Goal: Task Accomplishment & Management: Complete application form

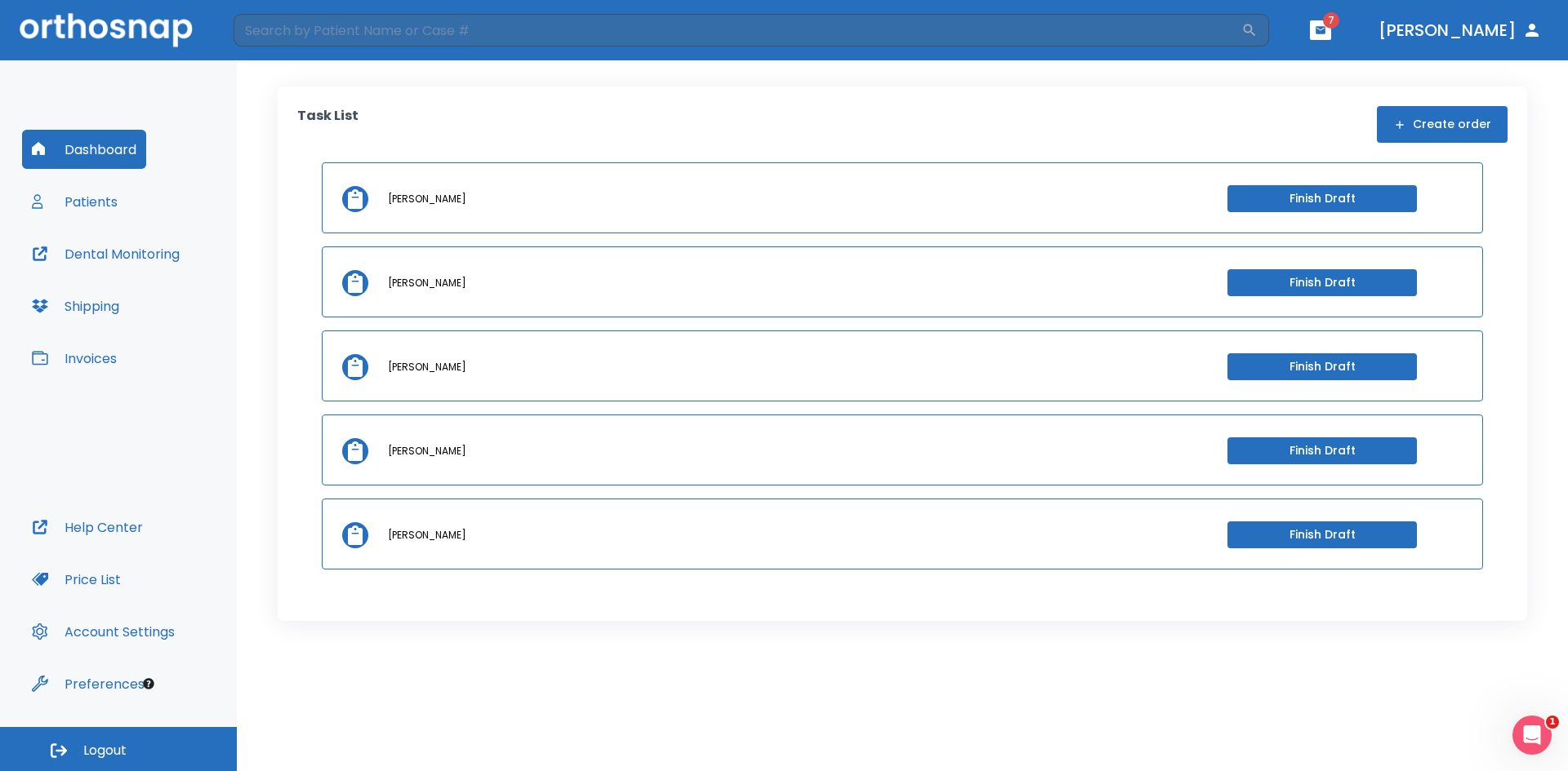
click at [89, 200] on button "Patients" at bounding box center [75, 202] width 106 height 39
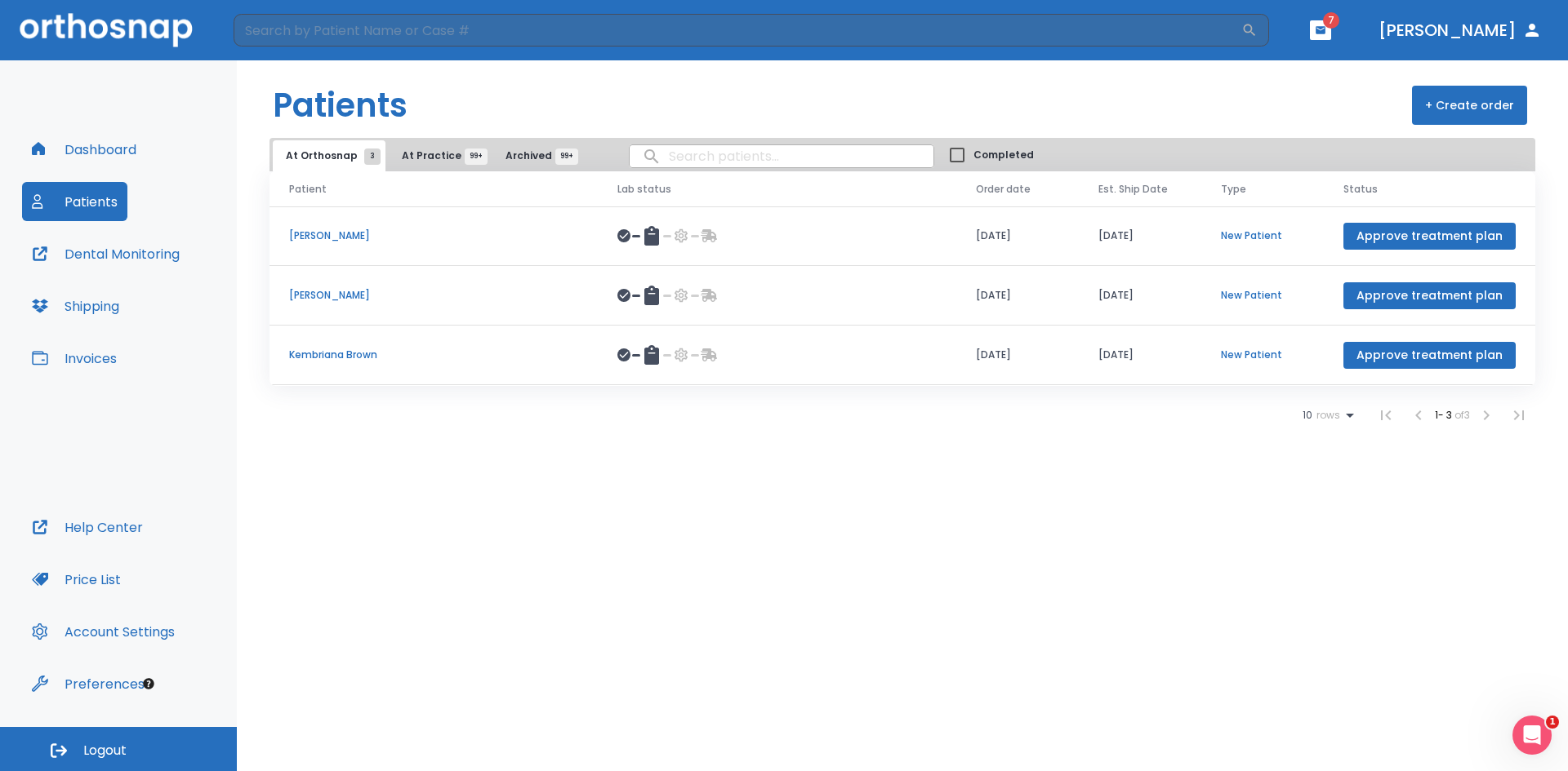
click at [1474, 111] on button "+ Create order" at bounding box center [1469, 106] width 115 height 39
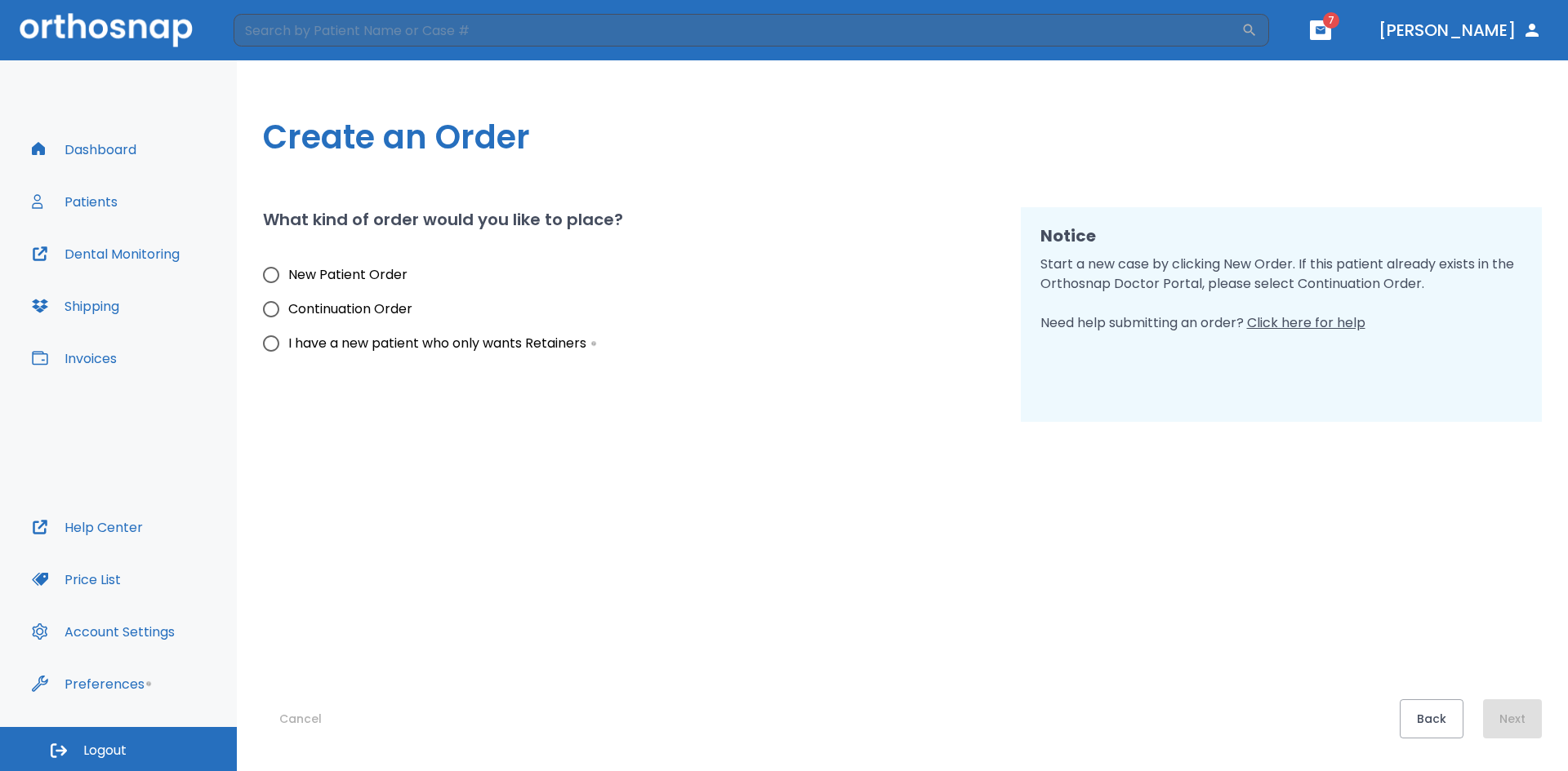
click at [370, 275] on span "New Patient Order" at bounding box center [347, 275] width 119 height 19
click at [288, 275] on input "New Patient Order" at bounding box center [270, 275] width 34 height 34
radio input "true"
click at [1508, 715] on button "Next" at bounding box center [1512, 719] width 58 height 39
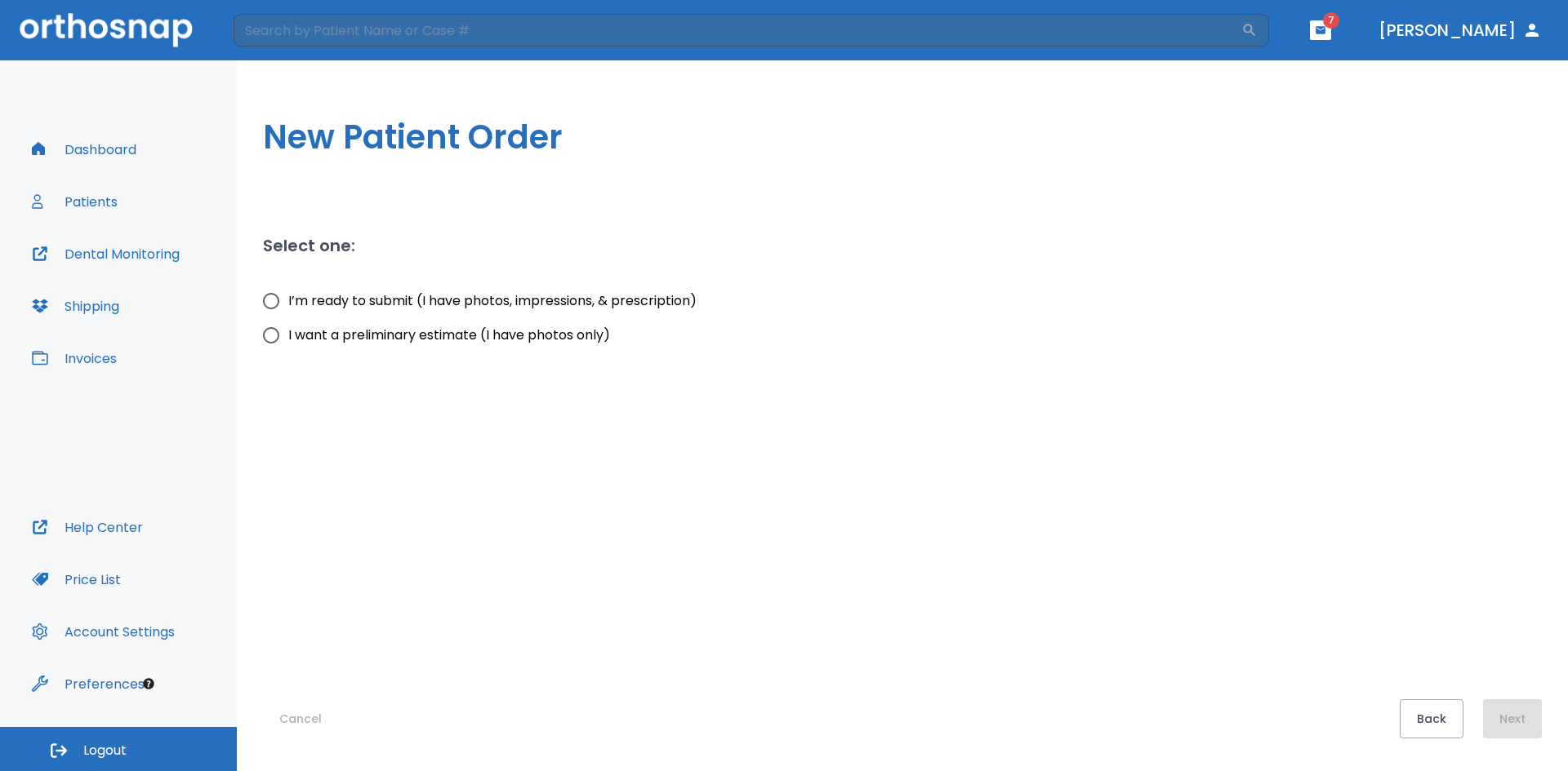
click at [518, 309] on span "I’m ready to submit (I have photos, impressions, & prescription)" at bounding box center [492, 301] width 408 height 19
click at [288, 309] on input "I’m ready to submit (I have photos, impressions, & prescription)" at bounding box center [270, 301] width 34 height 34
radio input "true"
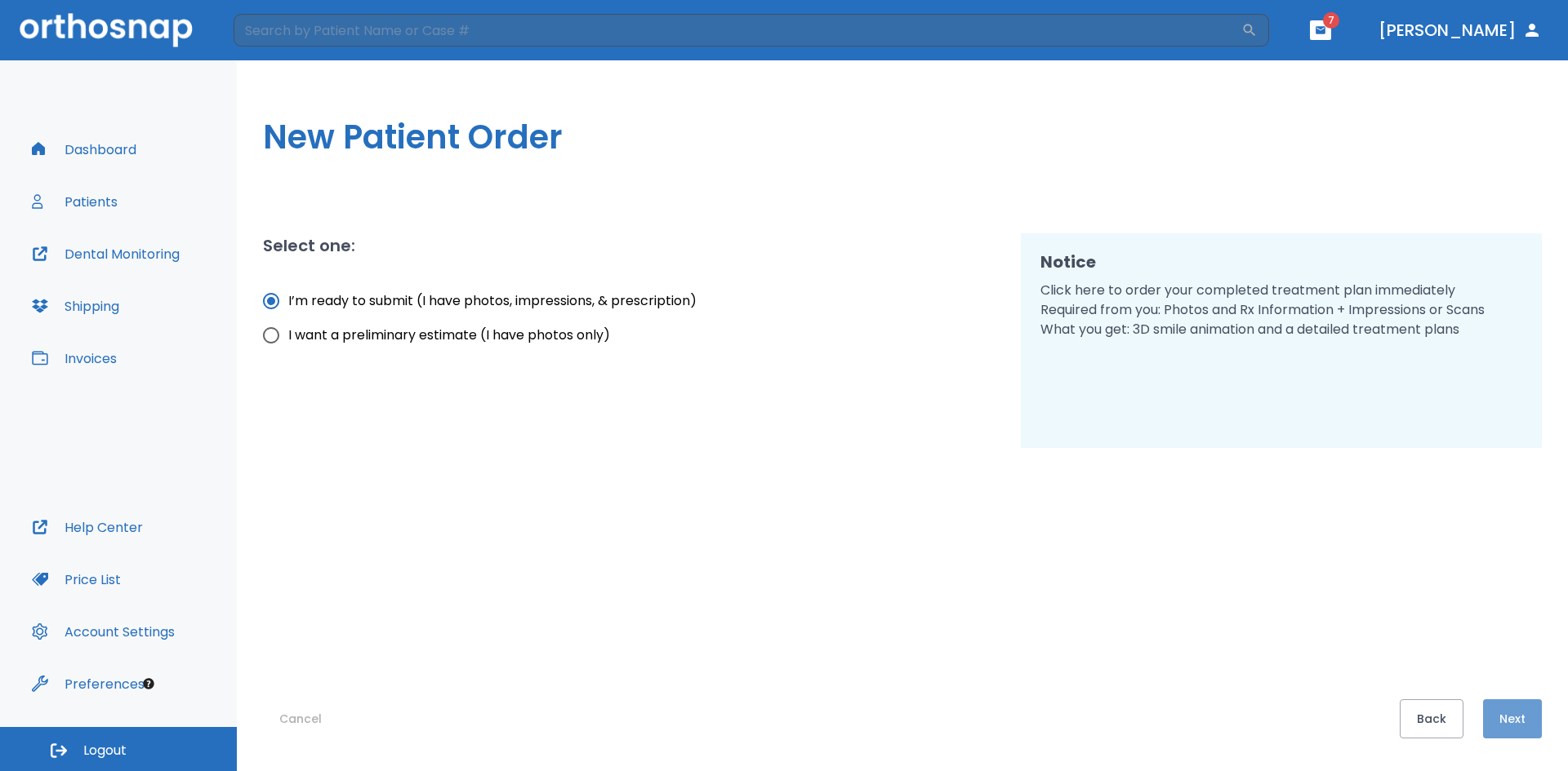
click at [1513, 727] on button "Next" at bounding box center [1512, 719] width 58 height 39
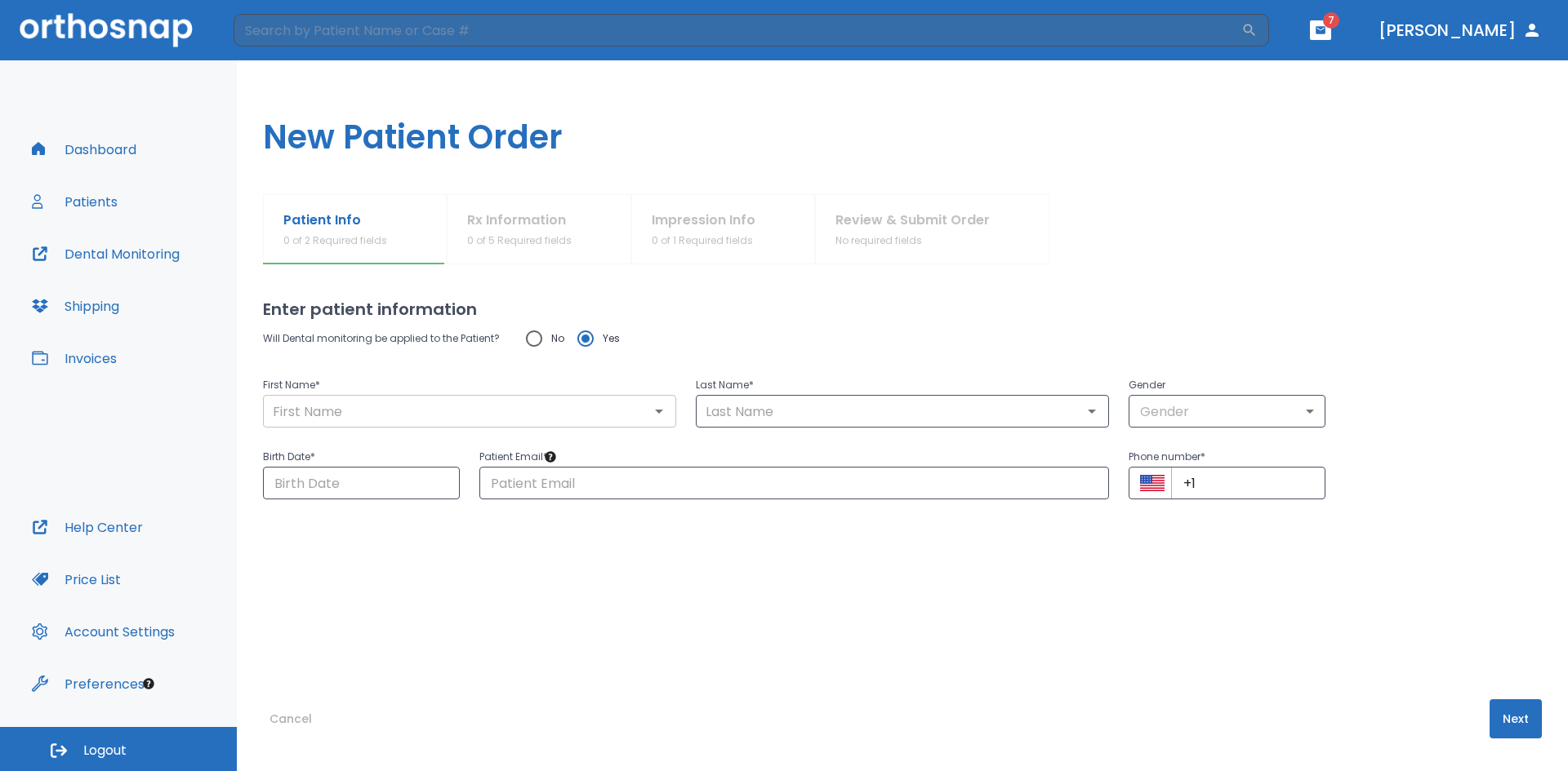
click at [528, 426] on div "​" at bounding box center [470, 411] width 413 height 32
click at [0, 370] on div "Dashboard Patients Dental Monitoring Shipping Invoices Help Center Price List A…" at bounding box center [119, 393] width 237 height 666
click at [401, 414] on input "text" at bounding box center [470, 411] width 404 height 23
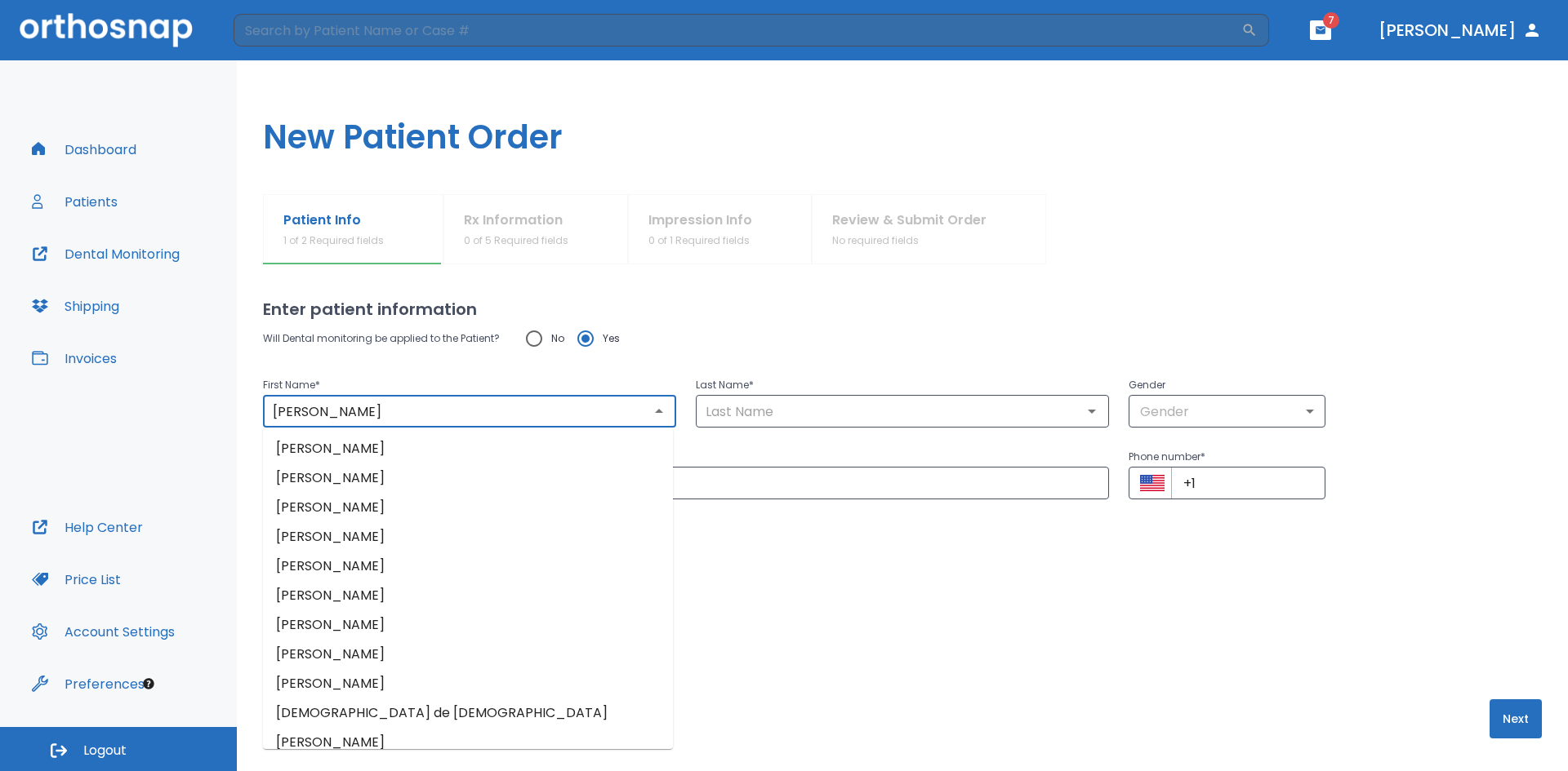
type input "[PERSON_NAME]"
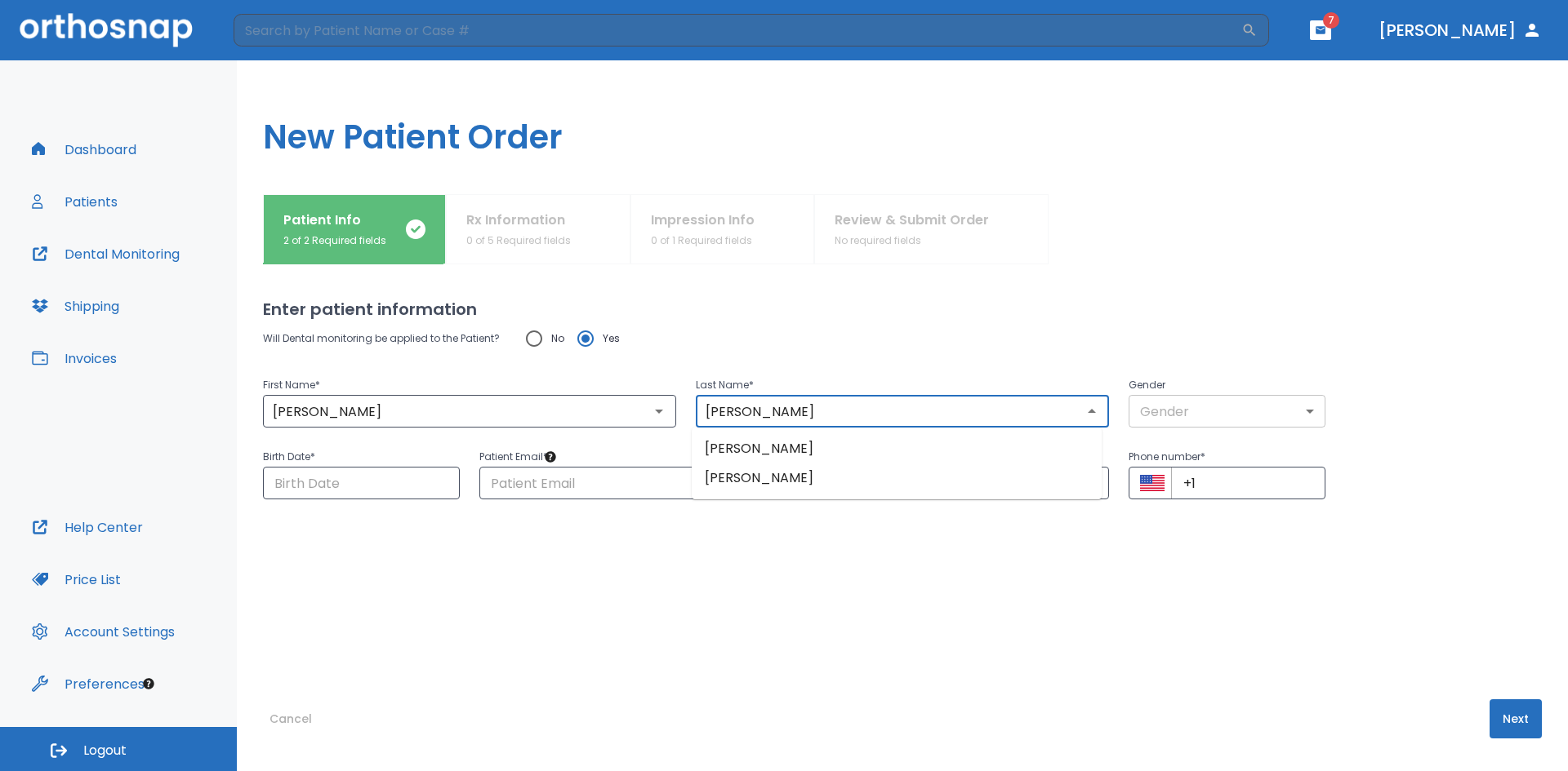
type input "[PERSON_NAME]"
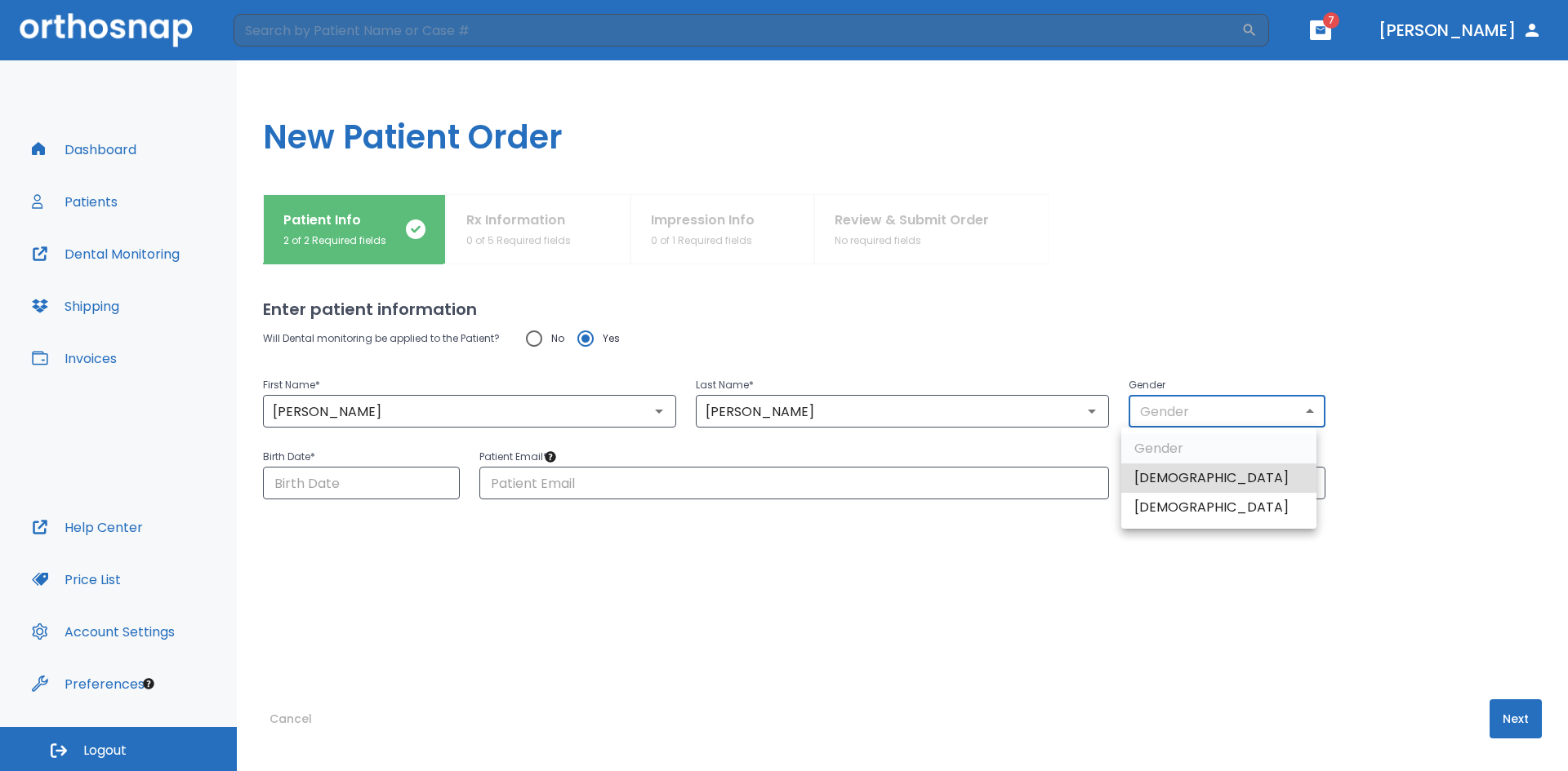
click at [1146, 406] on body "​ 7 [PERSON_NAME] Dashboard Patients Dental Monitoring Shipping Invoices Help C…" at bounding box center [784, 385] width 1568 height 771
click at [1163, 512] on li "[DEMOGRAPHIC_DATA]" at bounding box center [1219, 508] width 195 height 30
type input "0"
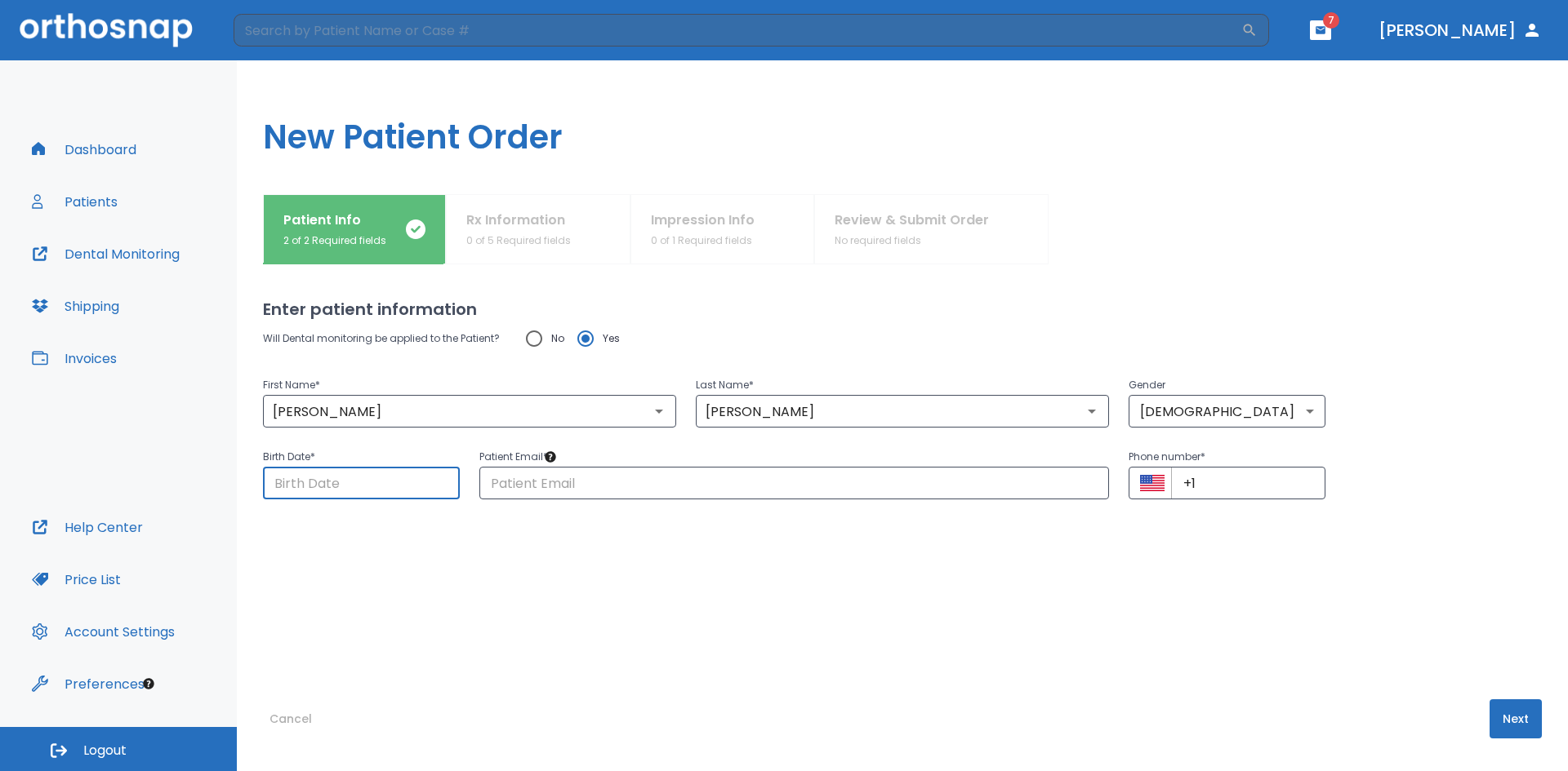
click at [331, 495] on input "Choose date" at bounding box center [361, 482] width 196 height 32
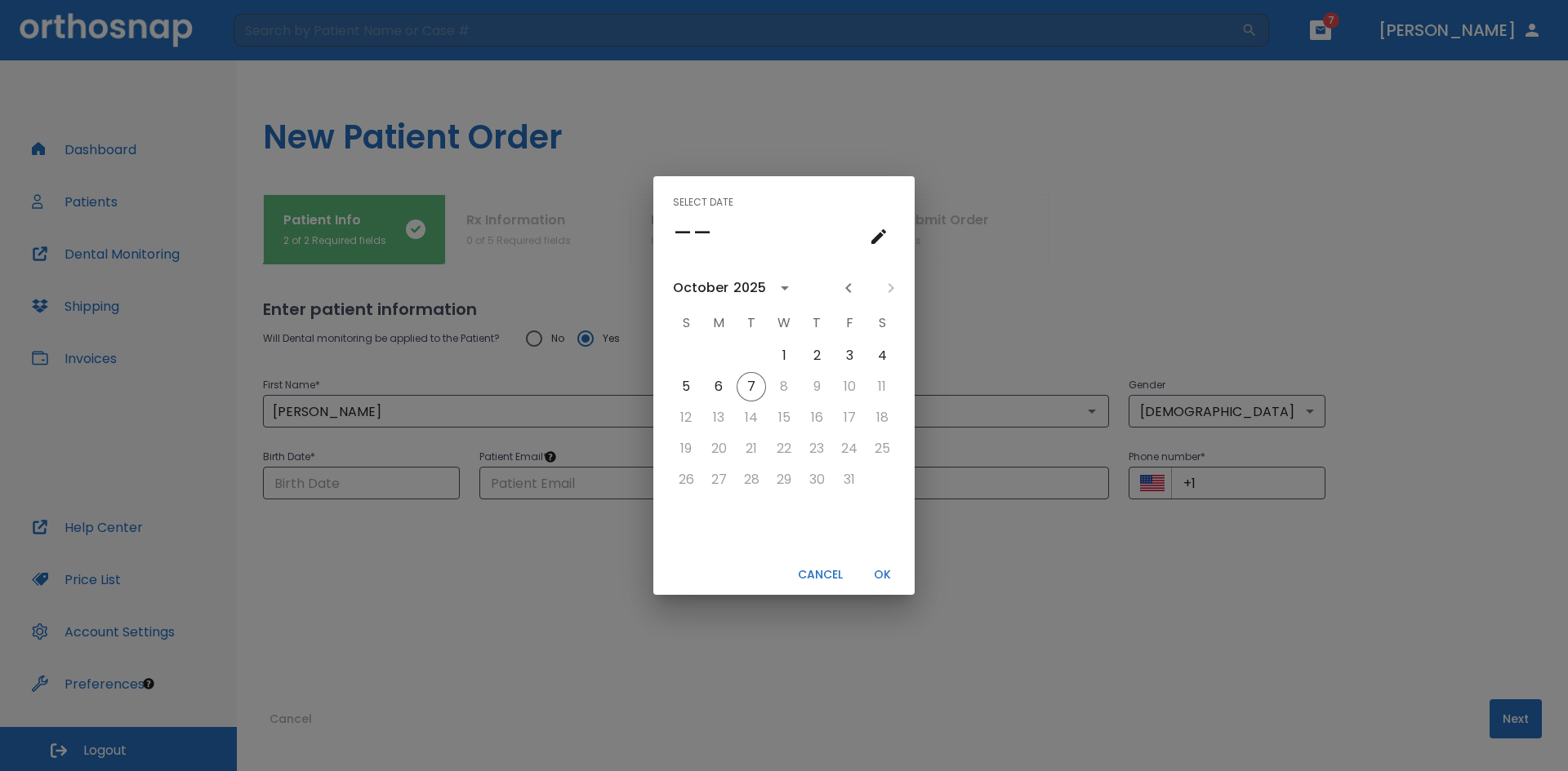
click at [755, 294] on div "2025" at bounding box center [749, 288] width 32 height 19
click at [790, 354] on button "2009" at bounding box center [784, 356] width 58 height 30
click at [856, 290] on icon "Previous month" at bounding box center [848, 288] width 19 height 19
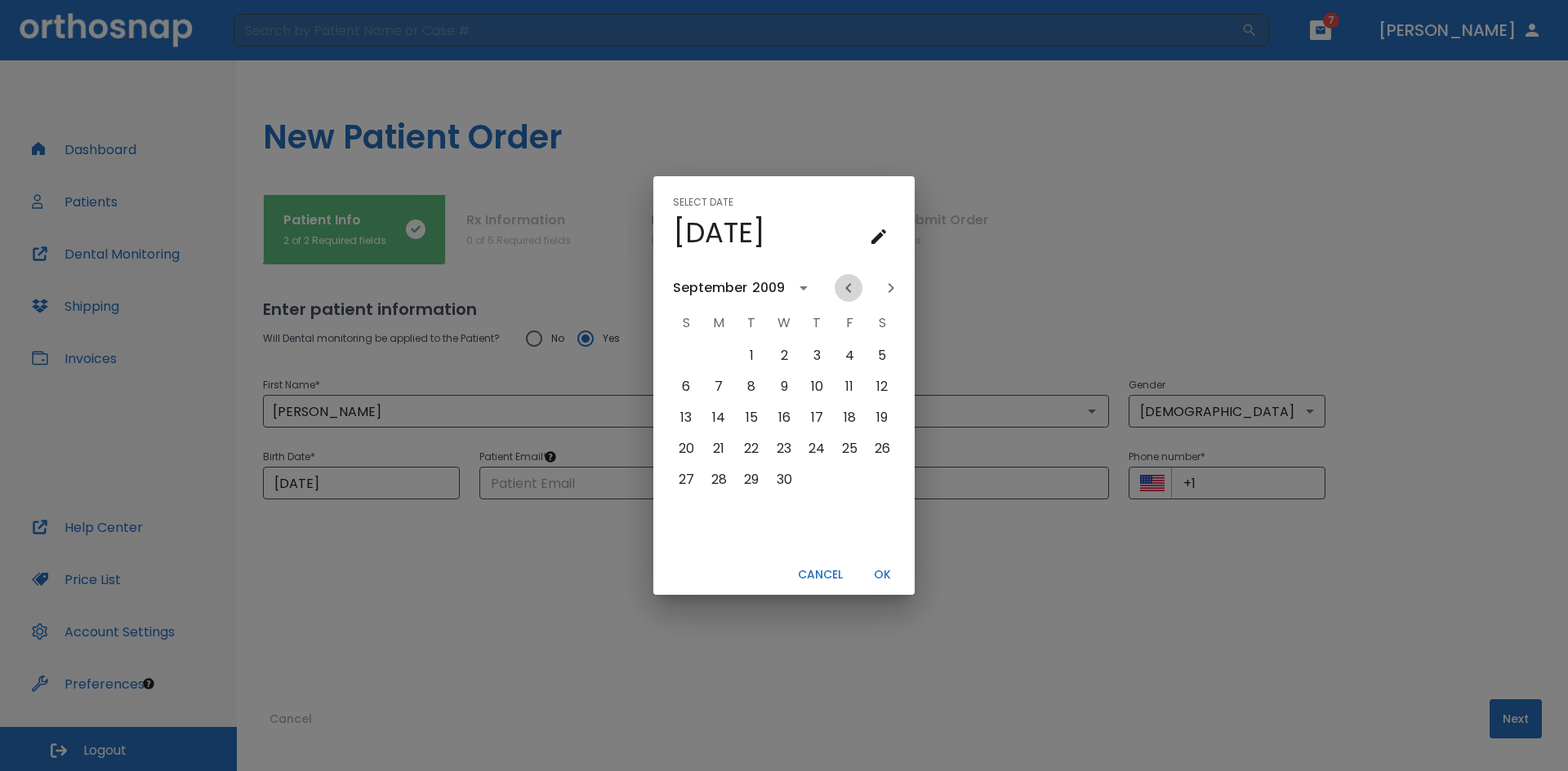
click at [856, 290] on icon "Previous month" at bounding box center [848, 288] width 19 height 19
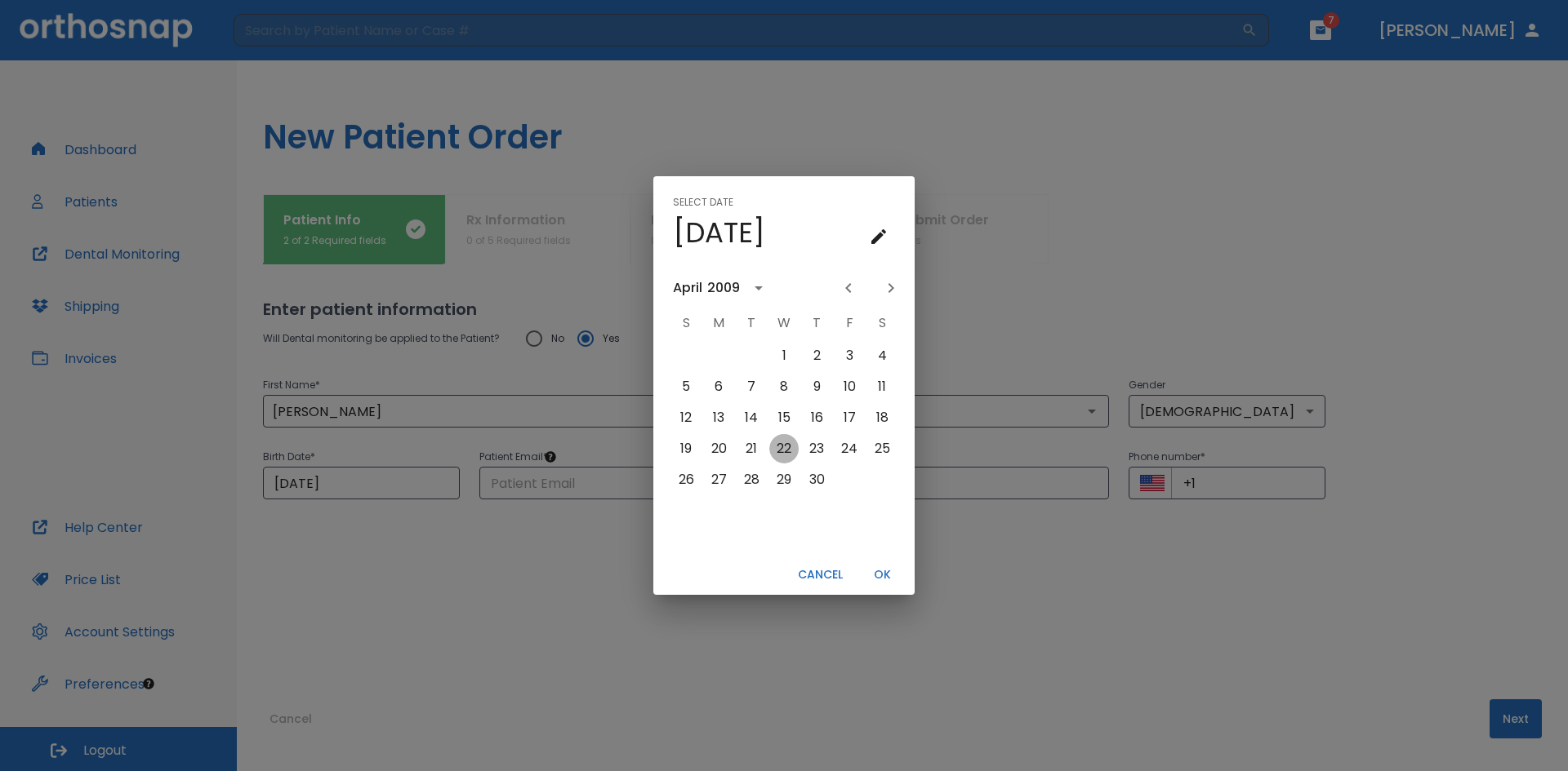
click at [784, 439] on button "22" at bounding box center [784, 449] width 30 height 30
type input "[DATE]"
click at [876, 571] on button "OK" at bounding box center [882, 575] width 52 height 27
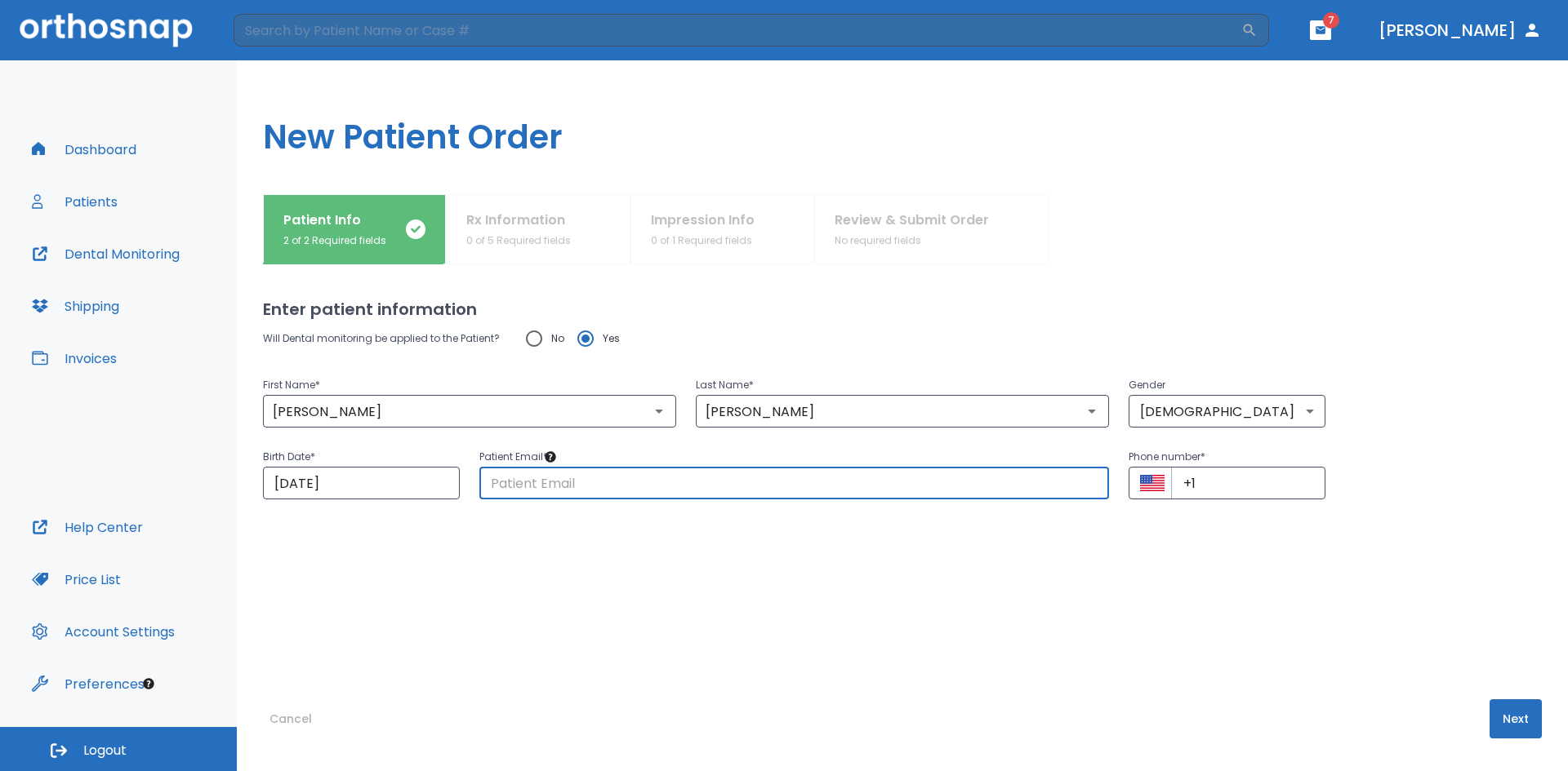
click at [651, 468] on input "text" at bounding box center [795, 482] width 630 height 32
type input "[EMAIL_ADDRESS][DOMAIN_NAME]"
click at [1260, 493] on input "+1" at bounding box center [1248, 482] width 155 height 32
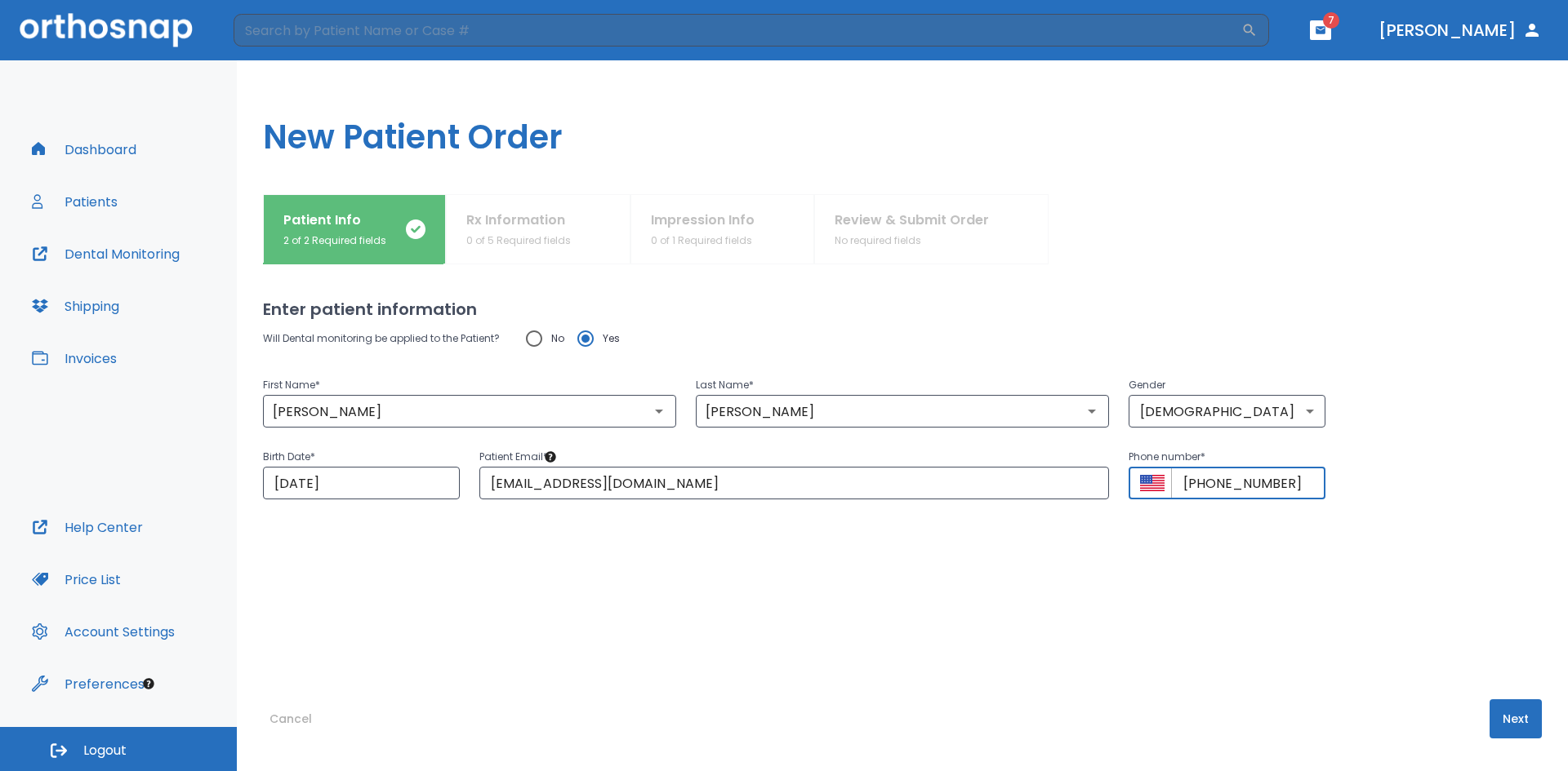
type input "[PHONE_NUMBER]"
click at [1515, 712] on button "Next" at bounding box center [1515, 719] width 52 height 39
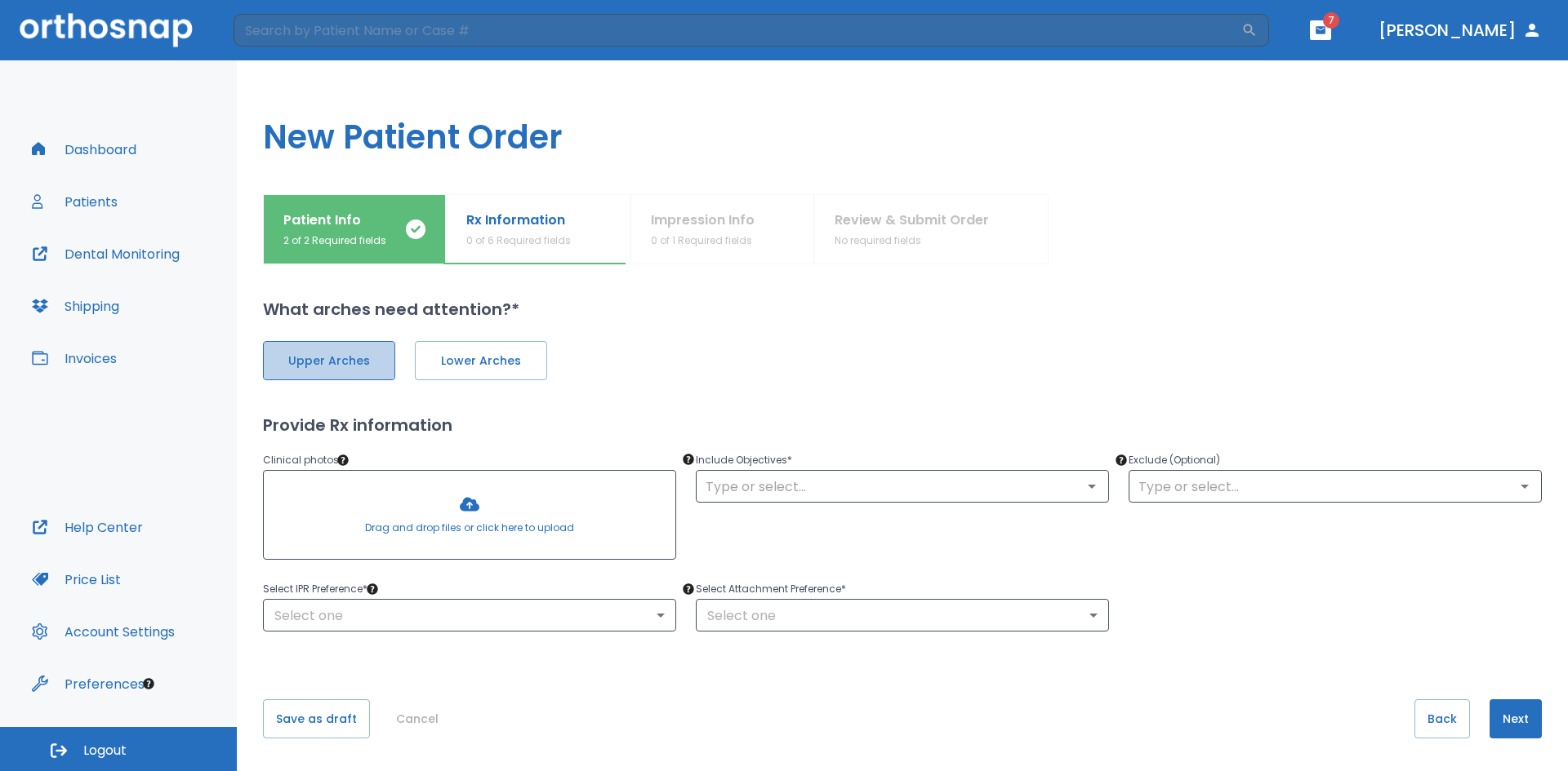
click at [342, 358] on span "Upper Arches" at bounding box center [329, 361] width 98 height 18
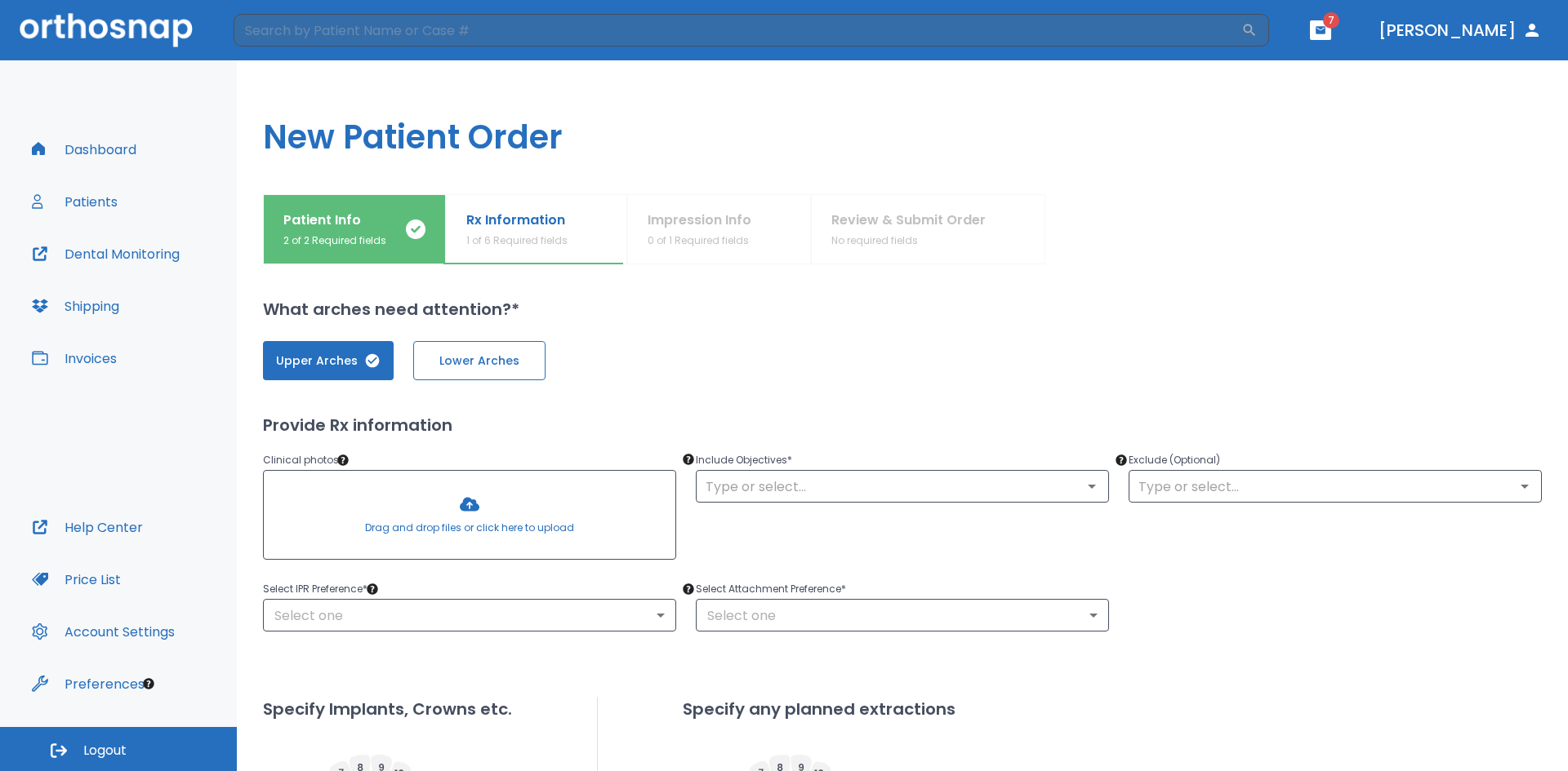
click at [489, 357] on span "Lower Arches" at bounding box center [480, 361] width 98 height 18
click at [762, 505] on div "Include Objectives * ​" at bounding box center [892, 499] width 433 height 135
click at [791, 486] on input "text" at bounding box center [902, 486] width 404 height 23
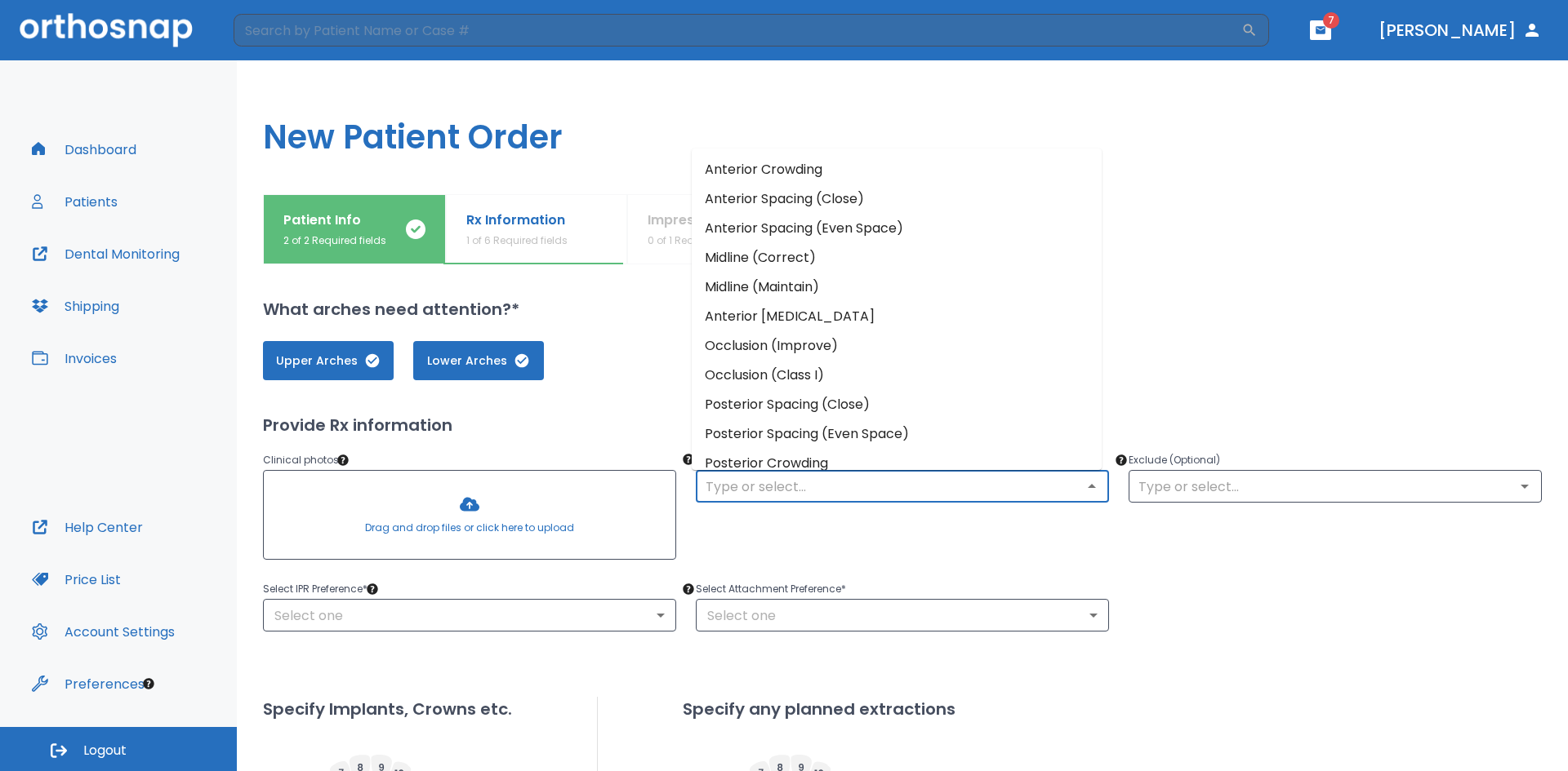
scroll to position [21, 0]
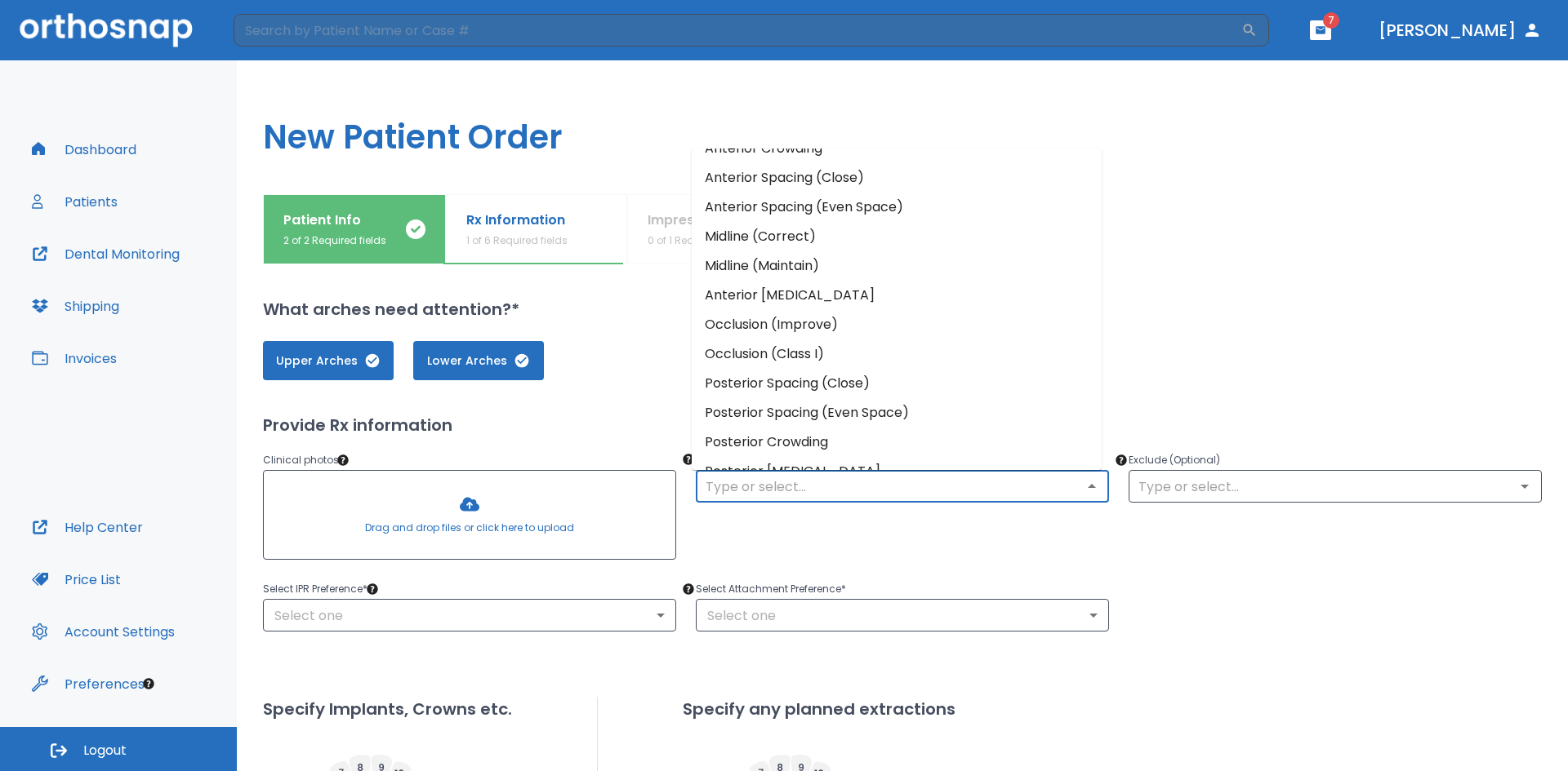
click at [809, 303] on li "Anterior [MEDICAL_DATA]" at bounding box center [897, 295] width 410 height 30
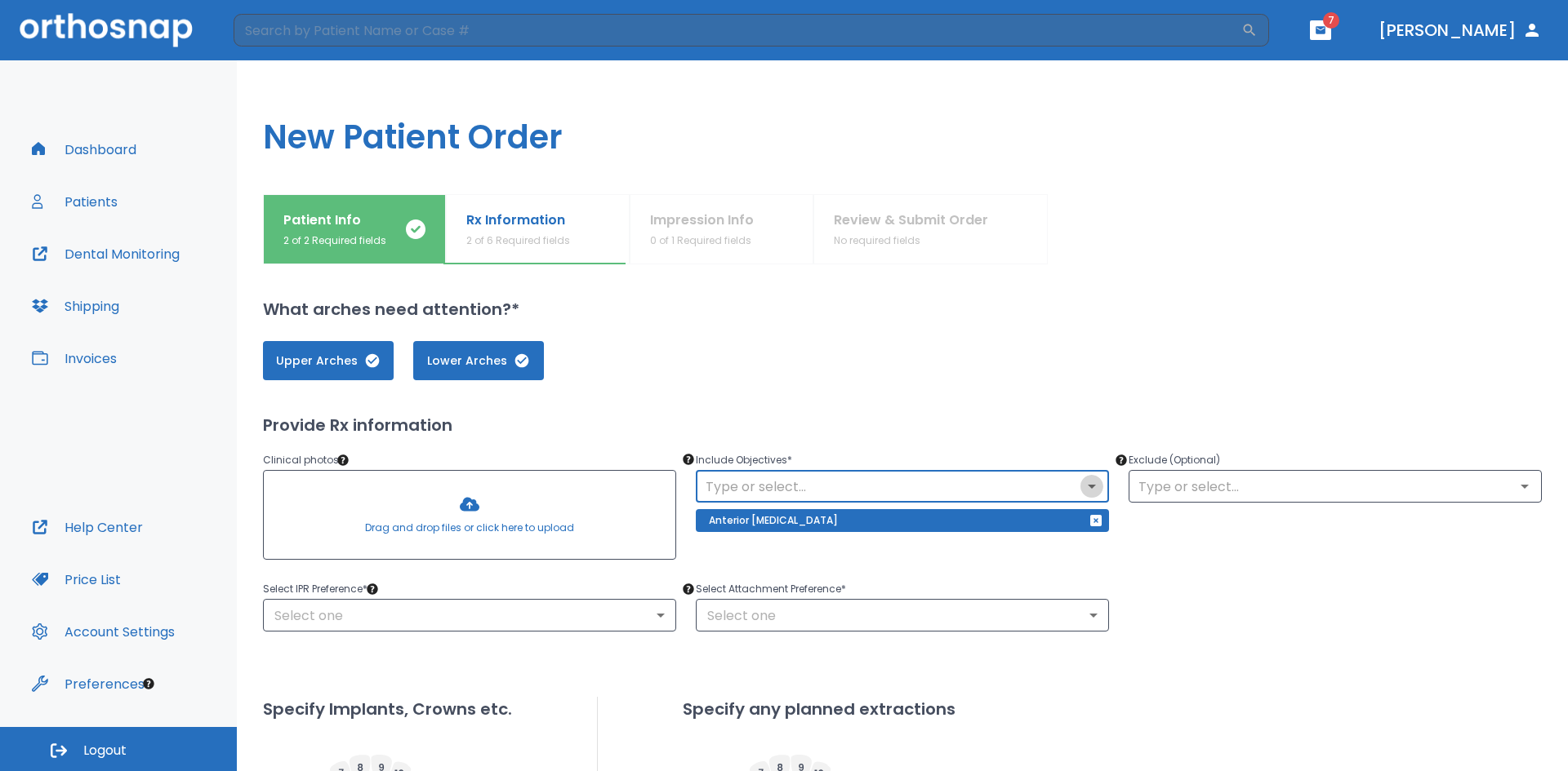
click at [1083, 479] on icon "Open" at bounding box center [1091, 486] width 19 height 19
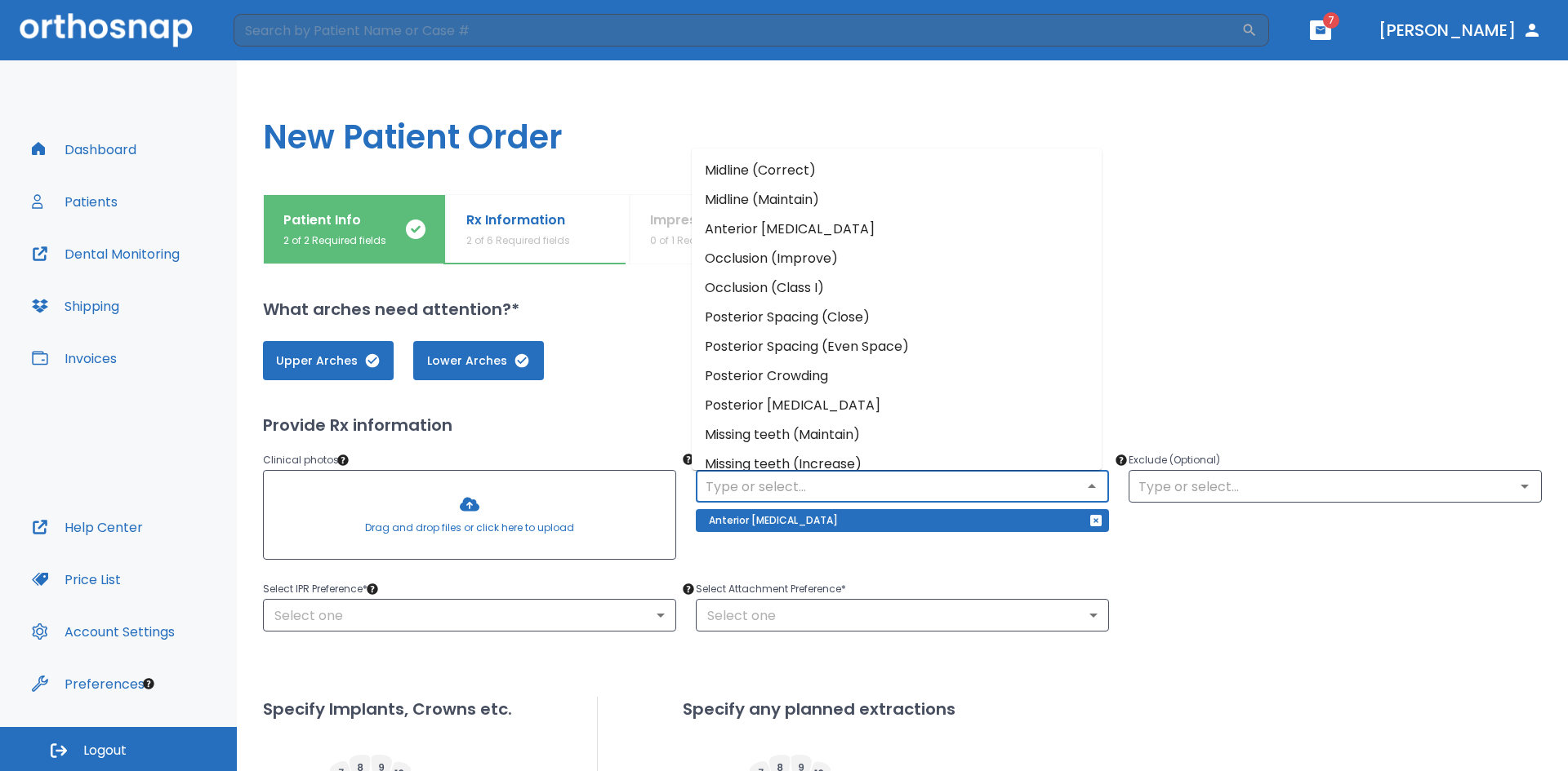
scroll to position [89, 0]
click at [928, 404] on li "Posterior [MEDICAL_DATA]" at bounding box center [897, 404] width 410 height 30
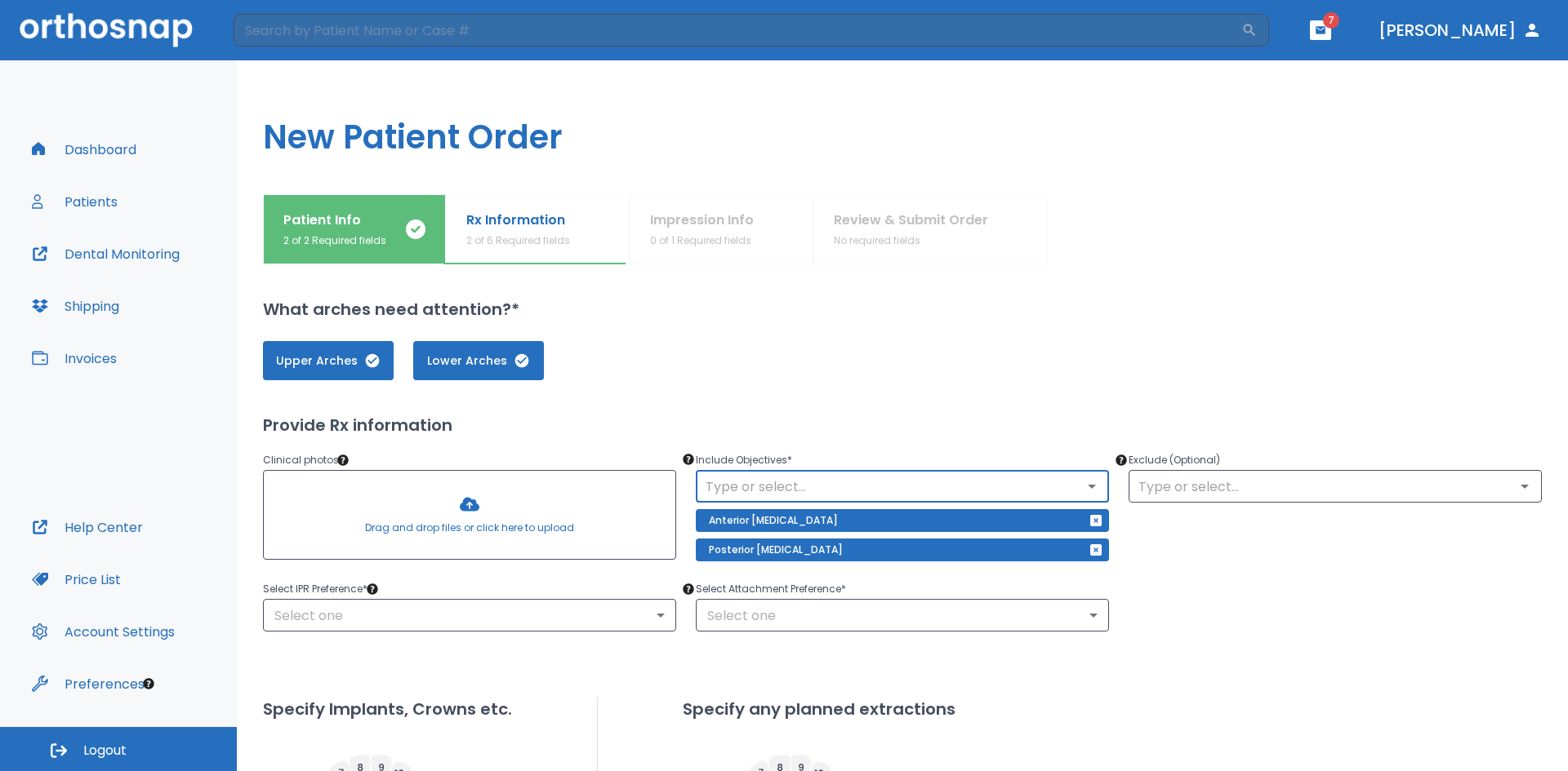
click at [895, 477] on input "text" at bounding box center [902, 486] width 404 height 23
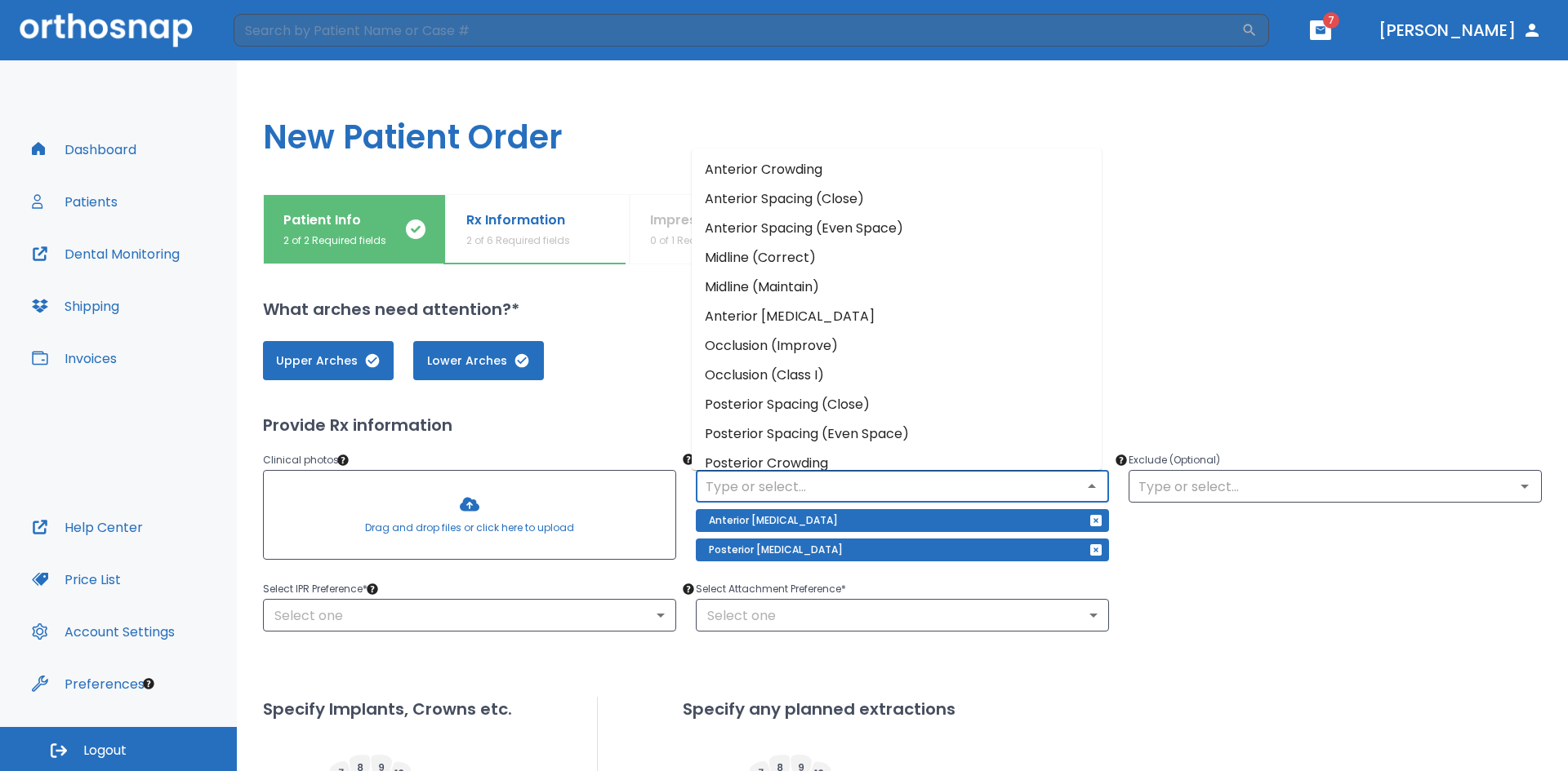
click at [792, 176] on li "Anterior Crowding" at bounding box center [897, 170] width 410 height 30
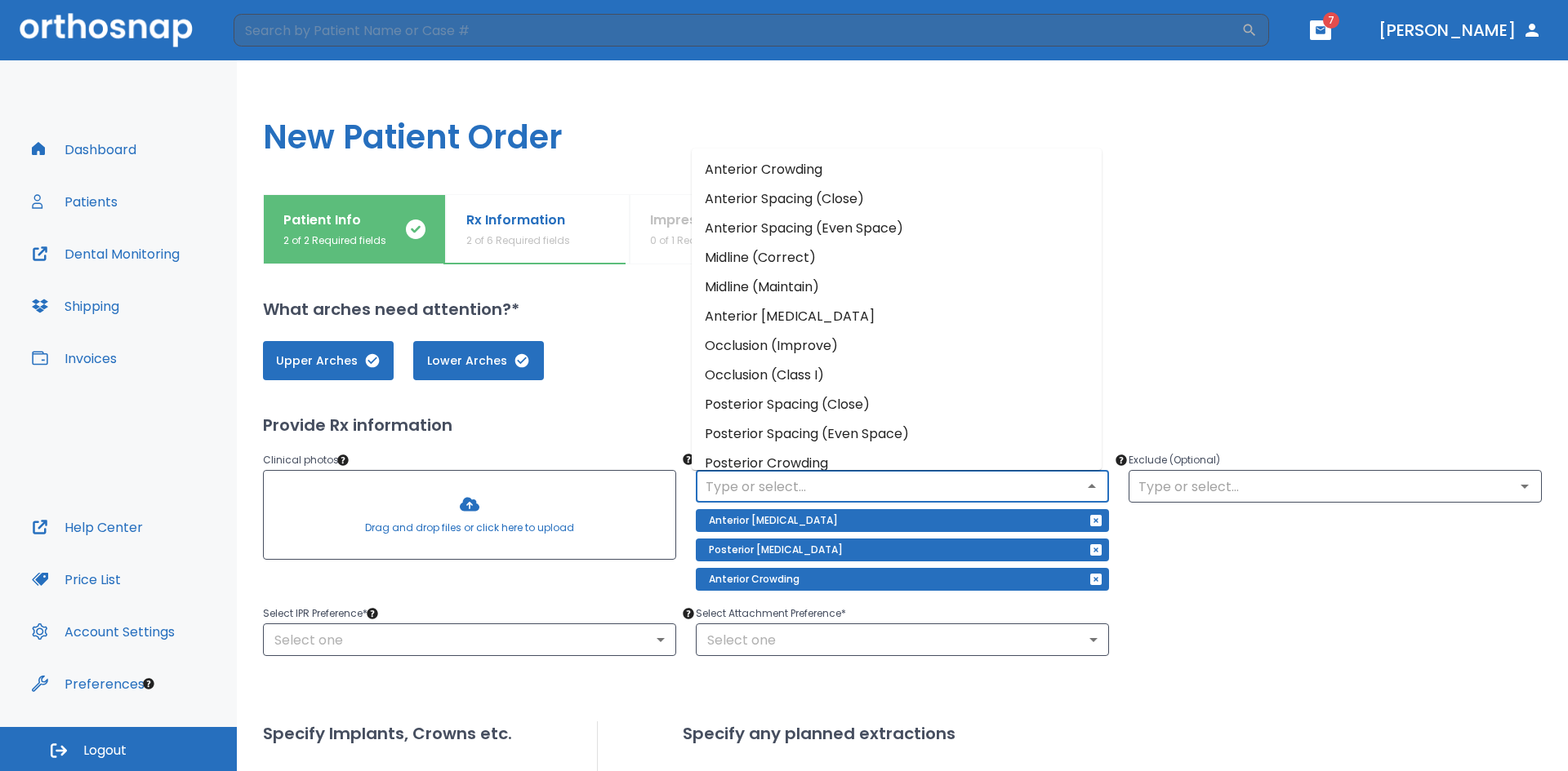
click at [810, 486] on input "text" at bounding box center [902, 486] width 404 height 23
click at [802, 466] on li "Posterior Crowding" at bounding box center [897, 464] width 410 height 30
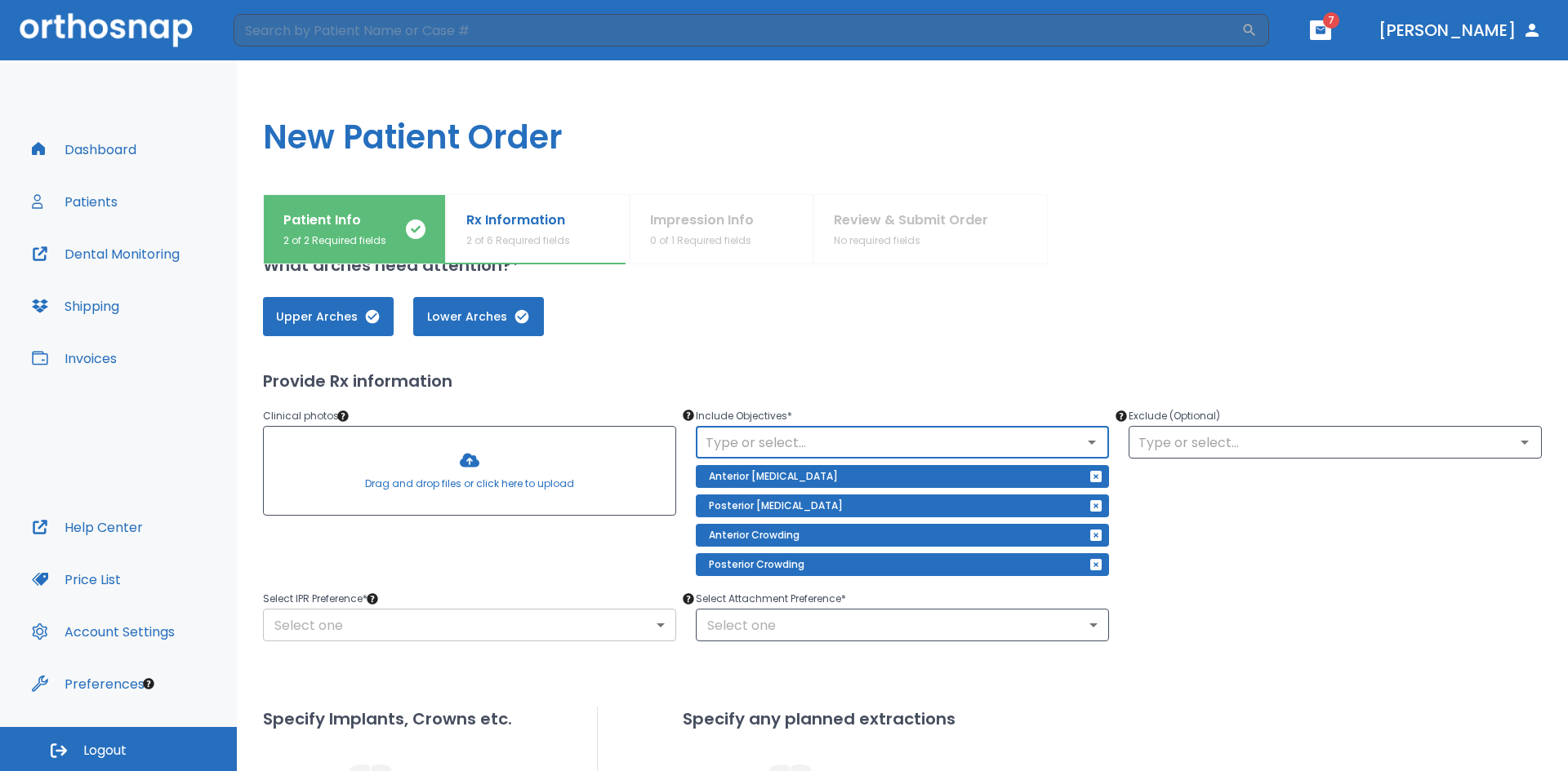
scroll to position [44, 0]
click at [589, 627] on body "​ 7 [PERSON_NAME] Dashboard Patients Dental Monitoring Shipping Invoices Help C…" at bounding box center [784, 385] width 1568 height 771
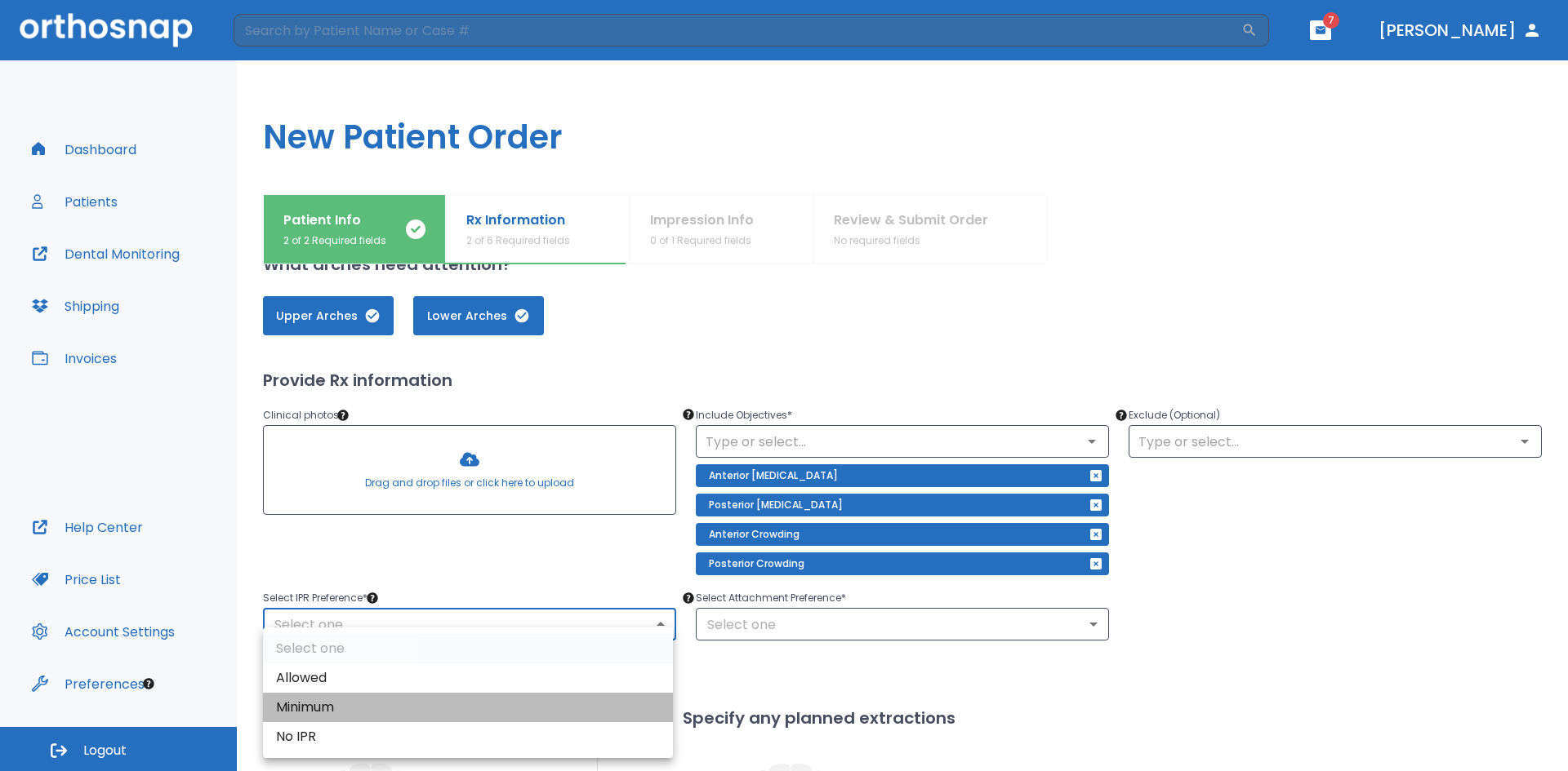
click at [559, 698] on li "Minimum" at bounding box center [468, 708] width 410 height 30
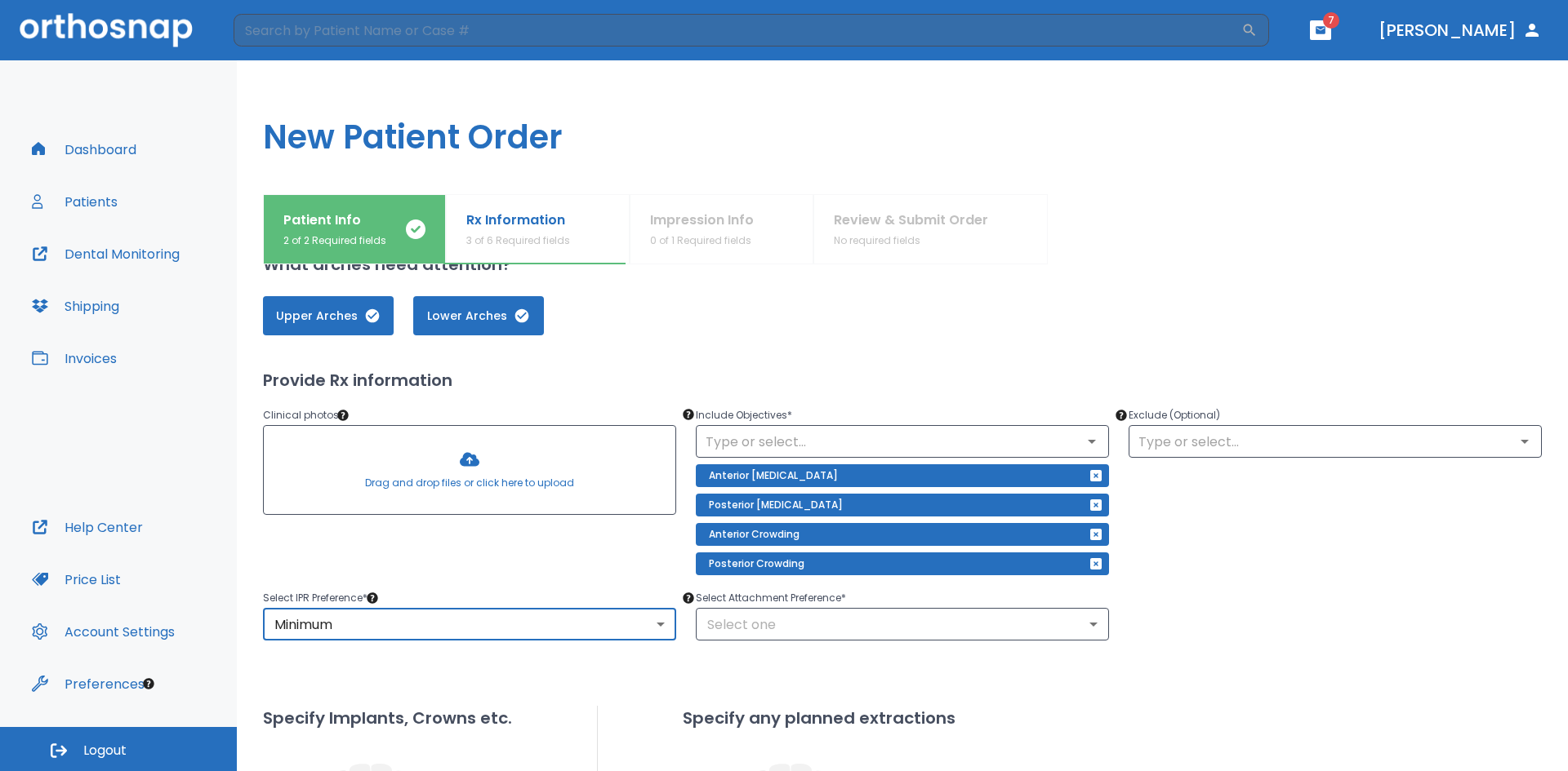
click at [608, 617] on body "​ 7 [PERSON_NAME] Dashboard Patients Dental Monitoring Shipping Invoices Help C…" at bounding box center [784, 385] width 1568 height 771
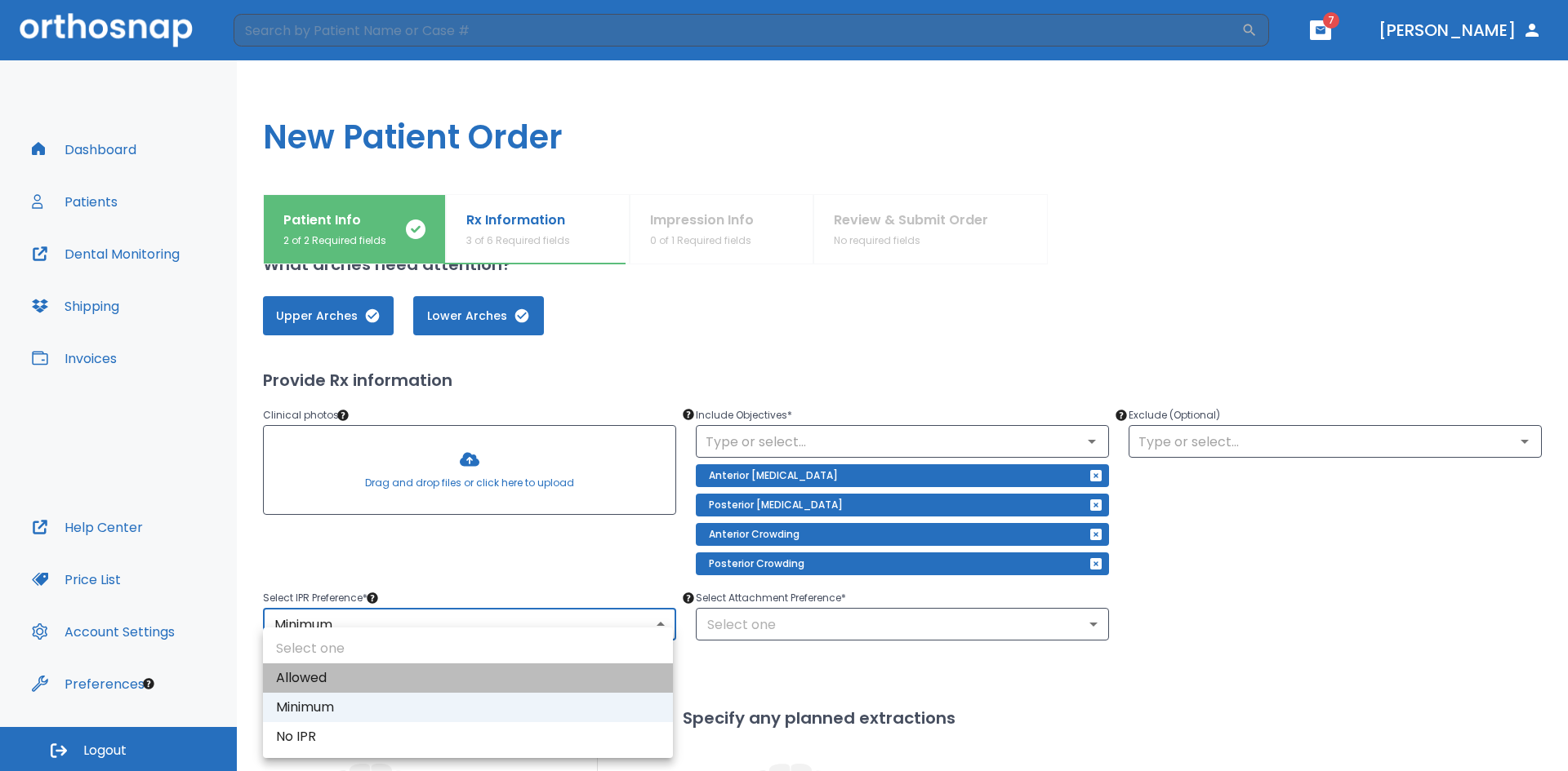
click at [550, 678] on li "Allowed" at bounding box center [468, 678] width 410 height 30
type input "1"
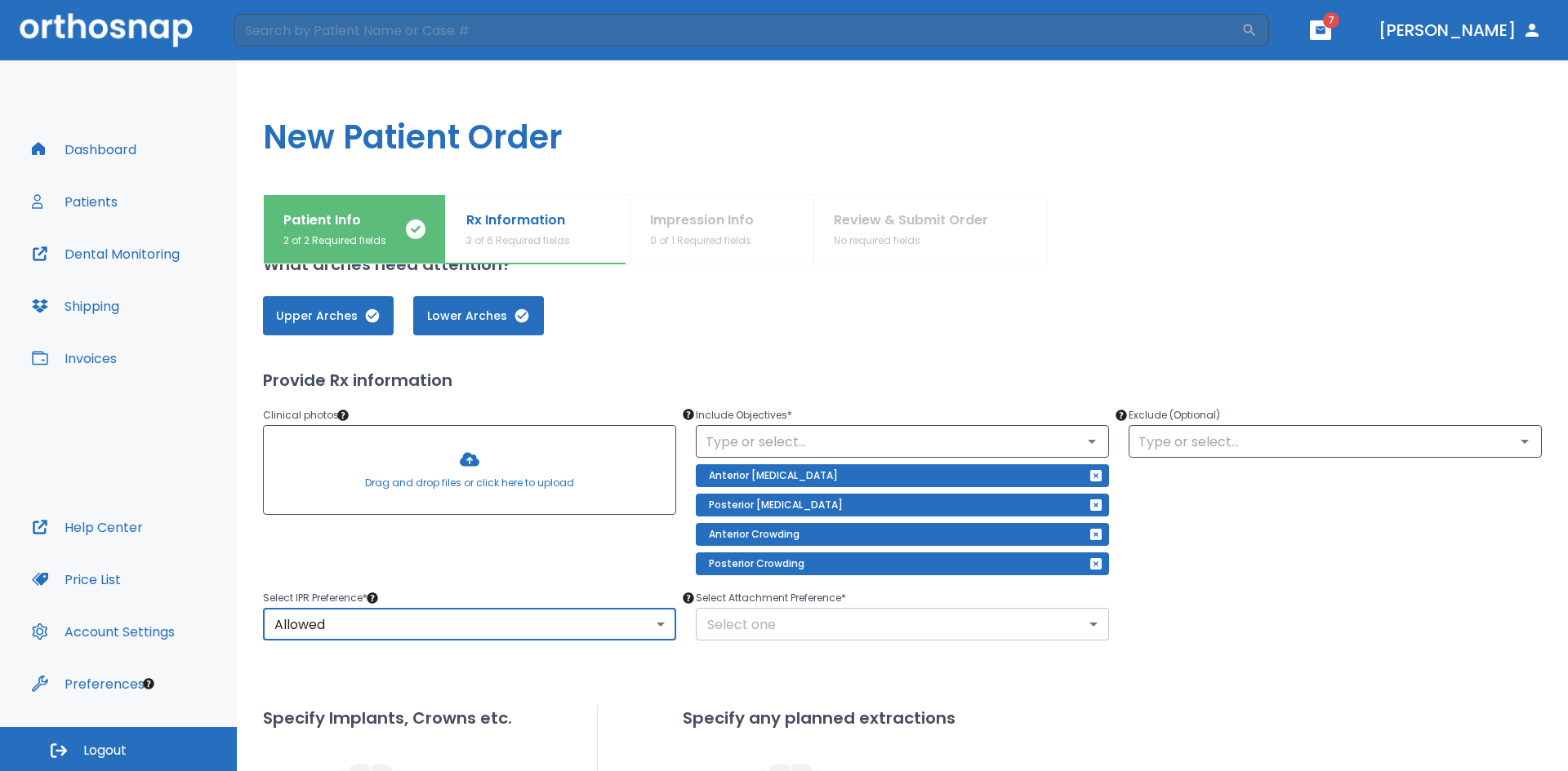
click at [757, 615] on body "​ 7 [PERSON_NAME] Dashboard Patients Dental Monitoring Shipping Invoices Help C…" at bounding box center [784, 385] width 1568 height 771
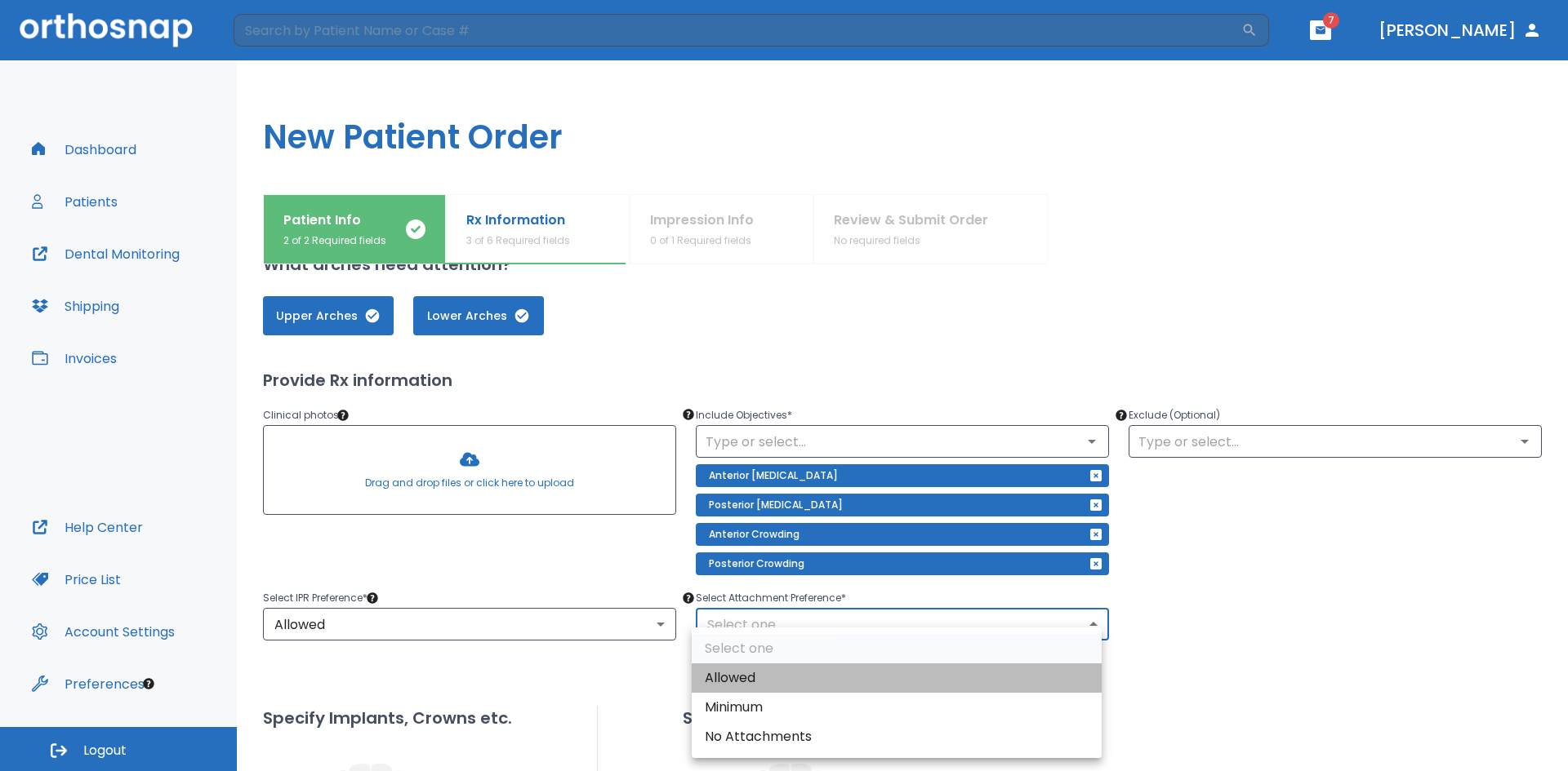
click at [727, 679] on li "Allowed" at bounding box center [897, 678] width 410 height 30
type input "1"
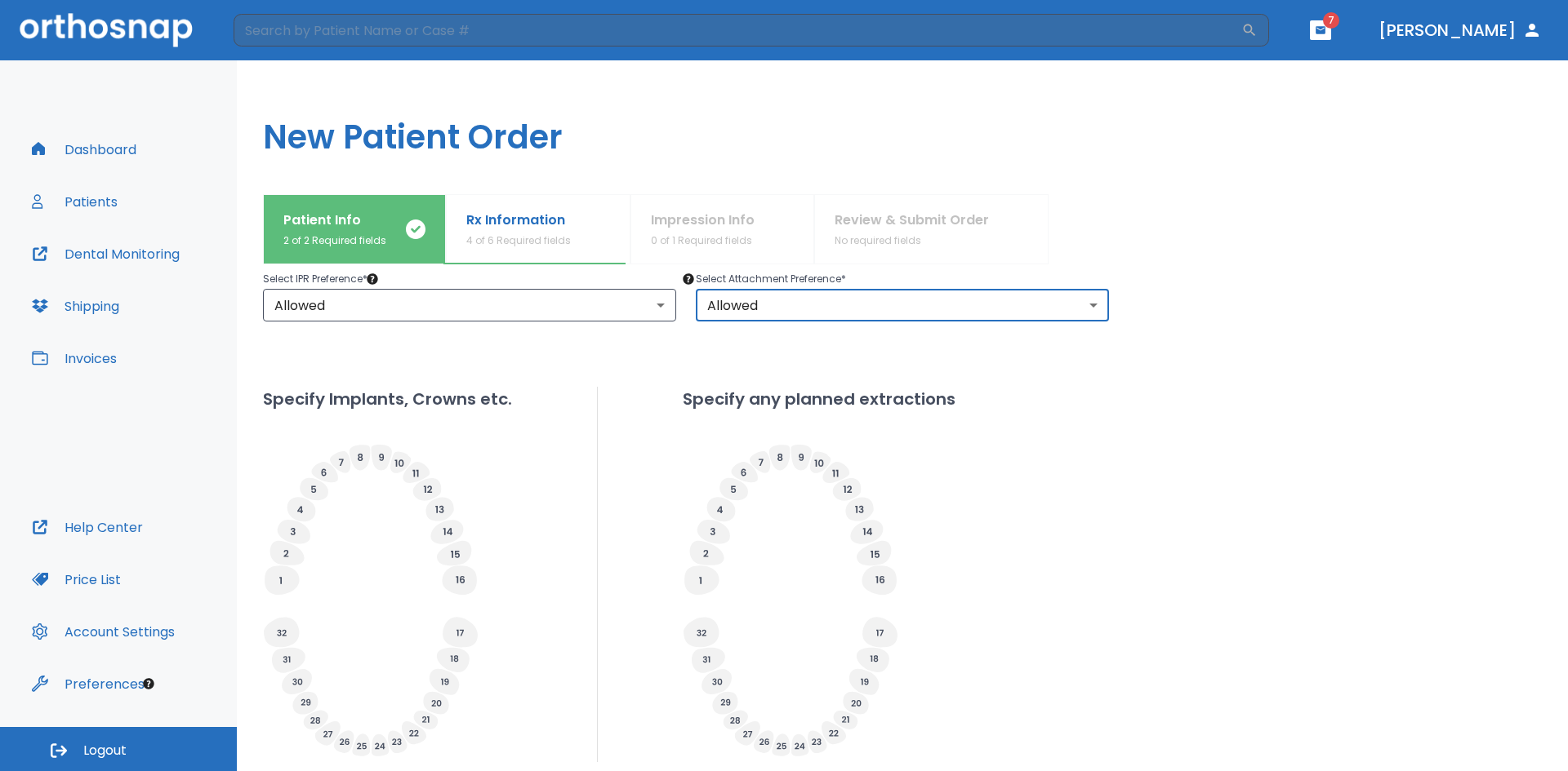
scroll to position [492, 0]
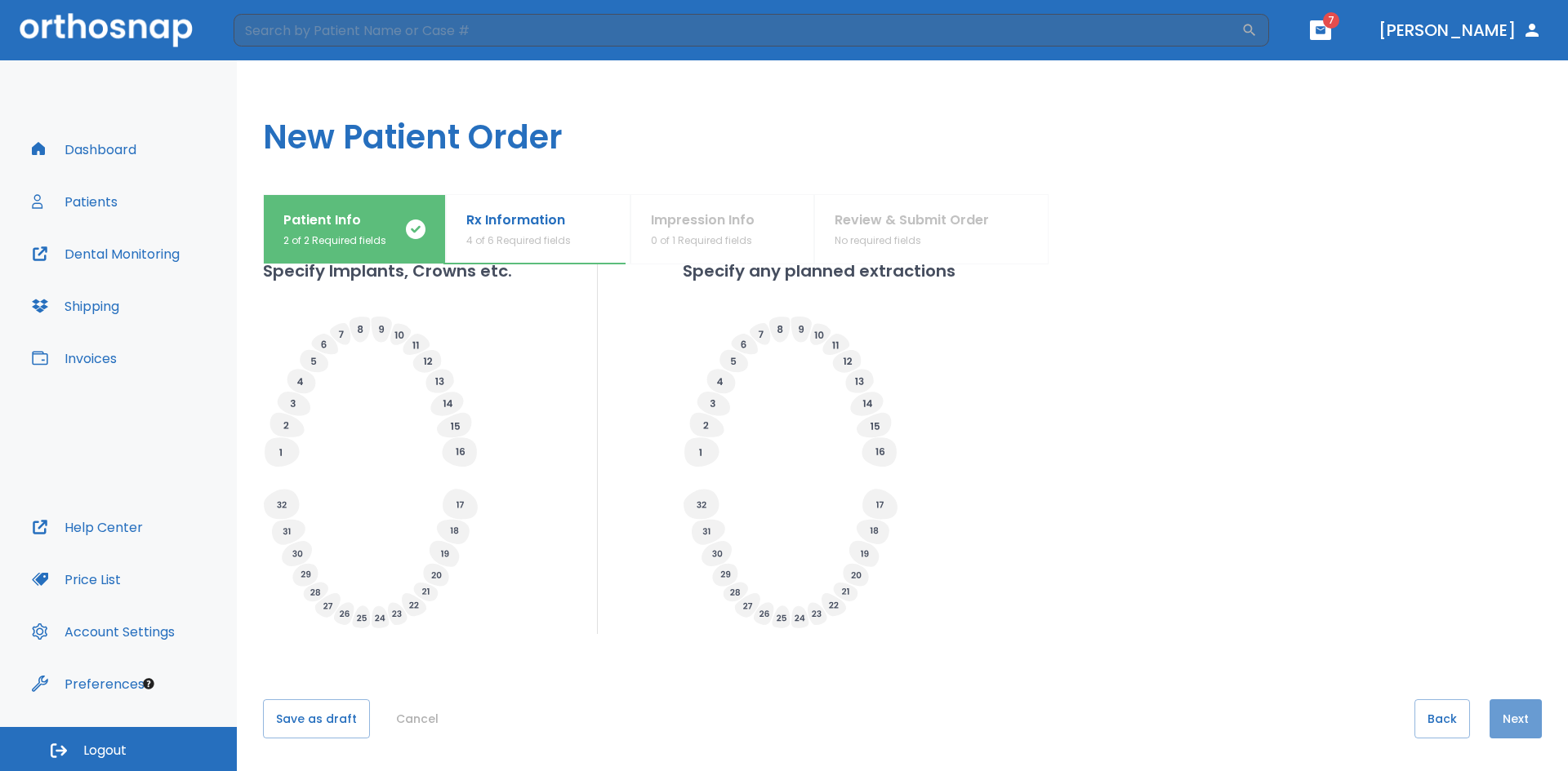
click at [1513, 705] on button "Next" at bounding box center [1515, 719] width 52 height 39
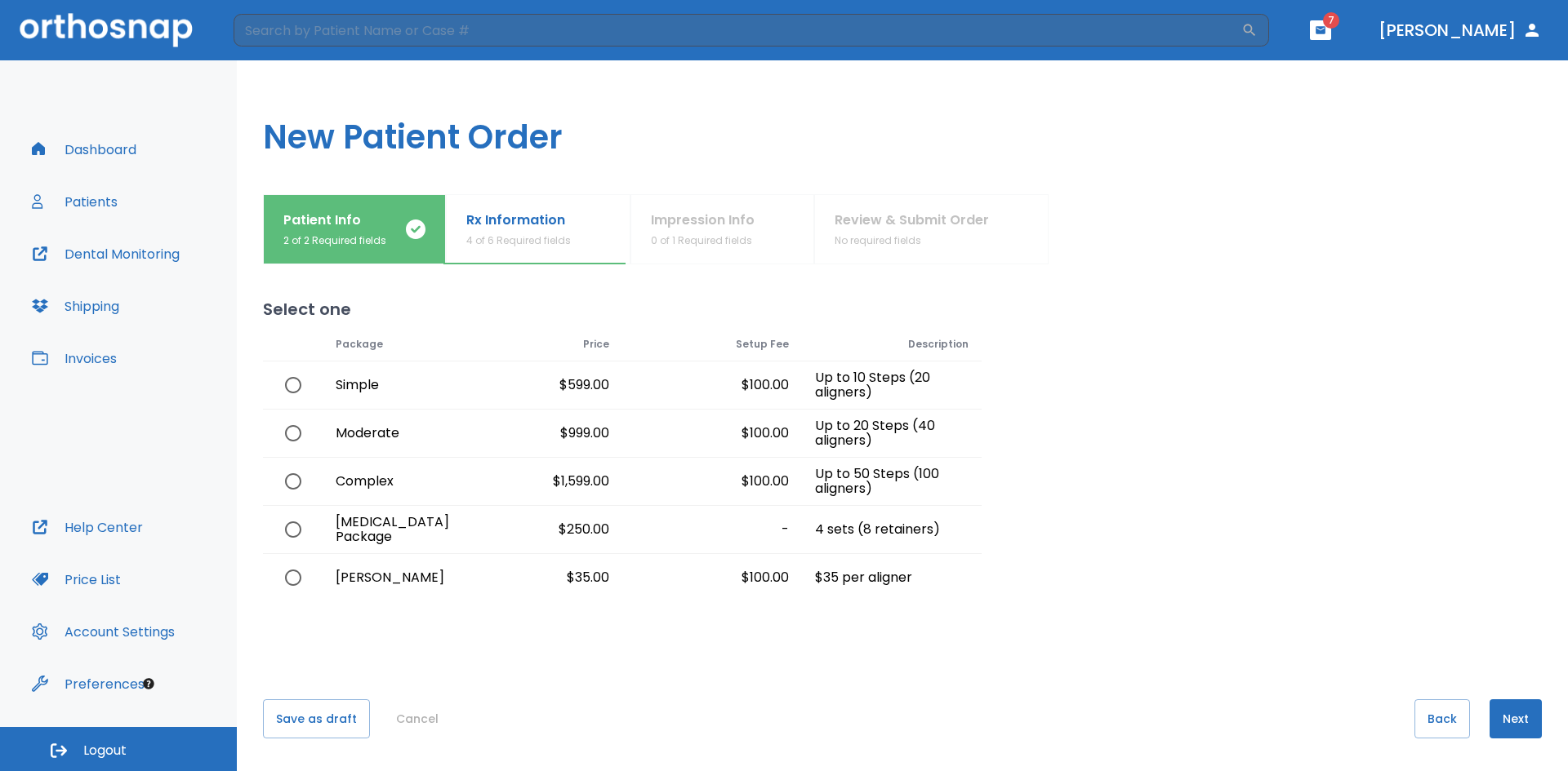
click at [850, 578] on div "$35 per aligner" at bounding box center [892, 578] width 180 height 47
click at [294, 576] on input "radio" at bounding box center [293, 578] width 34 height 34
radio input "true"
click at [1507, 712] on button "Next" at bounding box center [1515, 719] width 52 height 39
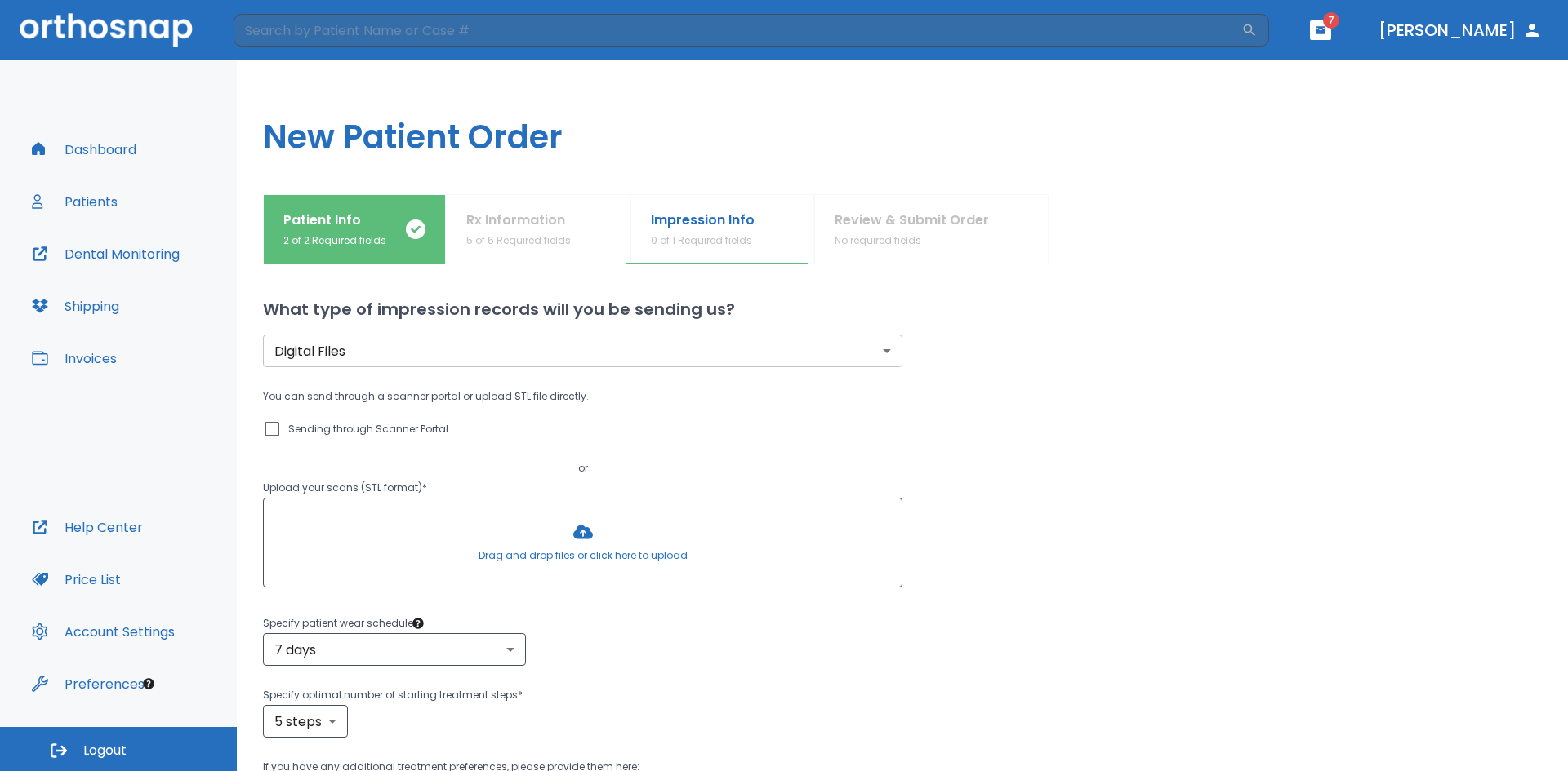
click at [674, 538] on div at bounding box center [583, 542] width 638 height 88
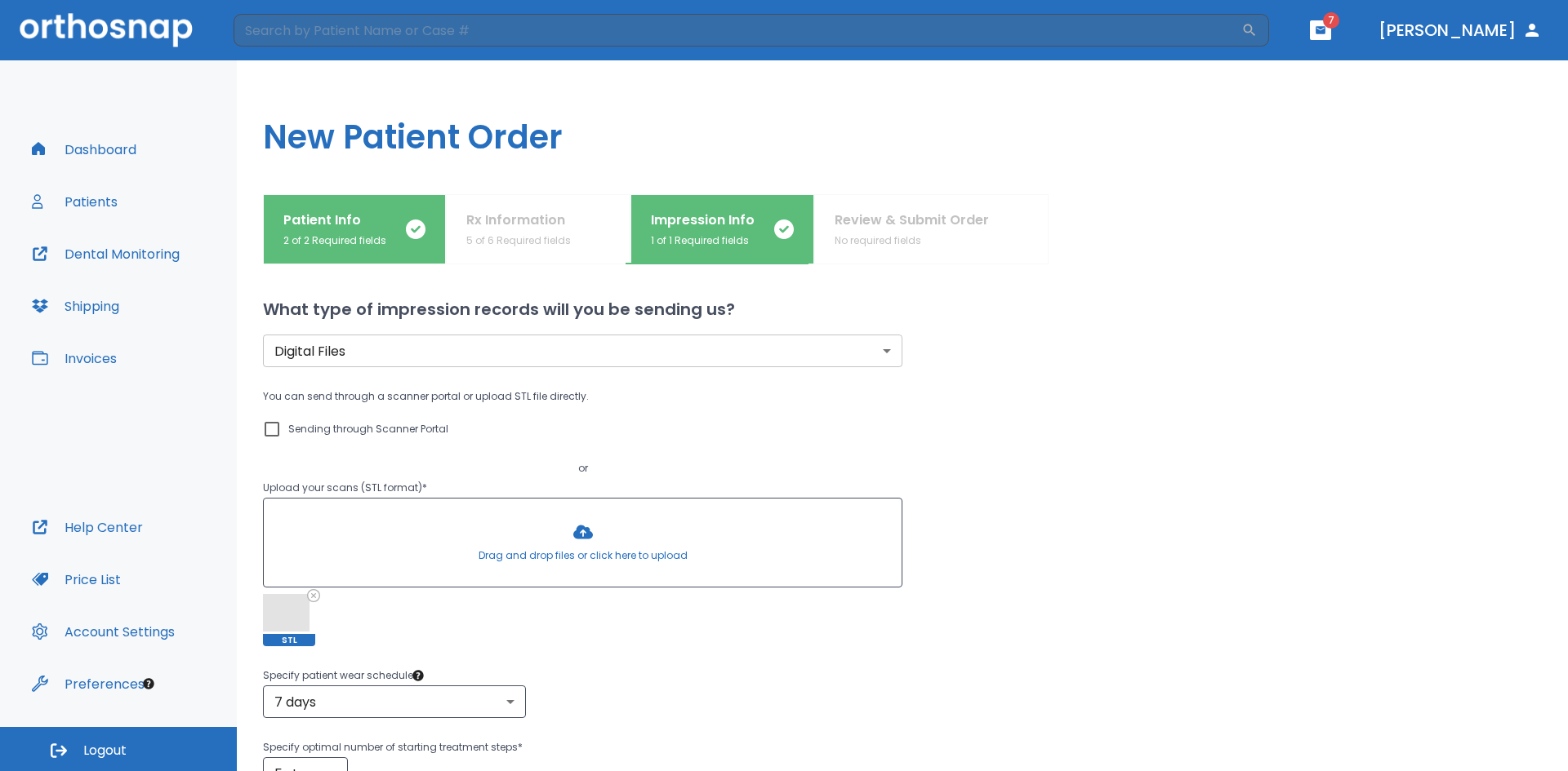
click at [626, 553] on div at bounding box center [583, 542] width 638 height 88
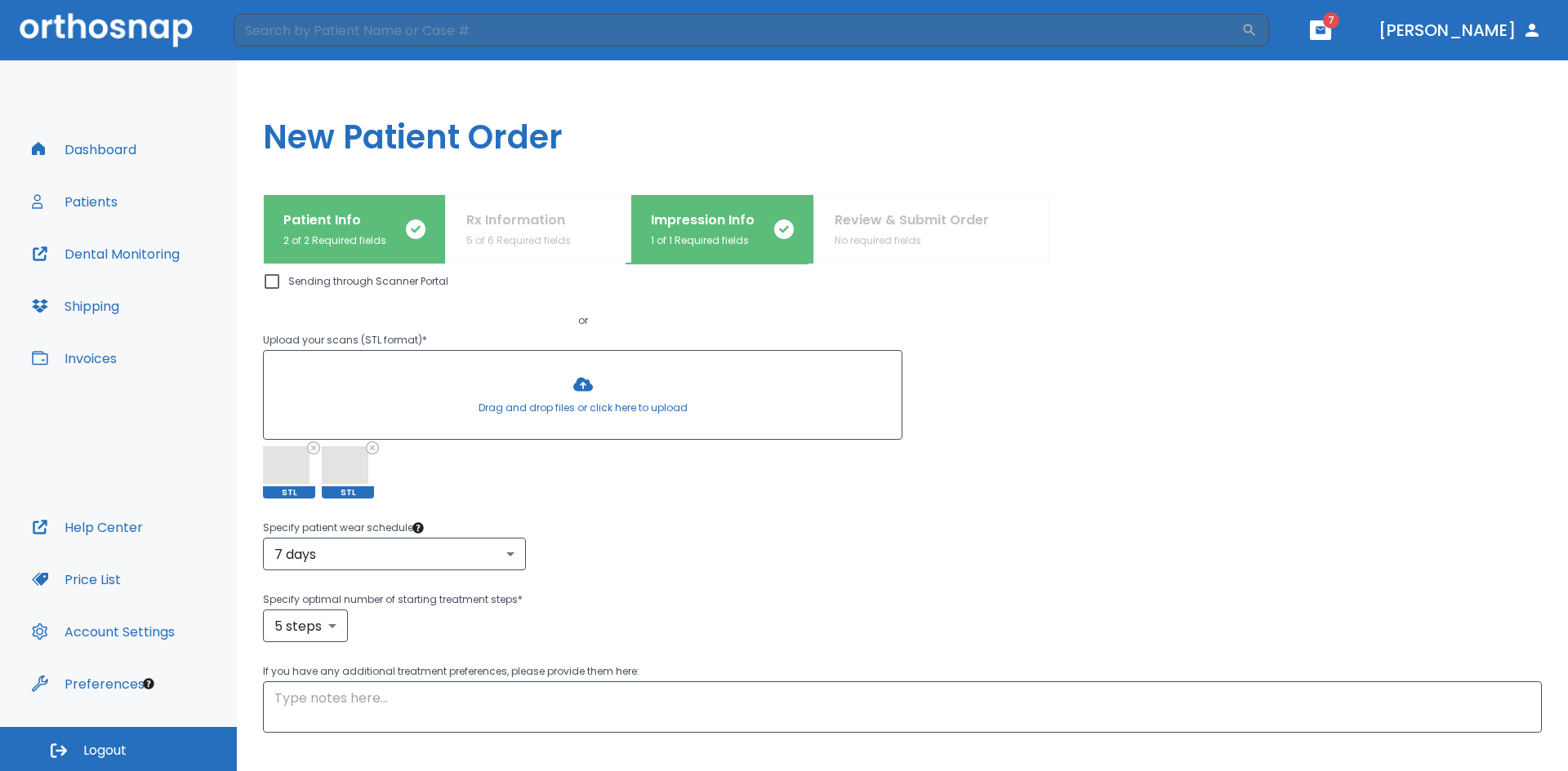
scroll to position [148, 0]
click at [334, 624] on body "​ 7 [PERSON_NAME] Dashboard Patients Dental Monitoring Shipping Invoices Help C…" at bounding box center [784, 385] width 1568 height 771
click at [318, 707] on li "10 steps" at bounding box center [306, 708] width 94 height 30
type input "10"
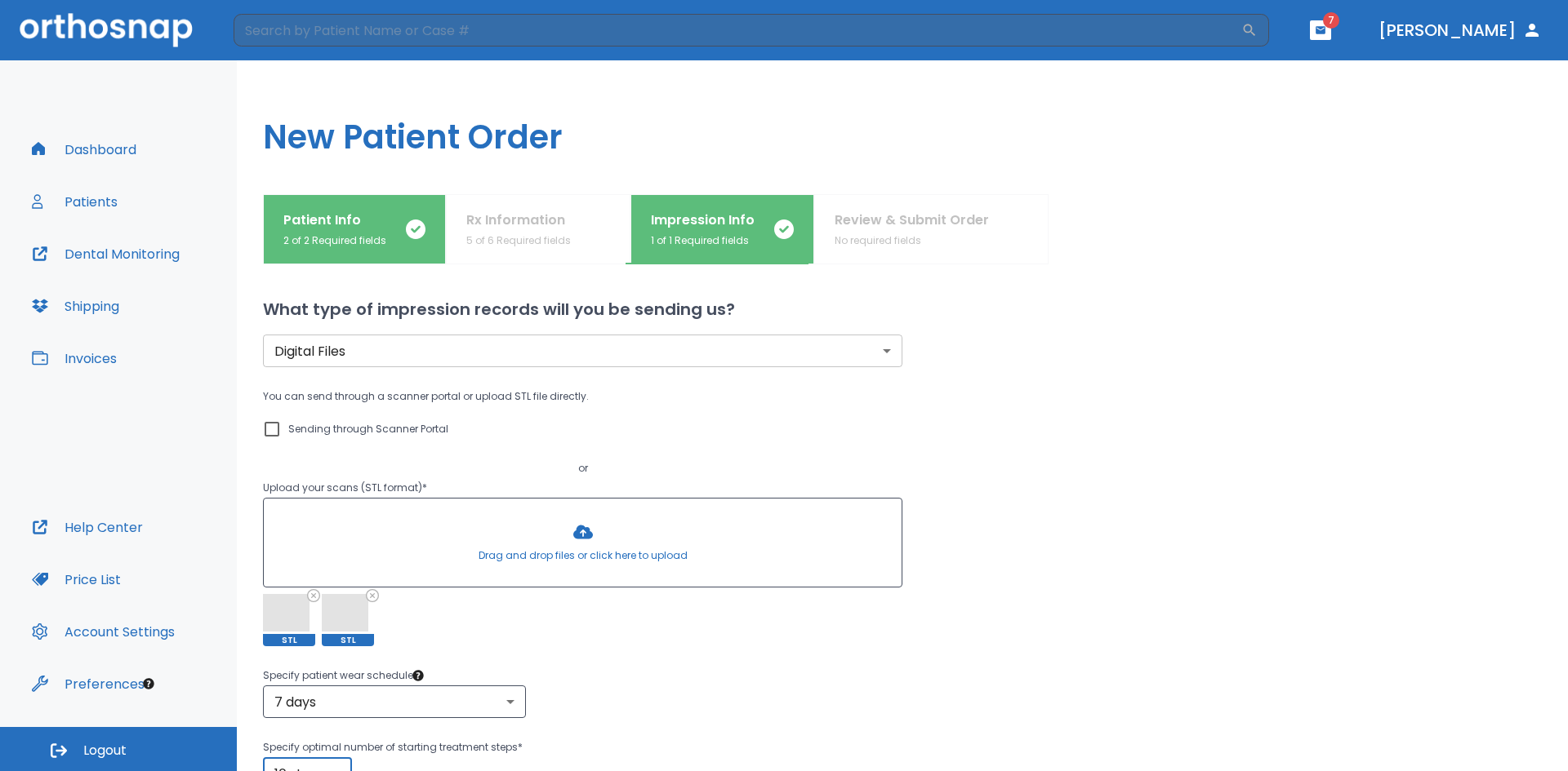
scroll to position [4, 0]
click at [500, 230] on div "Rx Information 5 of 6 Required fields" at bounding box center [518, 229] width 105 height 38
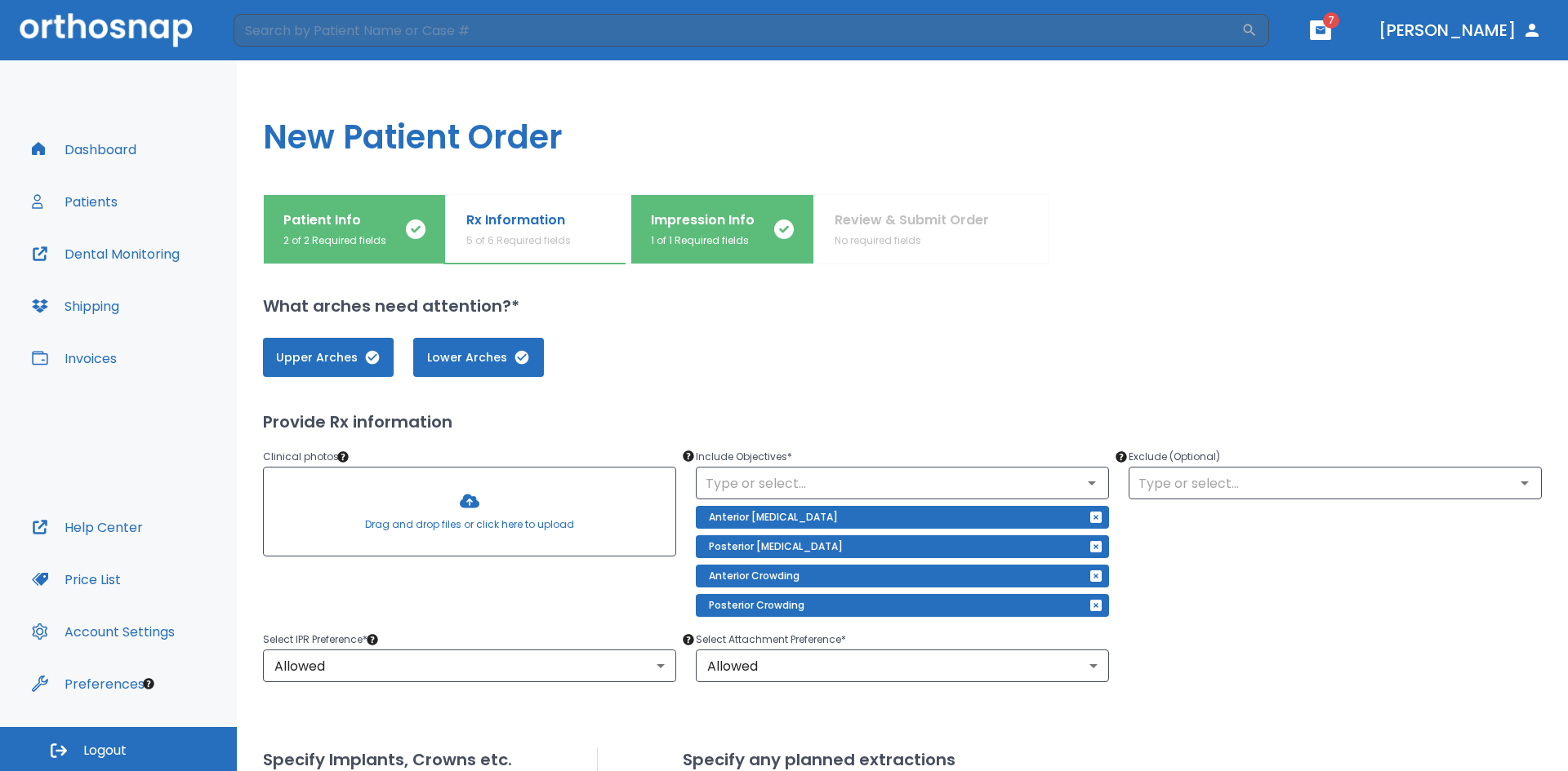
click at [479, 513] on div at bounding box center [470, 511] width 411 height 88
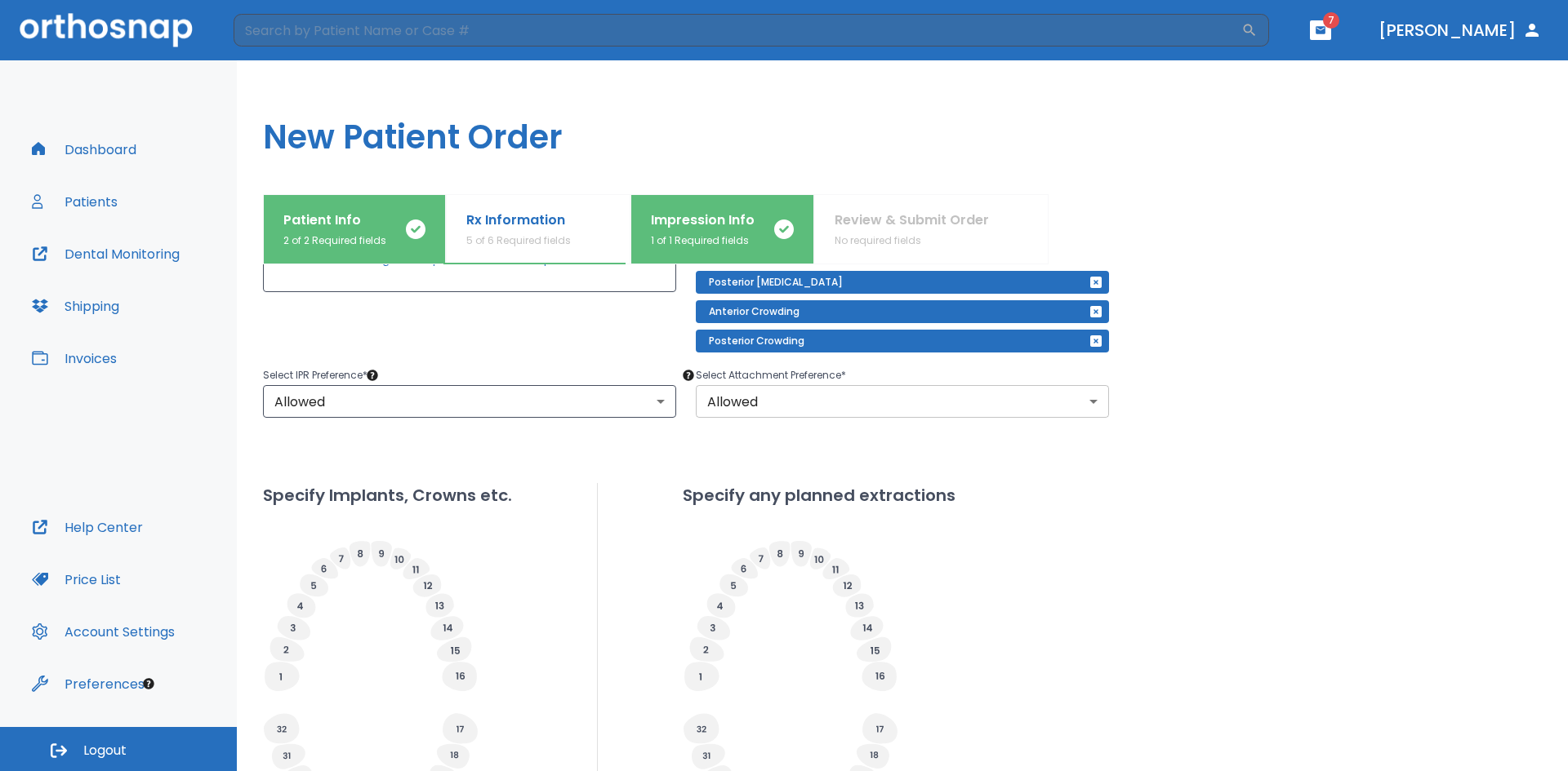
scroll to position [487, 0]
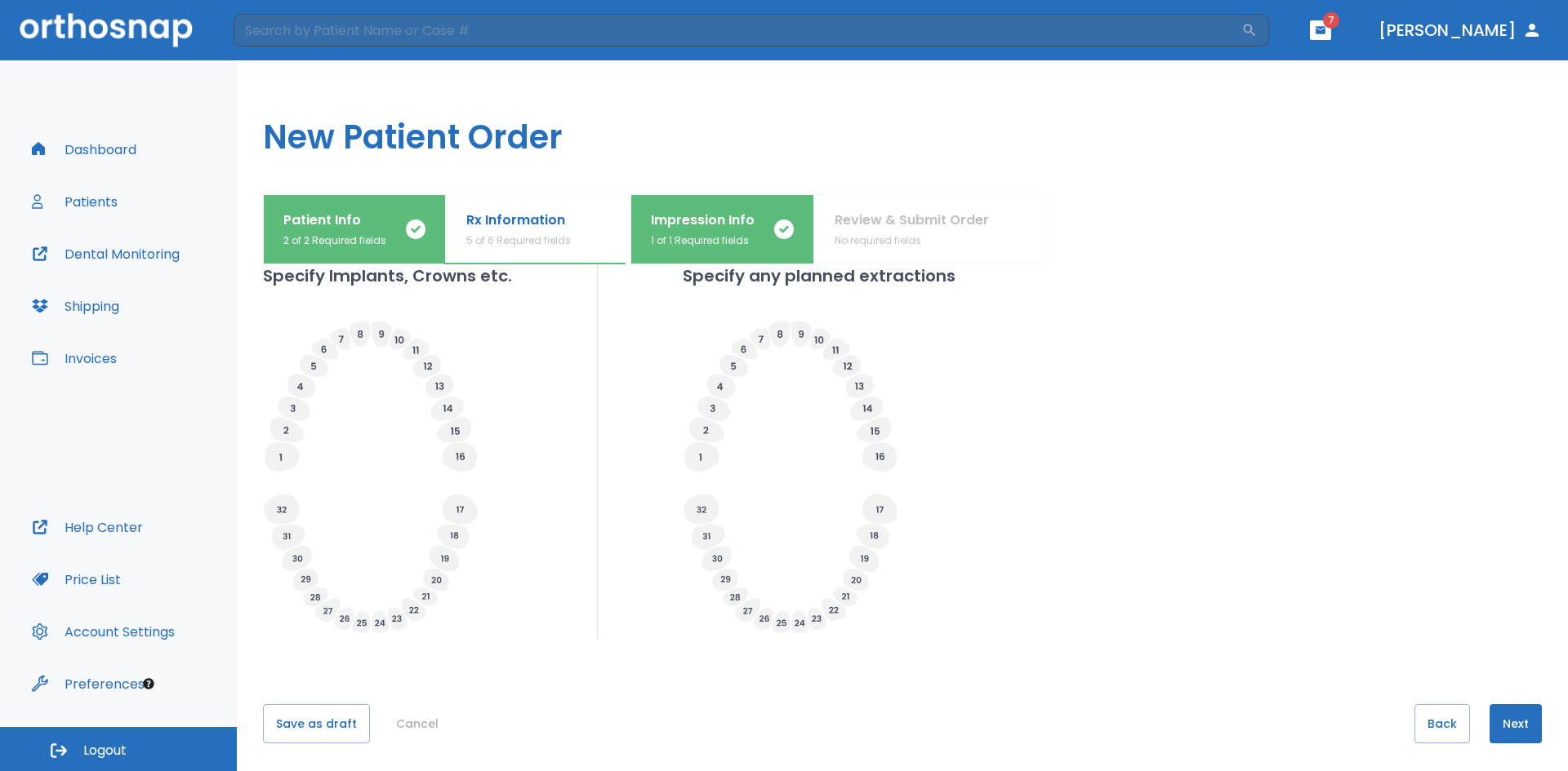
click at [1000, 652] on div "What arches need attention?* Upper Arches Lower Arches Provide Rx information C…" at bounding box center [902, 518] width 1279 height 507
click at [1495, 721] on button "Next" at bounding box center [1515, 724] width 52 height 39
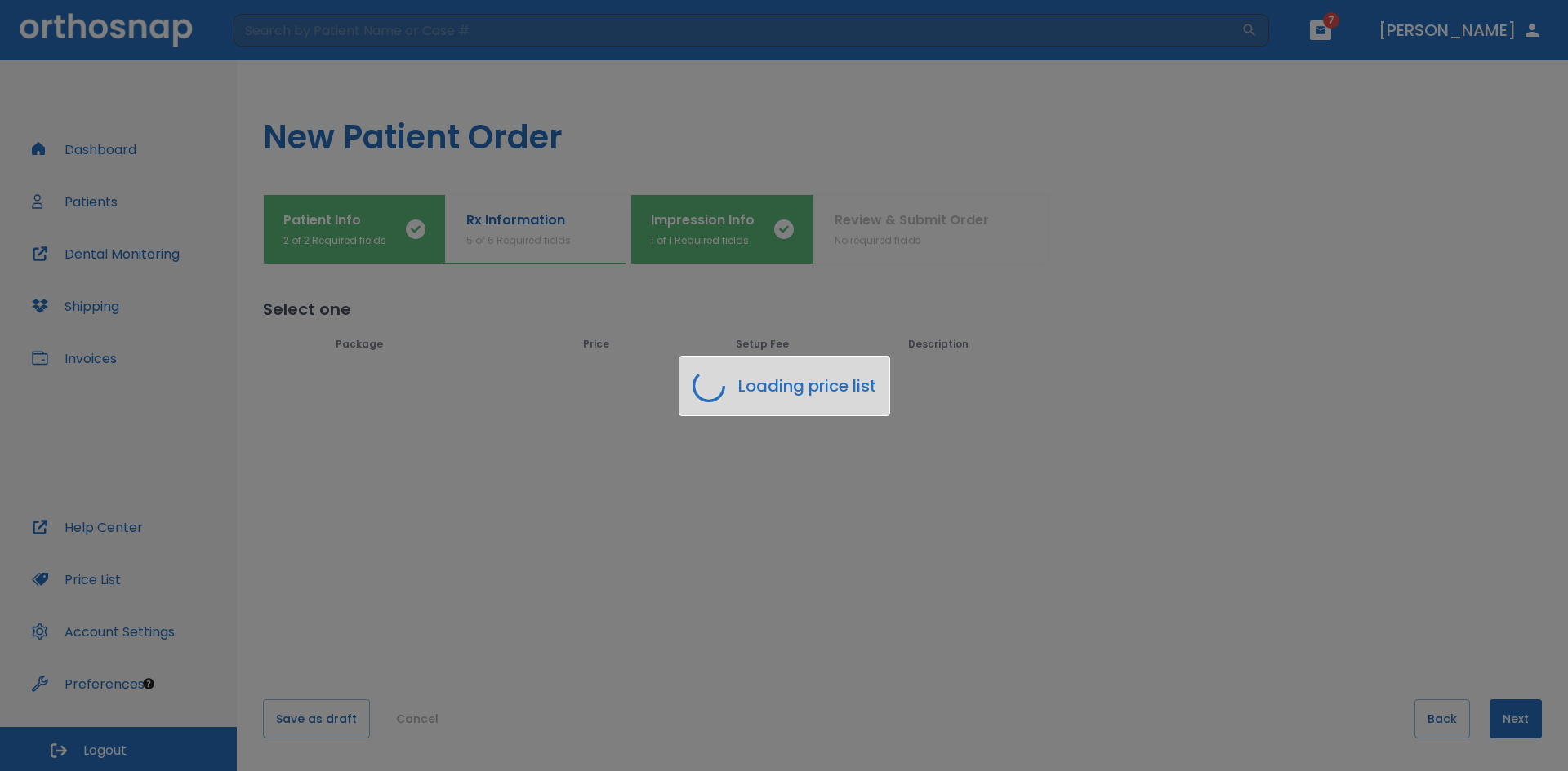
scroll to position [0, 0]
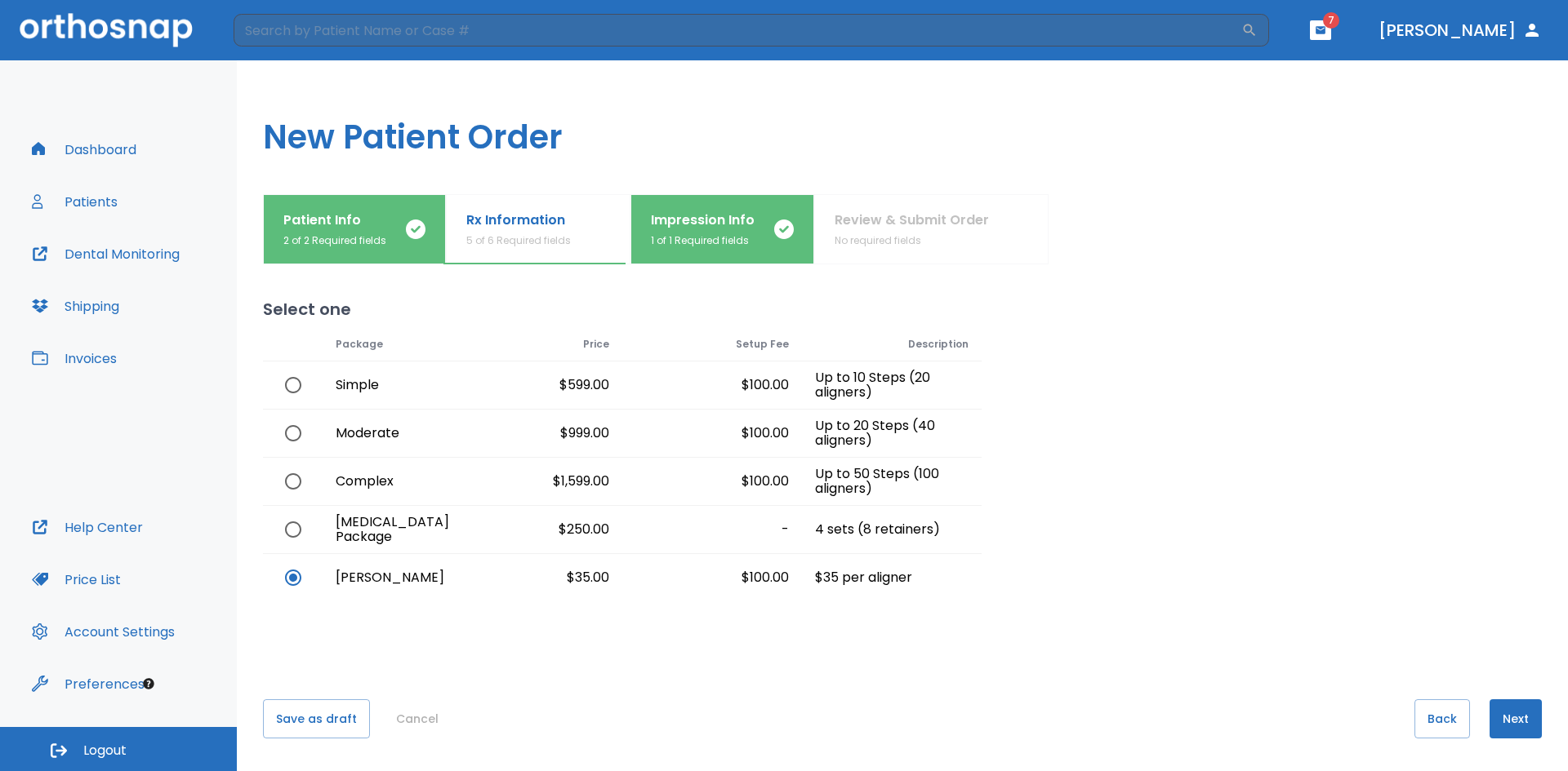
click at [1495, 721] on button "Next" at bounding box center [1515, 719] width 52 height 39
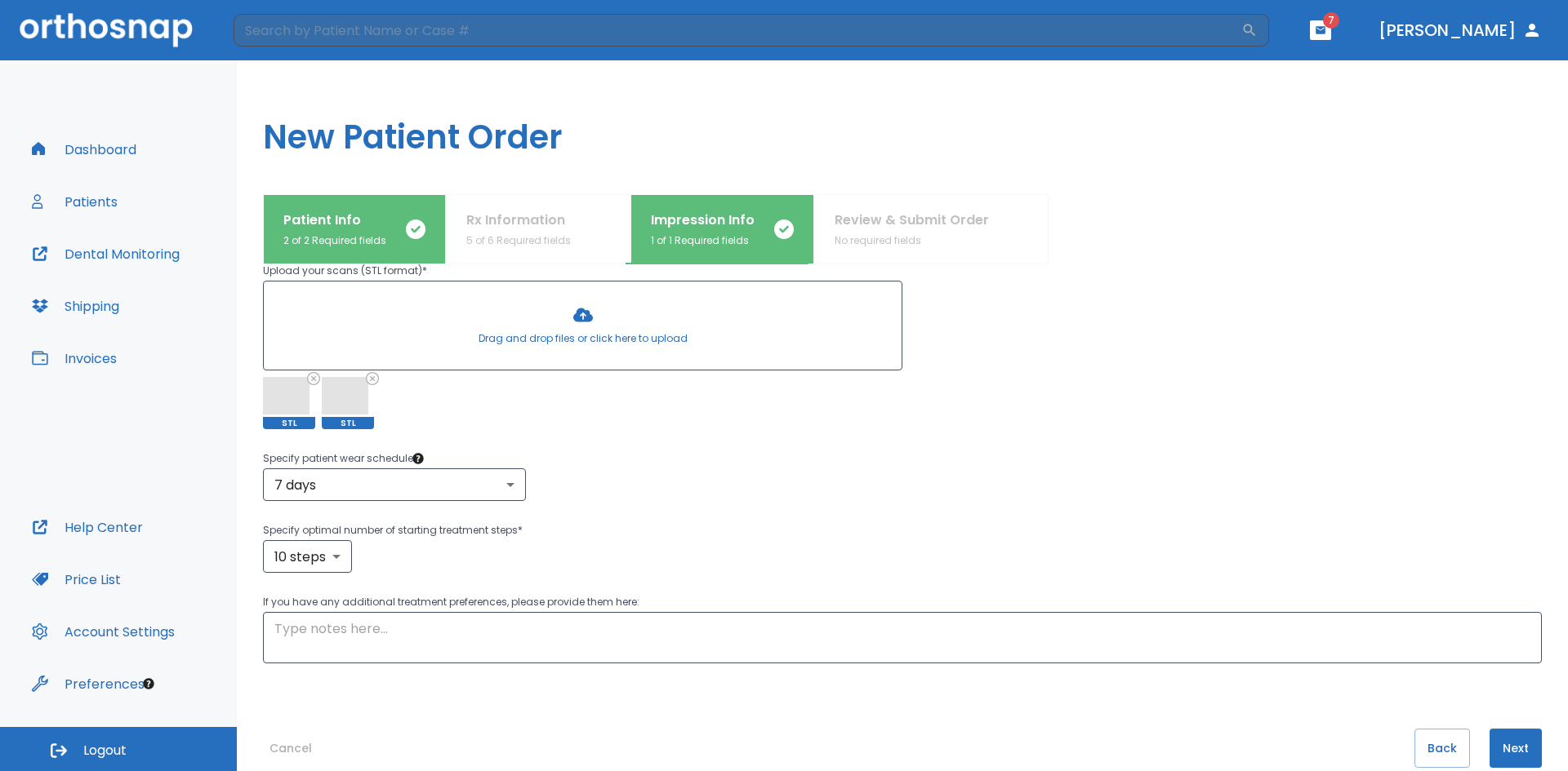
scroll to position [214, 0]
click at [1491, 759] on button "Next" at bounding box center [1515, 752] width 52 height 39
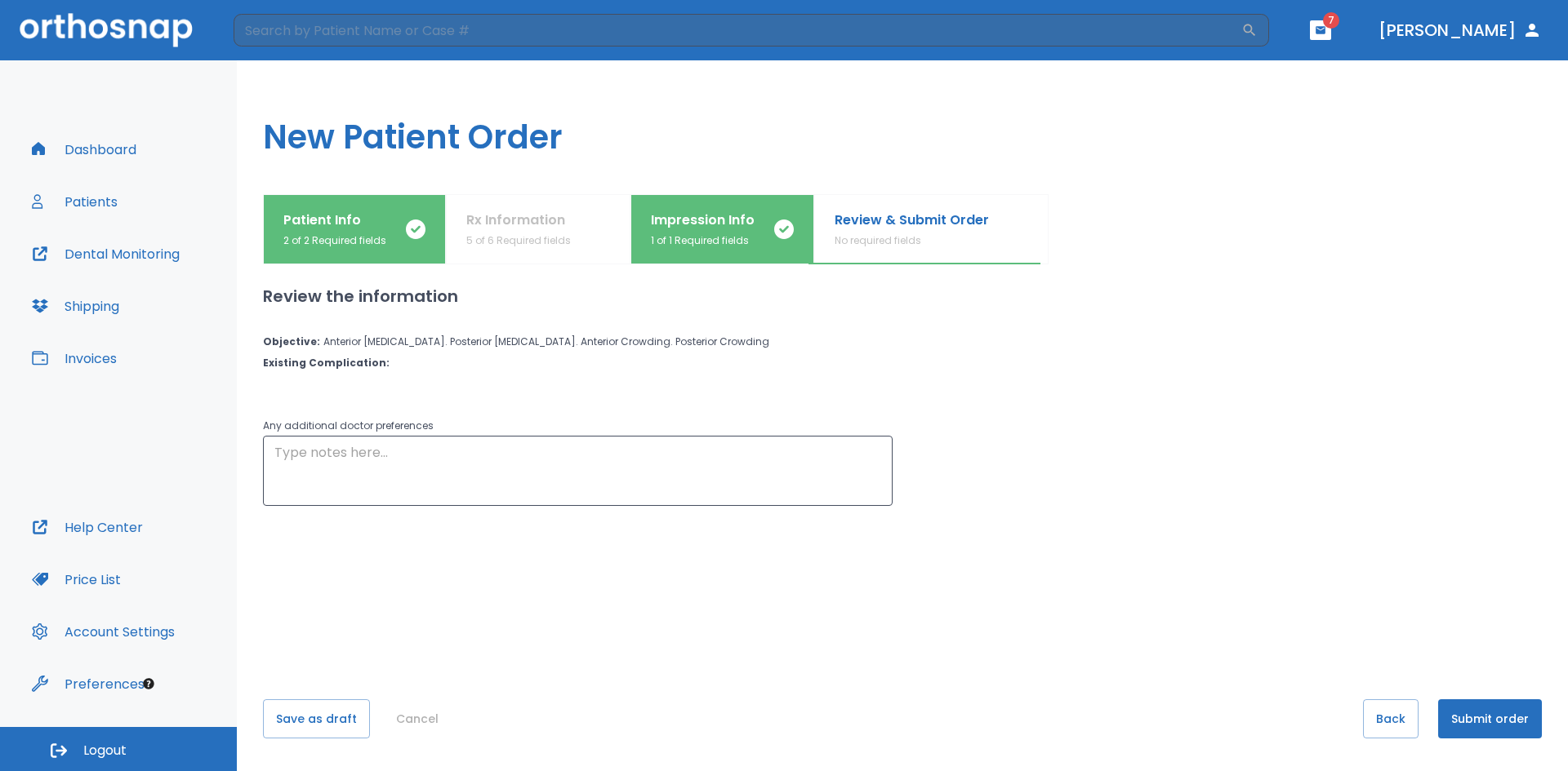
scroll to position [0, 0]
click at [1516, 728] on button "Submit order" at bounding box center [1490, 719] width 104 height 39
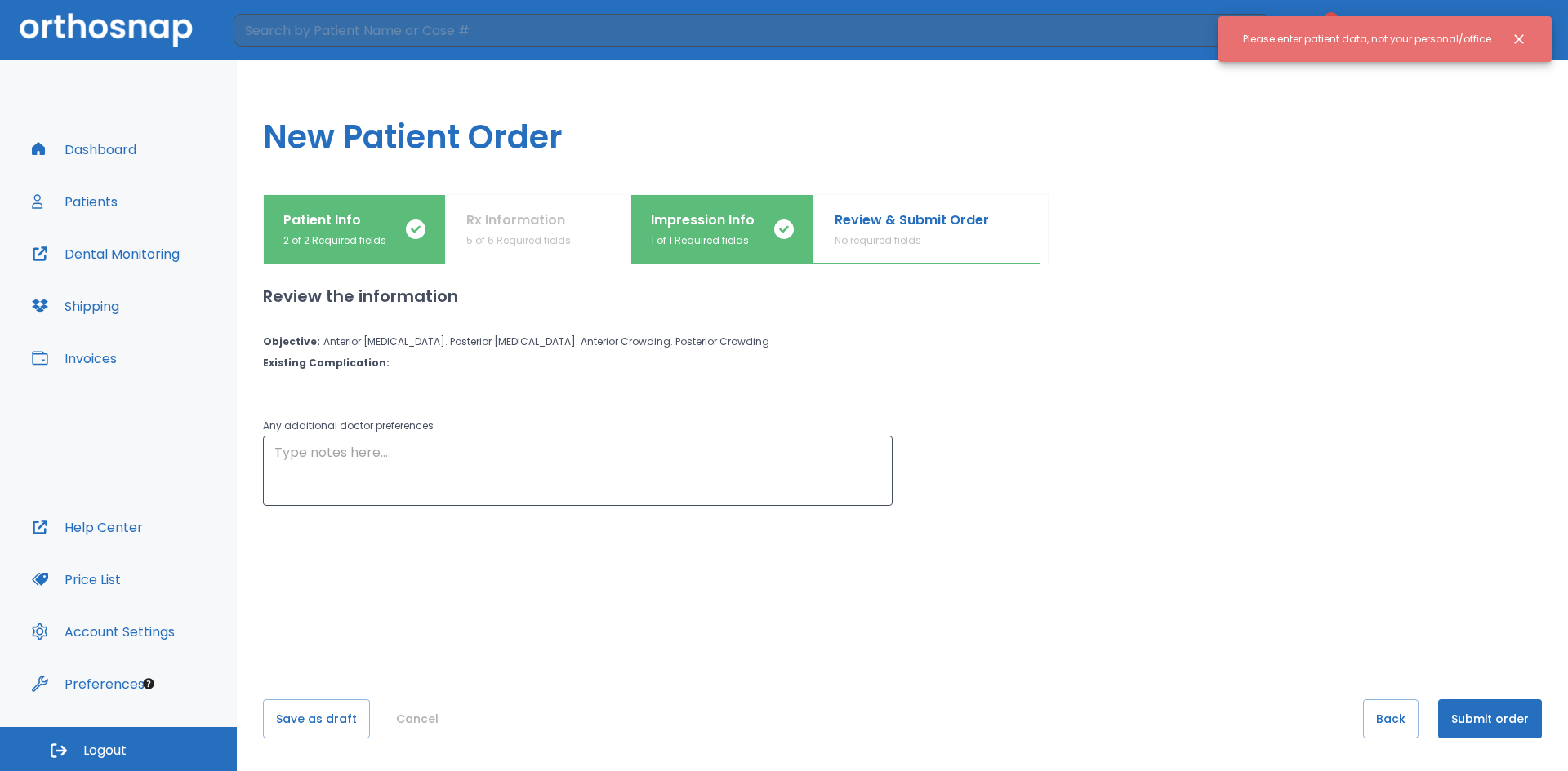
click at [1439, 38] on div "Please enter patient data, not your personal/office" at bounding box center [1367, 39] width 248 height 28
click at [353, 238] on p "2 of 2 Required fields" at bounding box center [334, 241] width 103 height 15
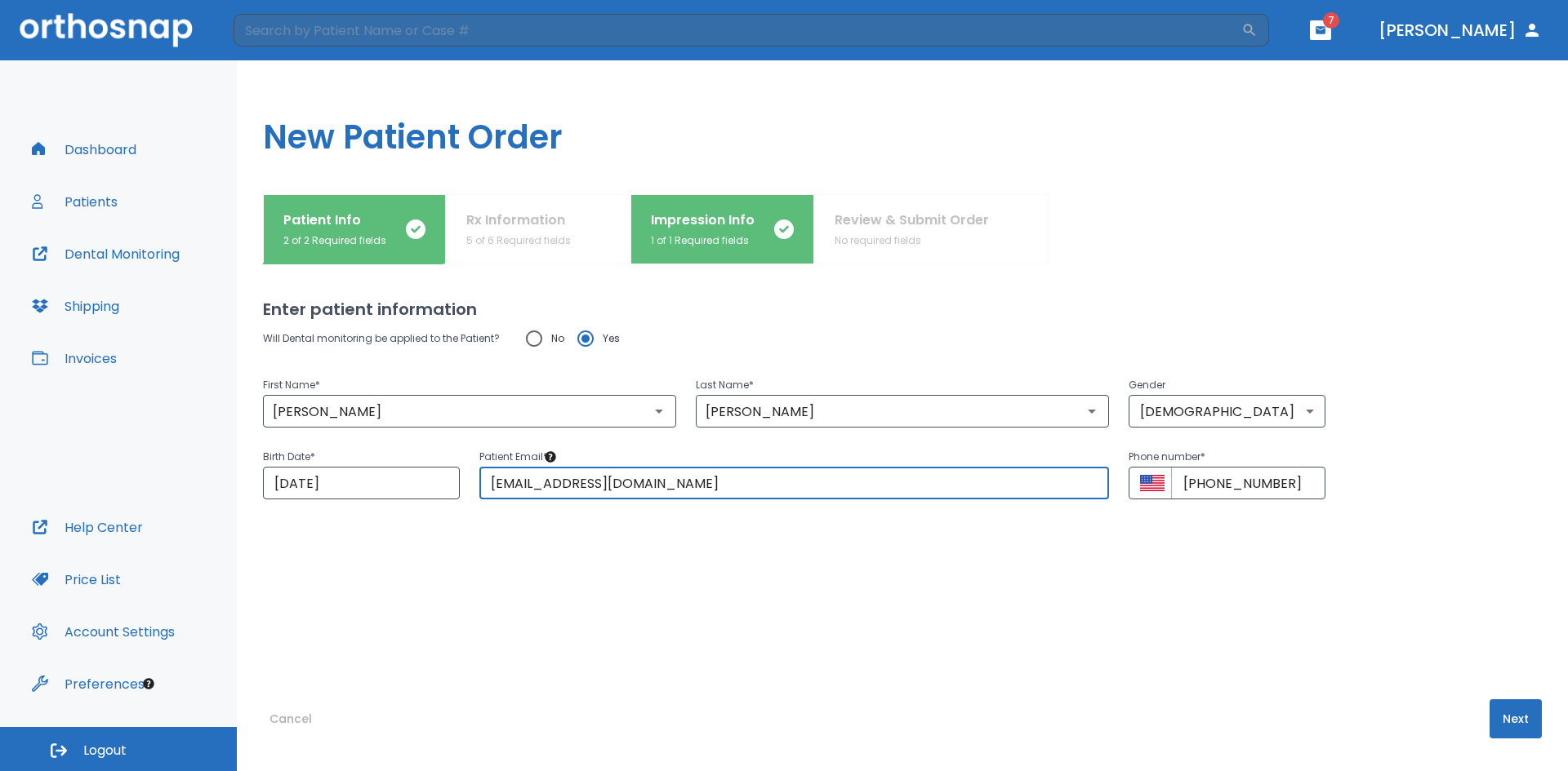
drag, startPoint x: 980, startPoint y: 479, endPoint x: 211, endPoint y: 472, distance: 769.0
click at [211, 472] on div "Dashboard Patients Dental Monitoring Shipping Invoices Help Center Price List A…" at bounding box center [784, 416] width 1568 height 711
click at [1520, 702] on button "Next" at bounding box center [1515, 719] width 52 height 39
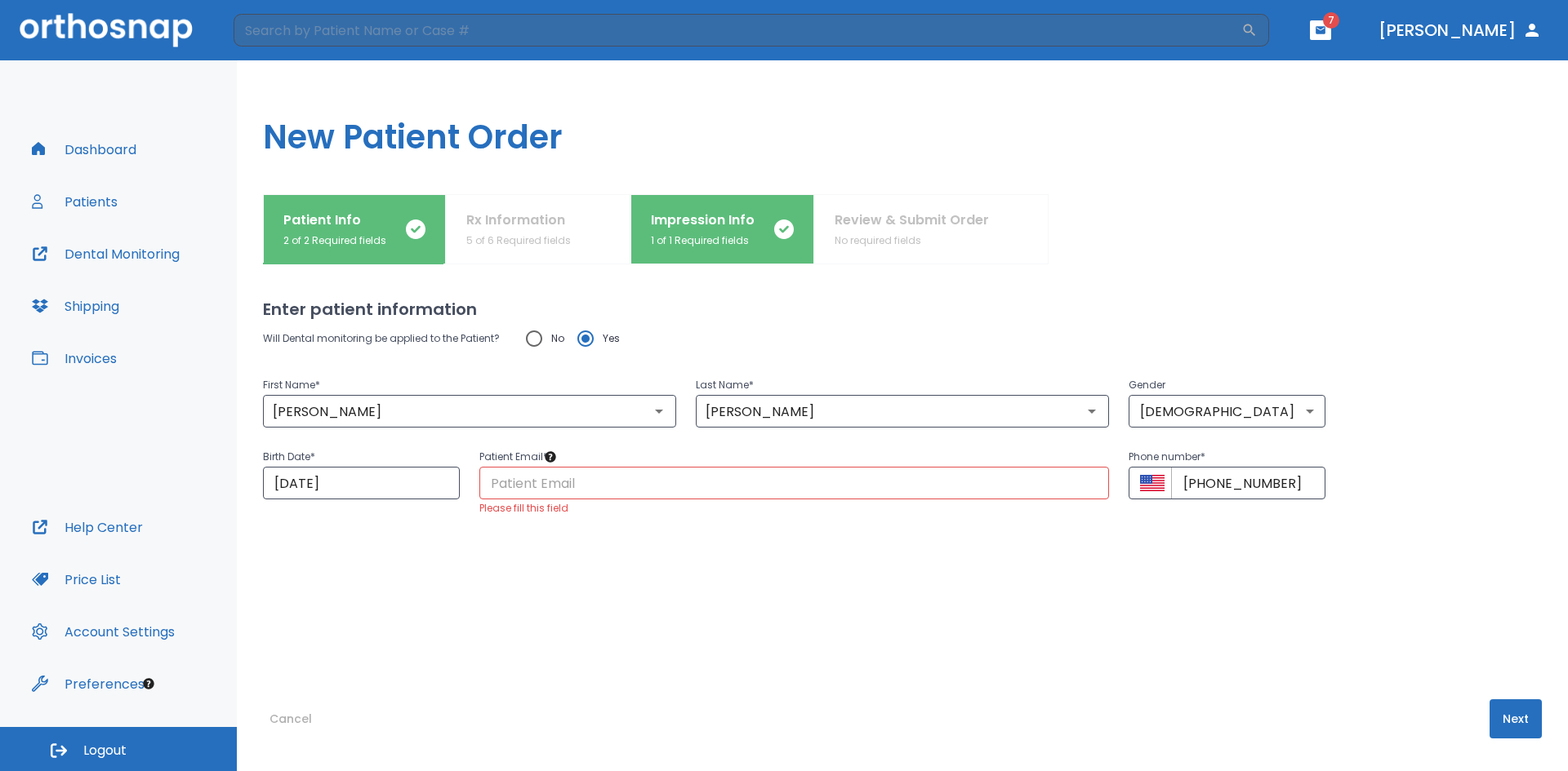
click at [1061, 482] on input "text" at bounding box center [795, 482] width 630 height 32
type input "[EMAIL_ADDRESS][DOMAIN_NAME]"
click at [1497, 722] on button "Next" at bounding box center [1515, 719] width 52 height 39
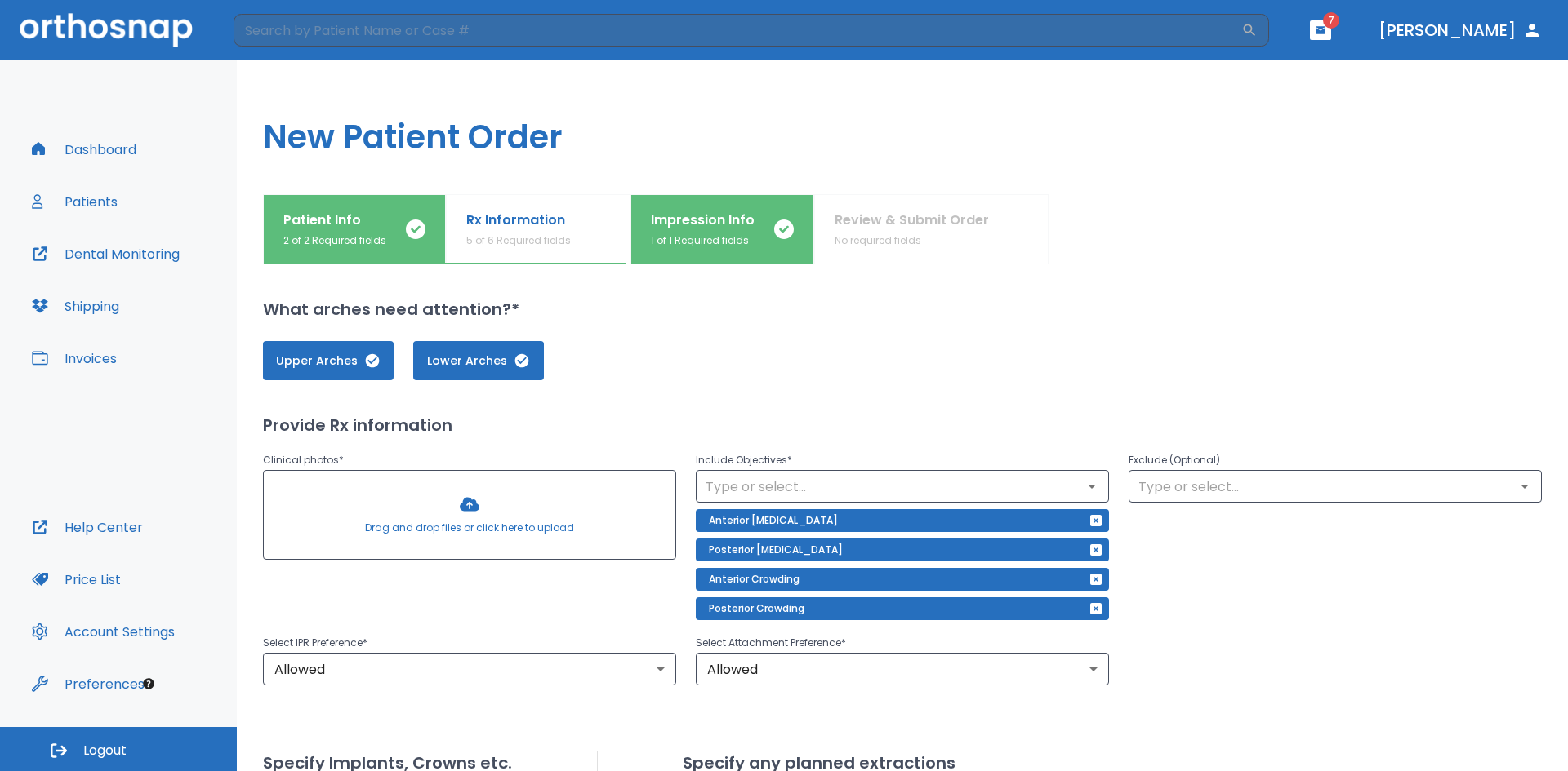
scroll to position [492, 0]
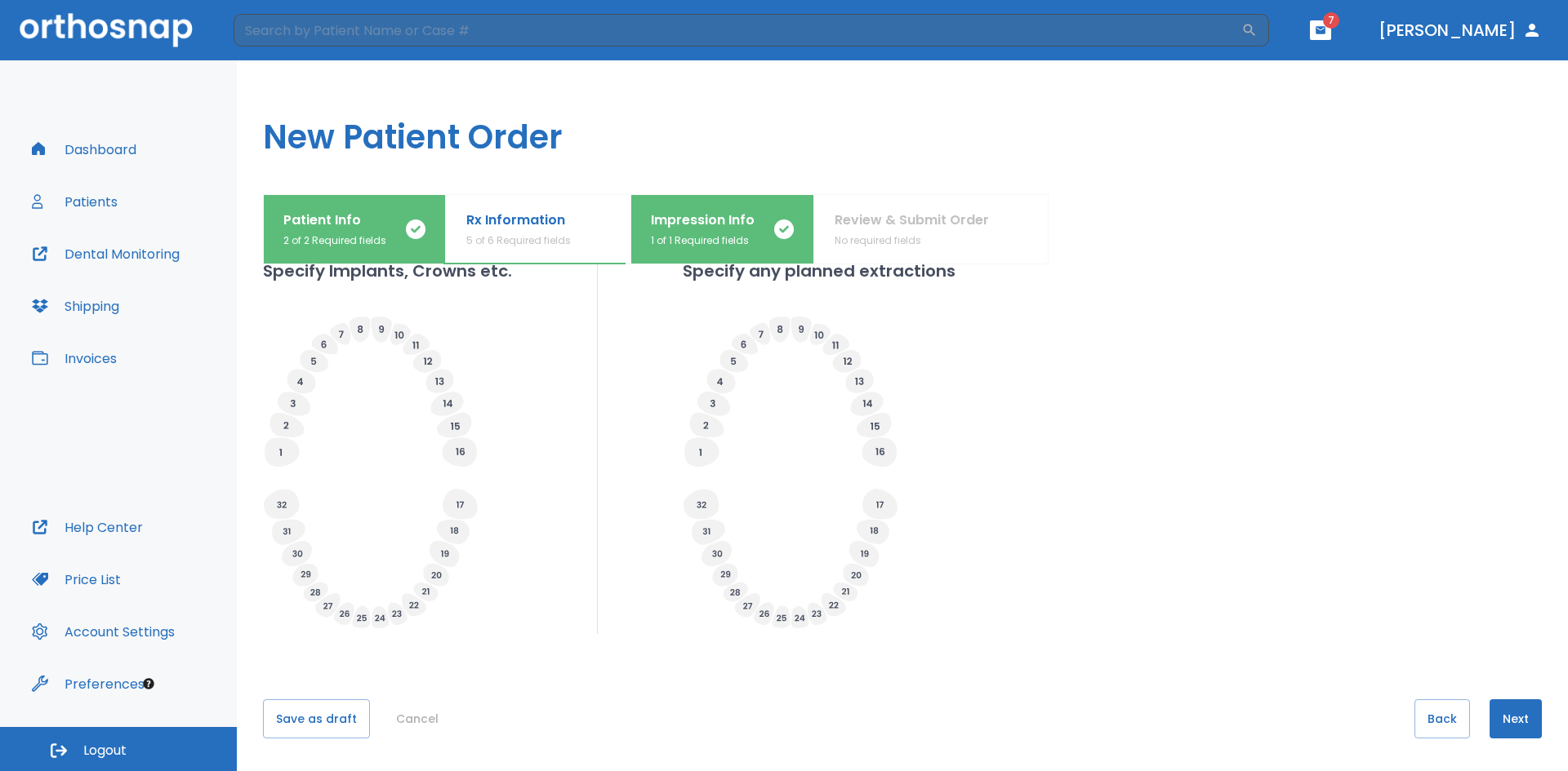
click at [1497, 722] on button "Next" at bounding box center [1515, 719] width 52 height 39
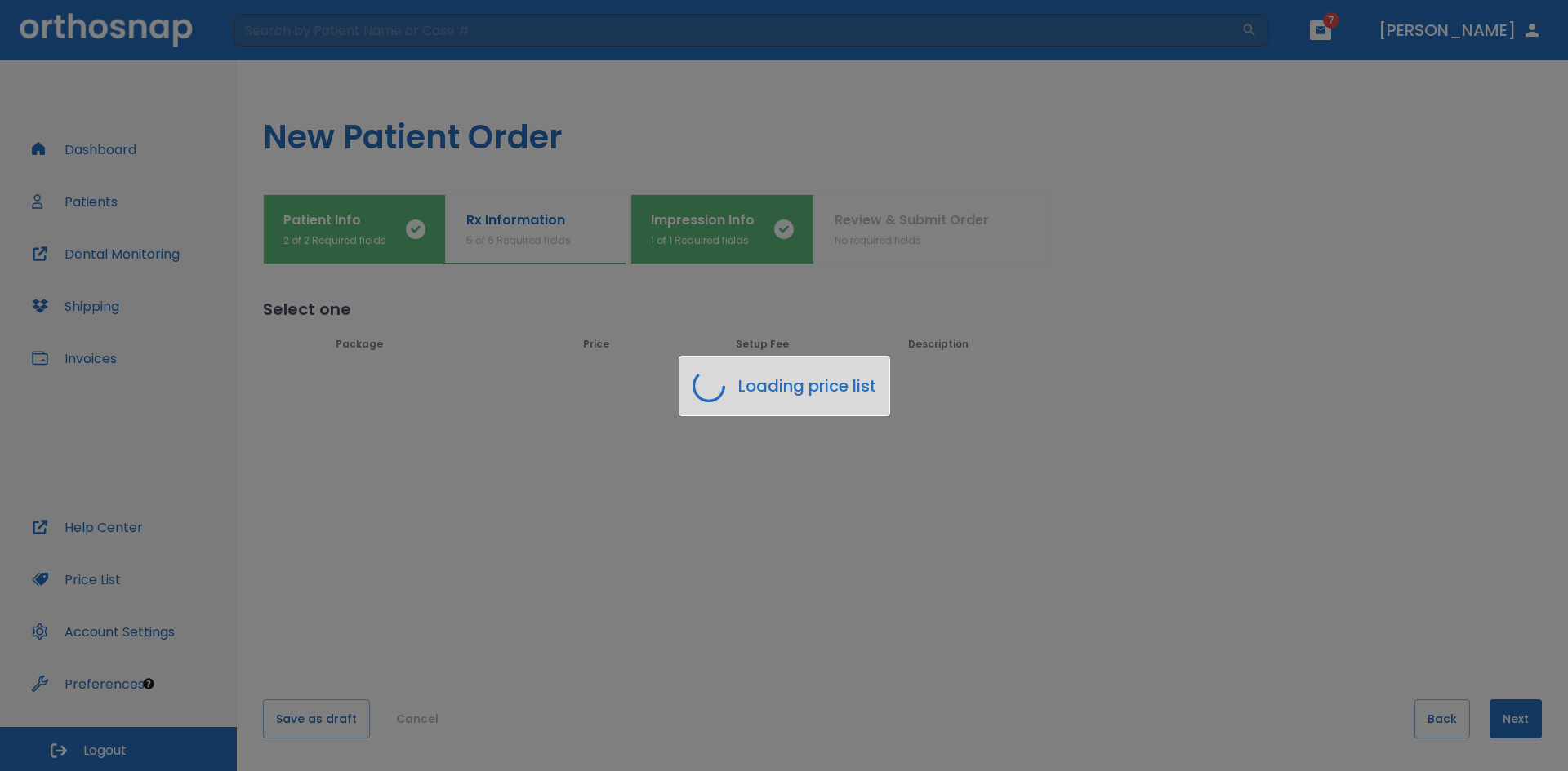
scroll to position [0, 0]
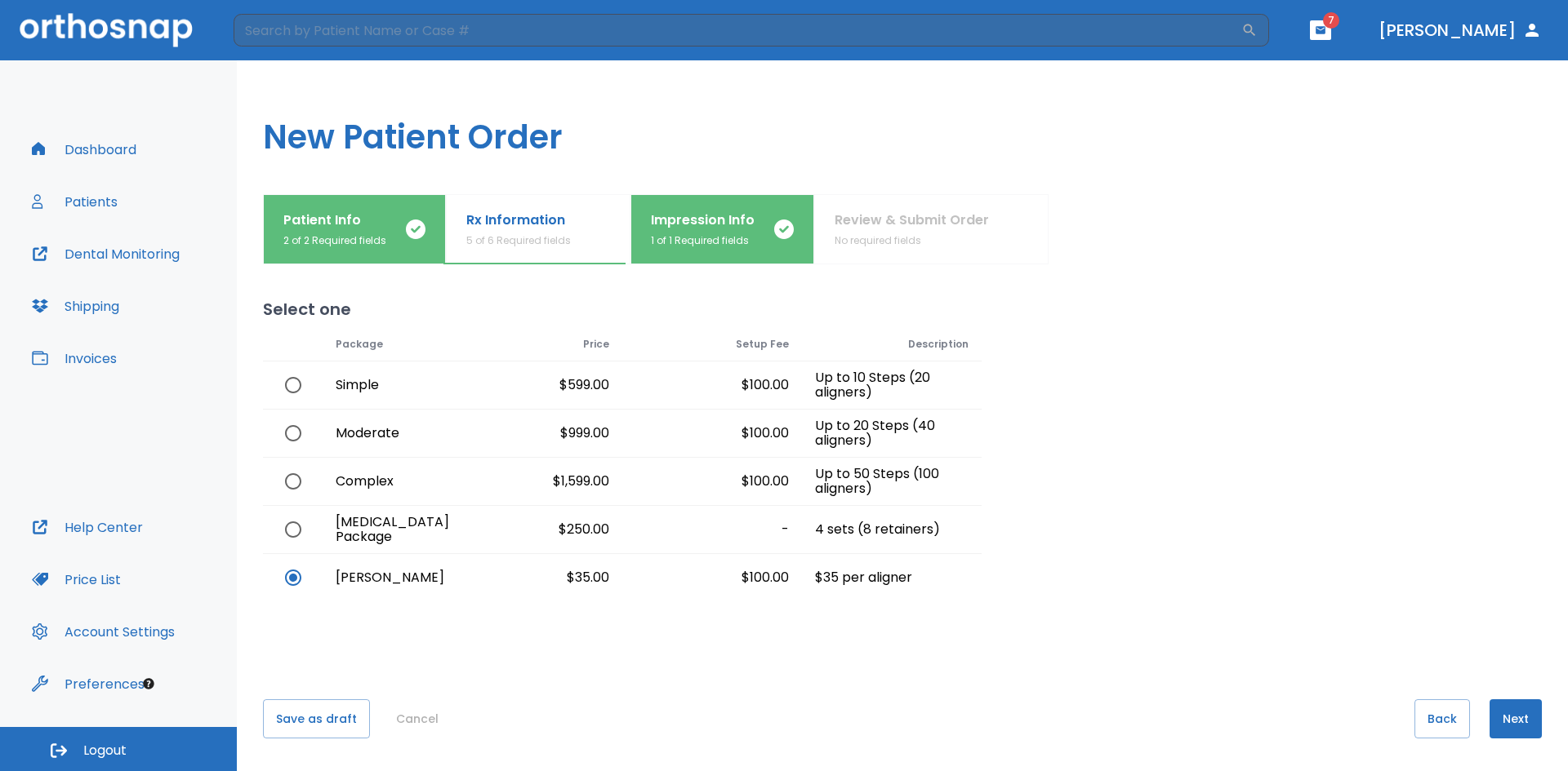
click at [1497, 722] on button "Next" at bounding box center [1515, 719] width 52 height 39
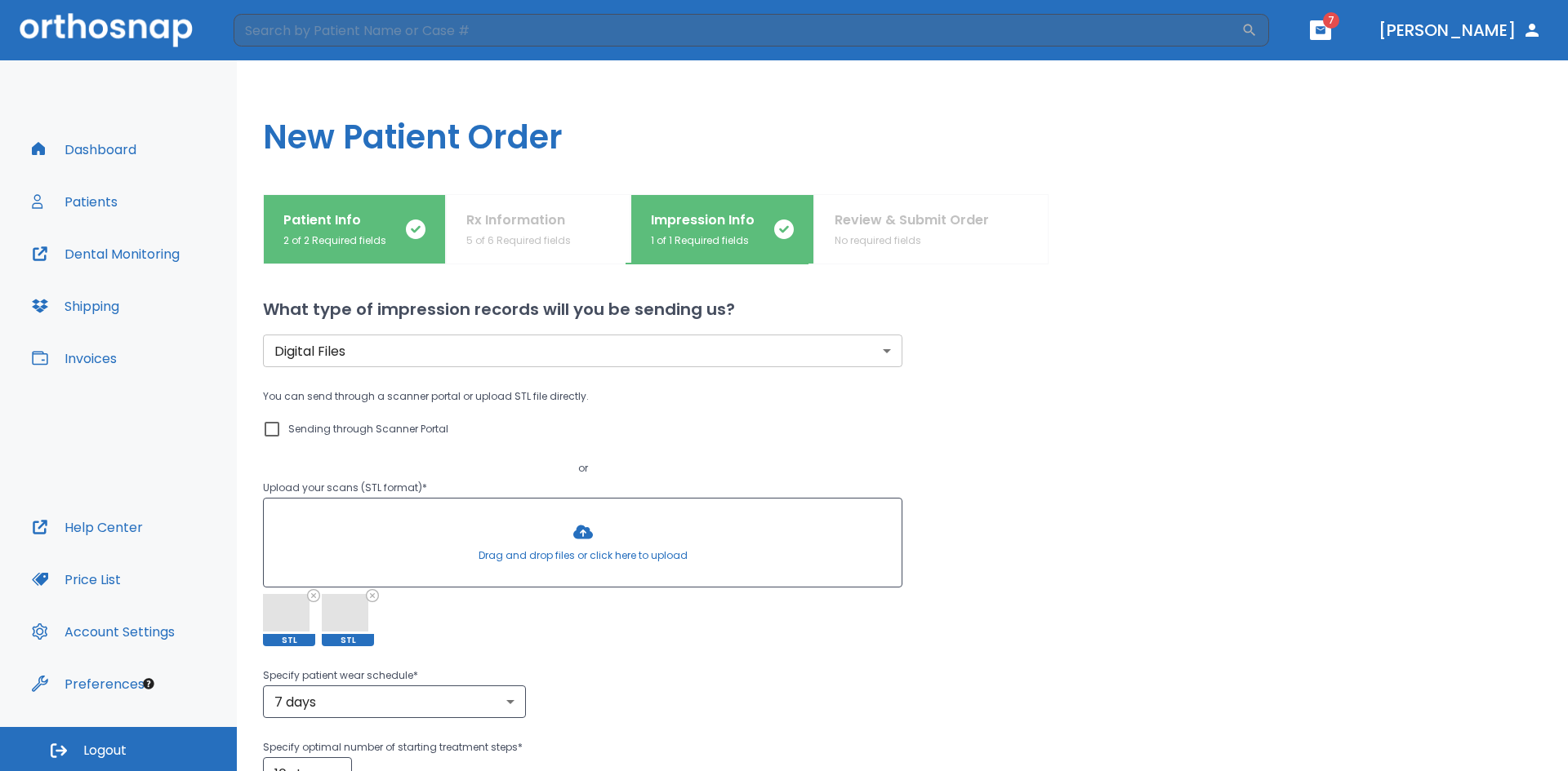
scroll to position [246, 0]
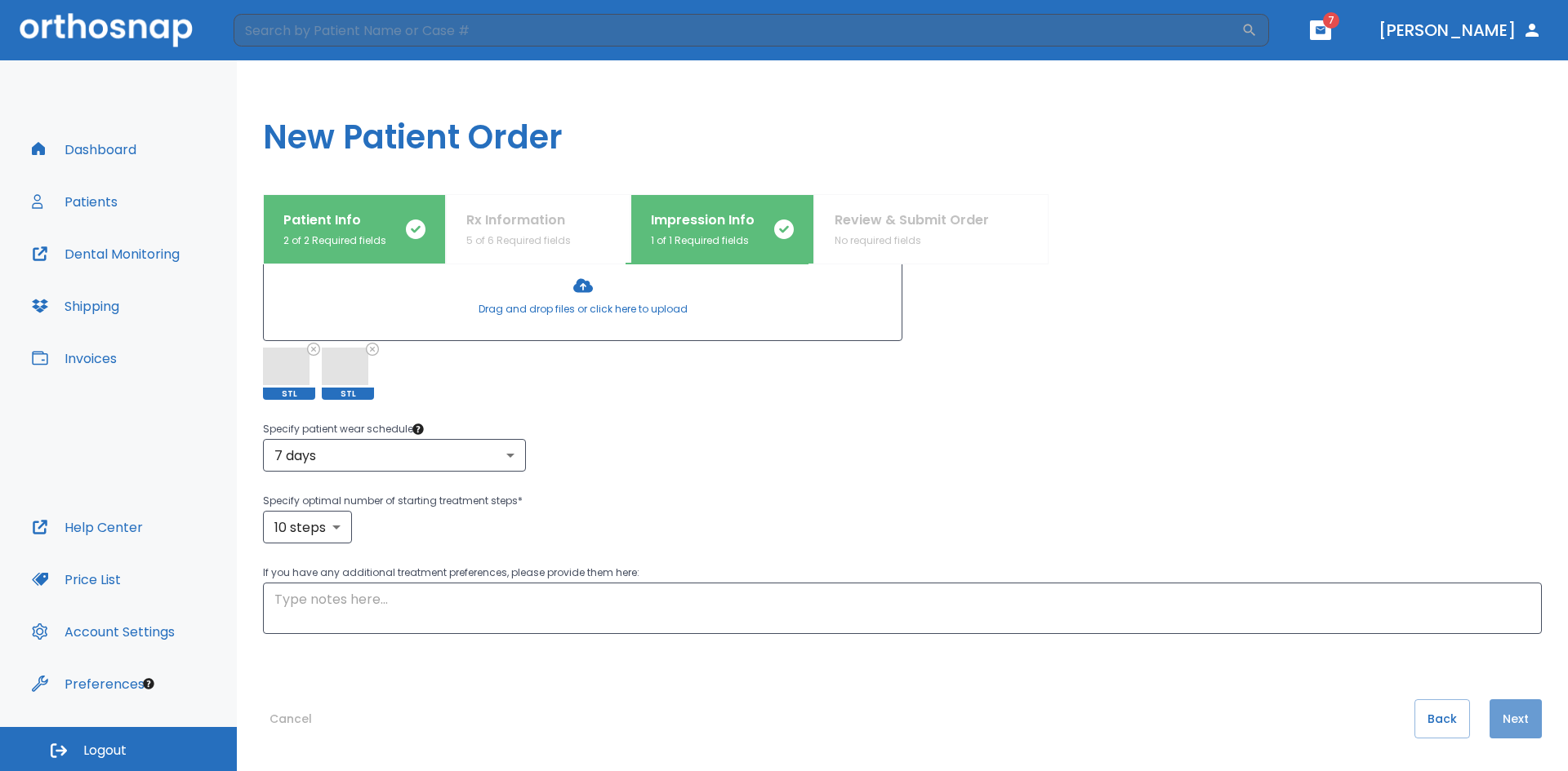
click at [1495, 733] on button "Next" at bounding box center [1515, 719] width 52 height 39
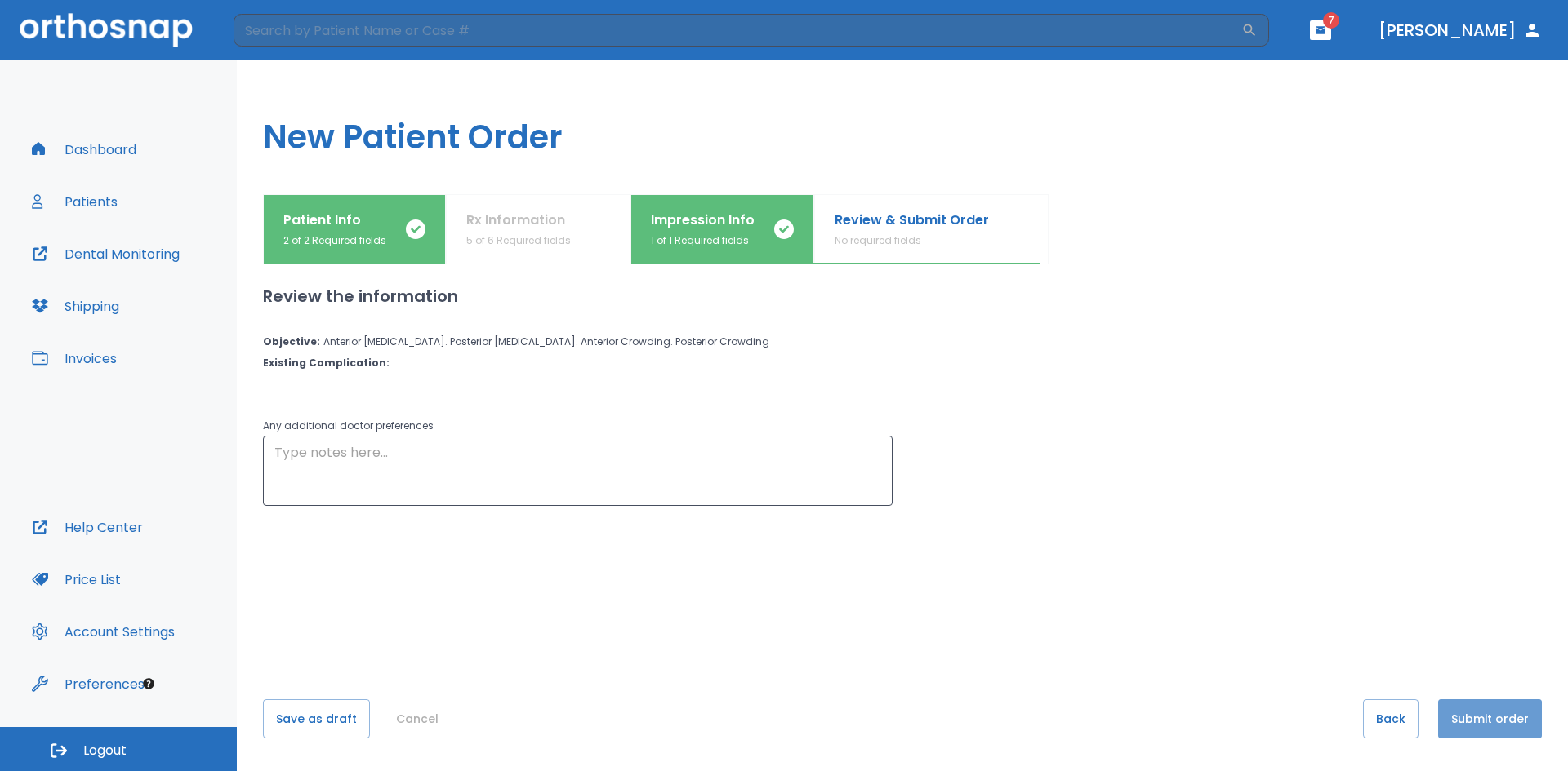
click at [1495, 733] on button "Submit order" at bounding box center [1490, 719] width 104 height 39
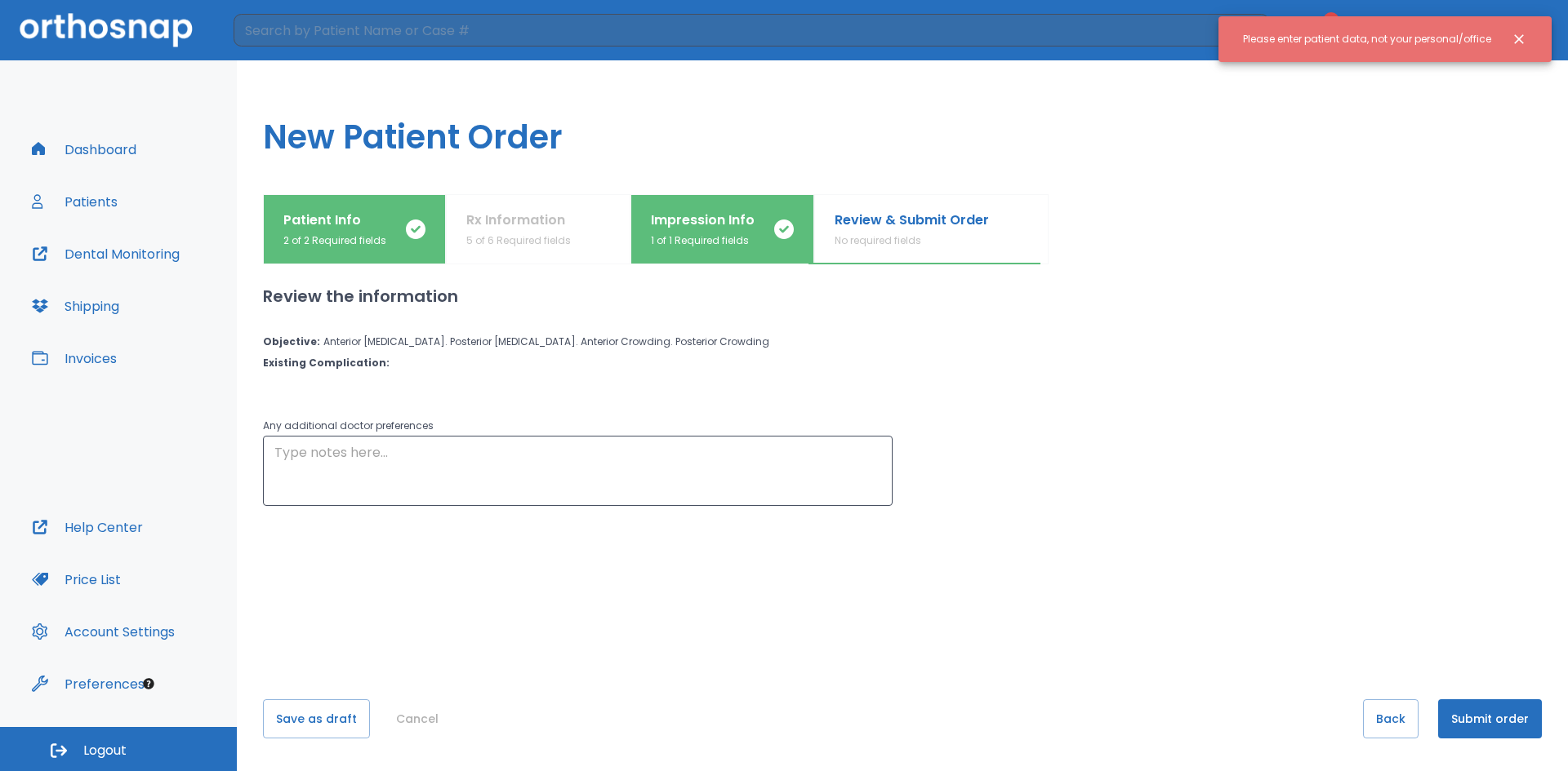
click at [1495, 730] on button "Submit order" at bounding box center [1490, 719] width 104 height 39
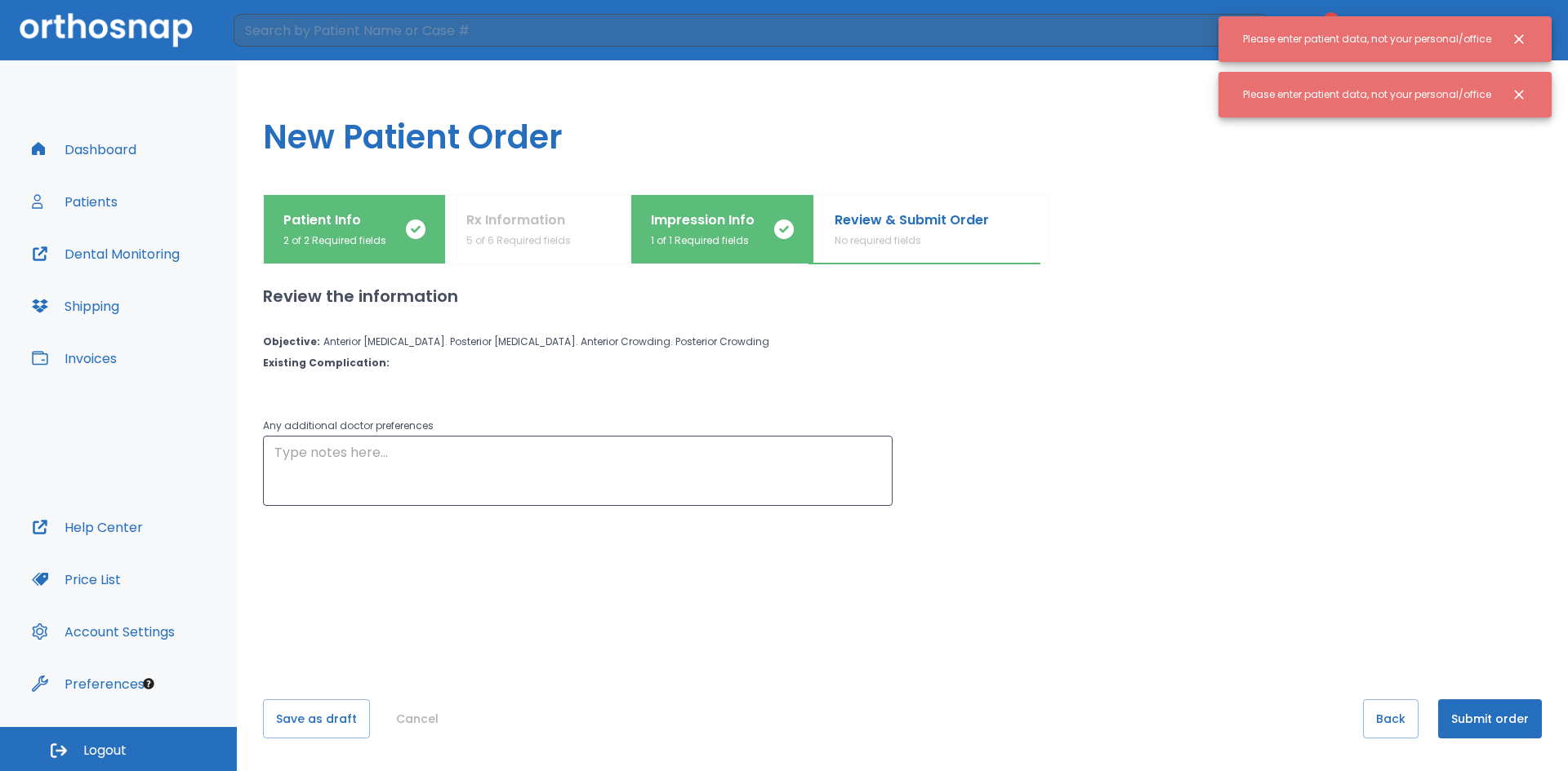
click at [418, 212] on div "Patient Info 2 of 2 Required fields" at bounding box center [354, 229] width 142 height 38
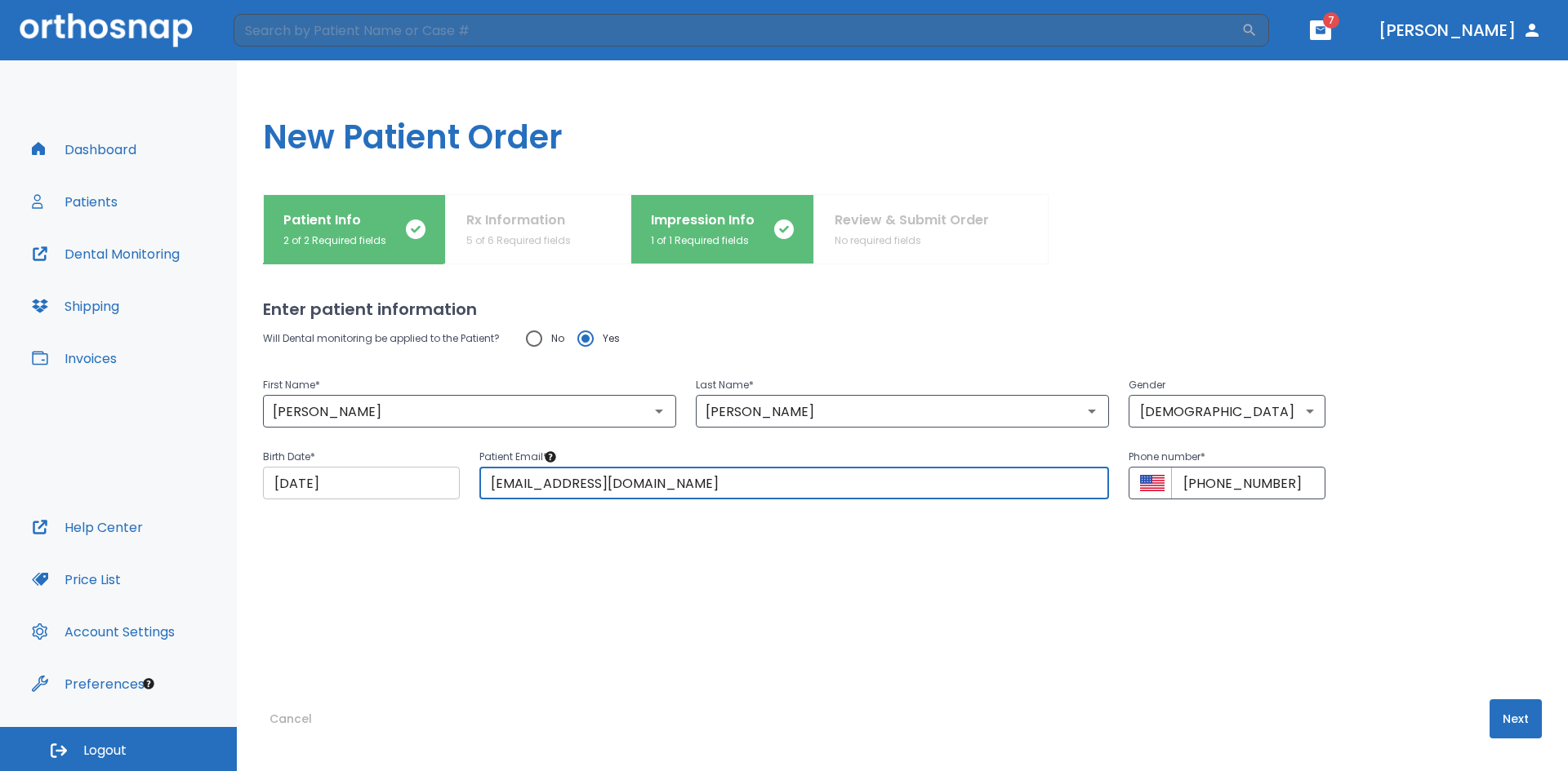
drag, startPoint x: 672, startPoint y: 484, endPoint x: 360, endPoint y: 481, distance: 312.0
click at [360, 481] on div "Birth Date * [DEMOGRAPHIC_DATA] ​ Patient Email * [EMAIL_ADDRESS][DOMAIN_NAME] …" at bounding box center [893, 464] width 1298 height 72
type input "[EMAIL_ADDRESS][DOMAIN_NAME]"
click at [1508, 716] on button "Next" at bounding box center [1515, 719] width 52 height 39
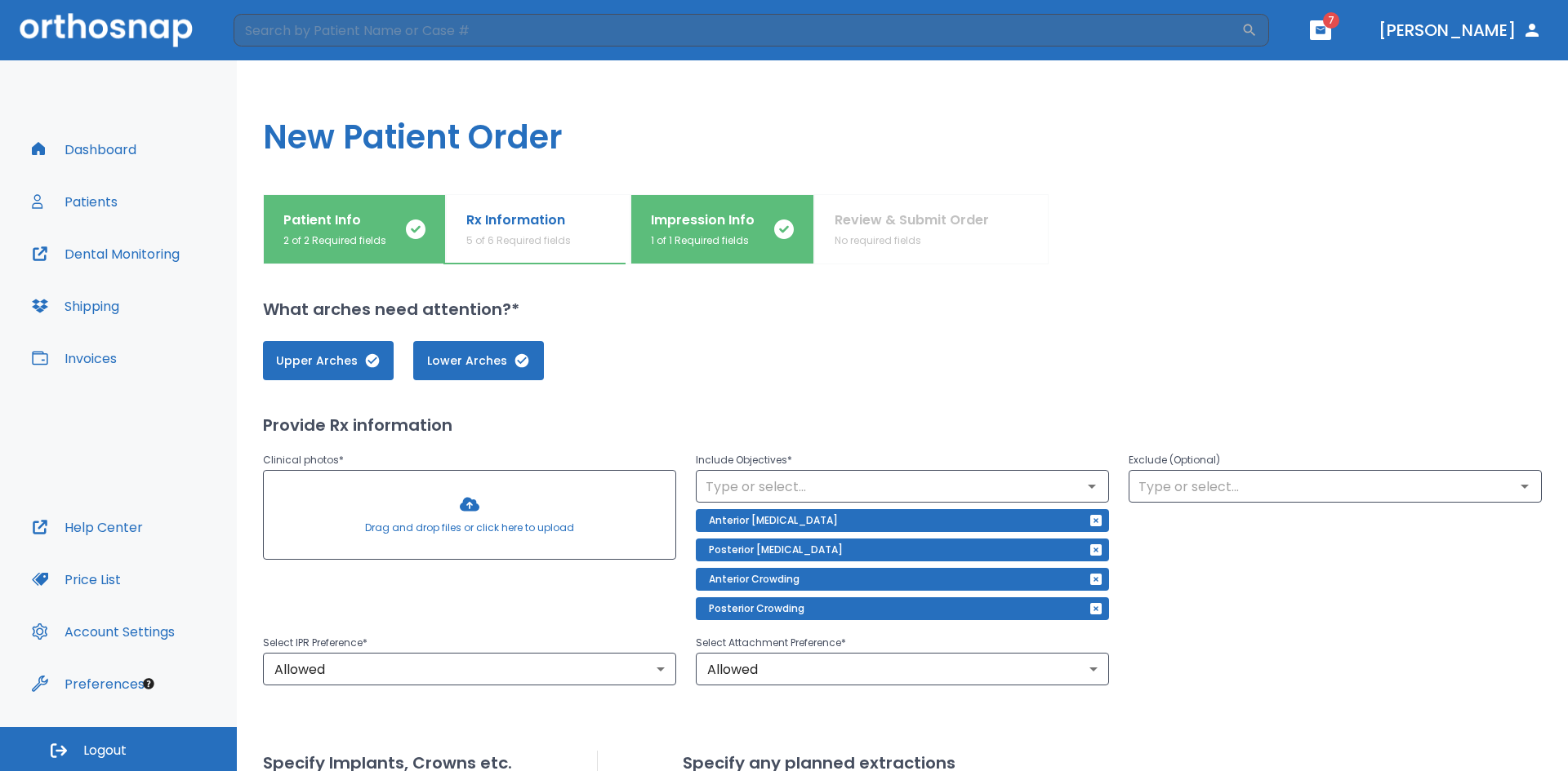
scroll to position [492, 0]
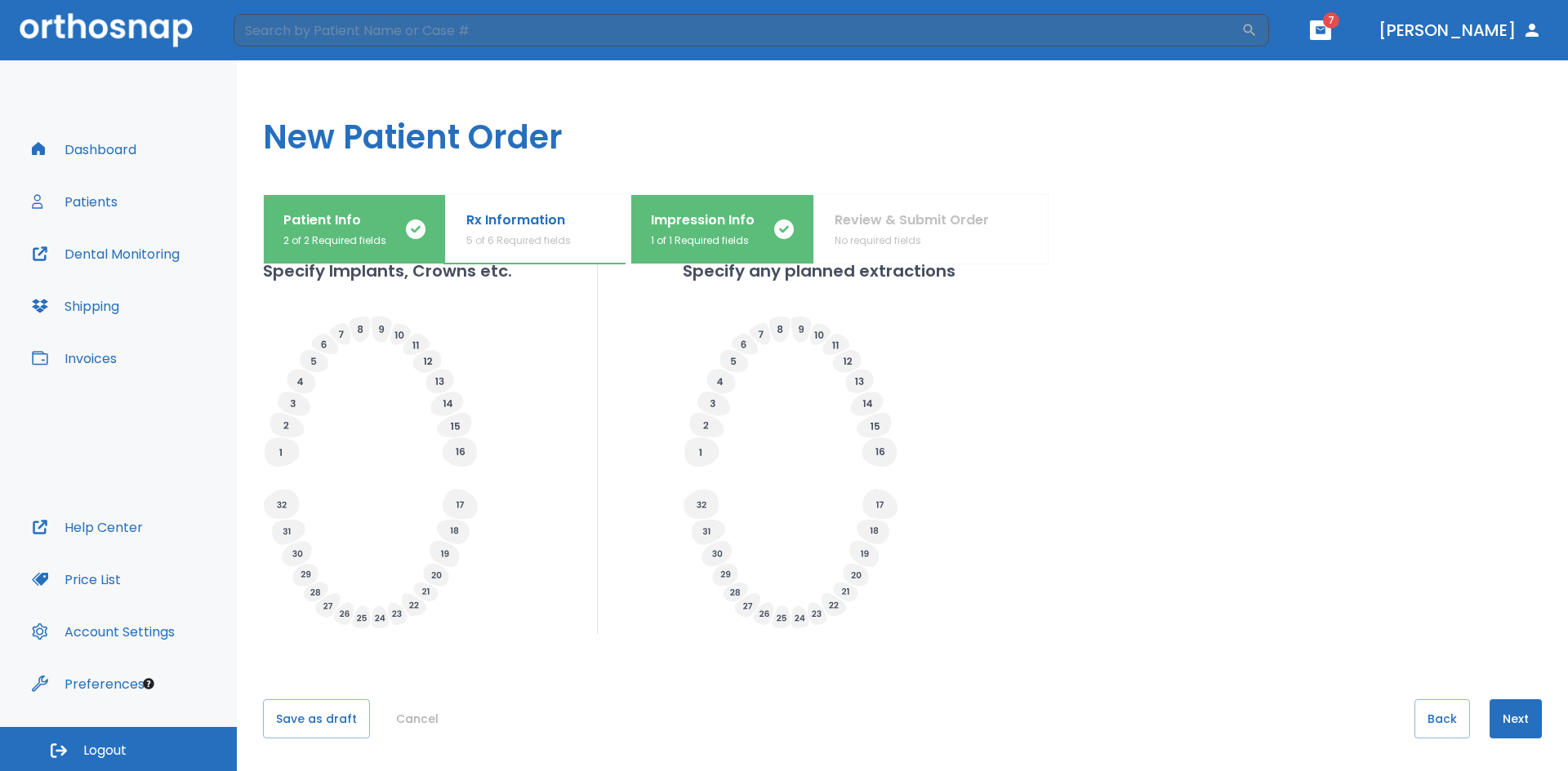
click at [1502, 707] on button "Next" at bounding box center [1515, 719] width 52 height 39
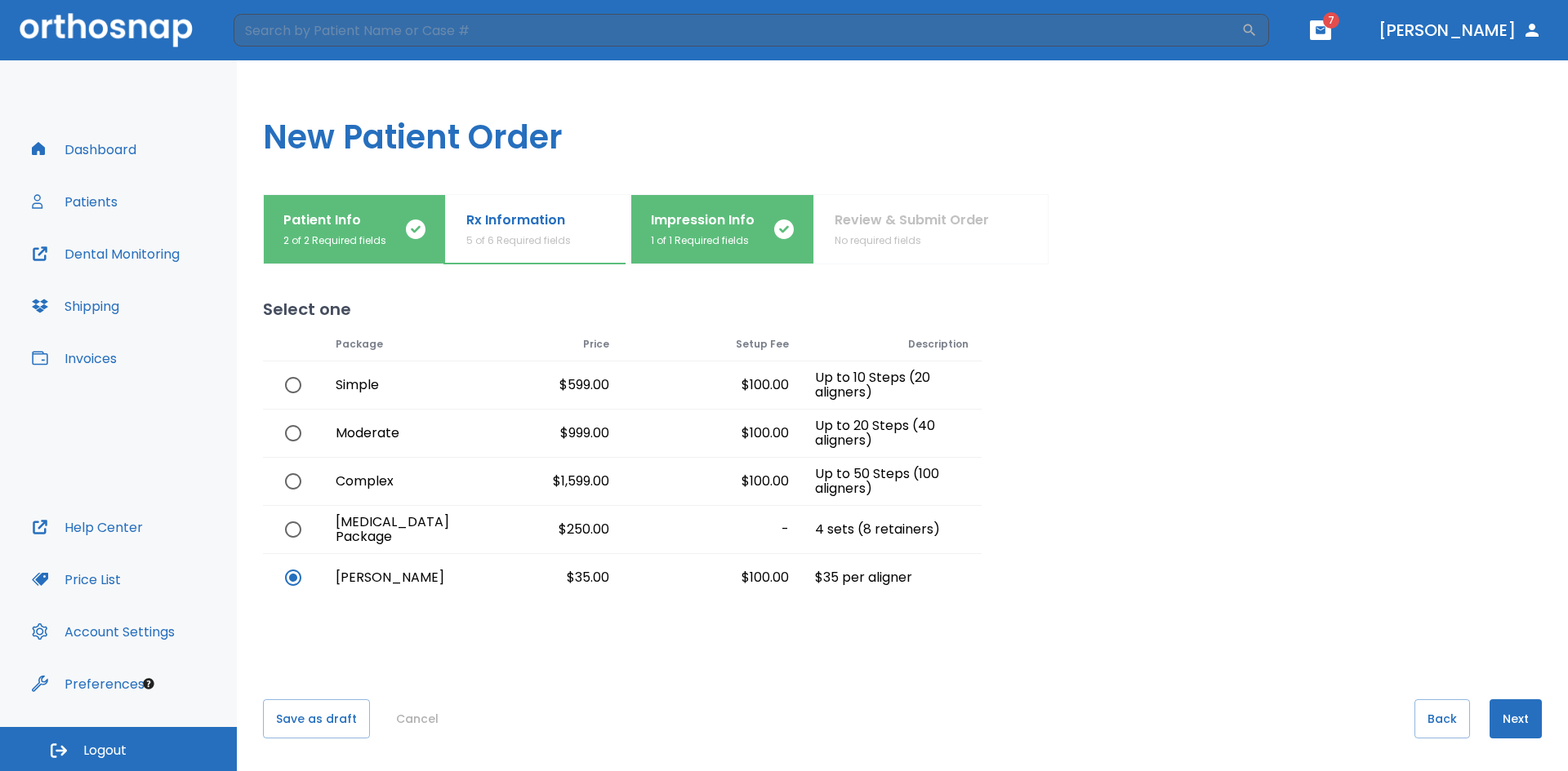
click at [899, 203] on div "Patient Info 2 of 2 Required fields Rx Information 5 of 6 Required fields Impre…" at bounding box center [902, 230] width 1279 height 70
click at [906, 217] on div "Patient Info 2 of 2 Required fields Rx Information 5 of 6 Required fields Impre…" at bounding box center [902, 230] width 1279 height 70
click at [1490, 712] on button "Next" at bounding box center [1515, 719] width 52 height 39
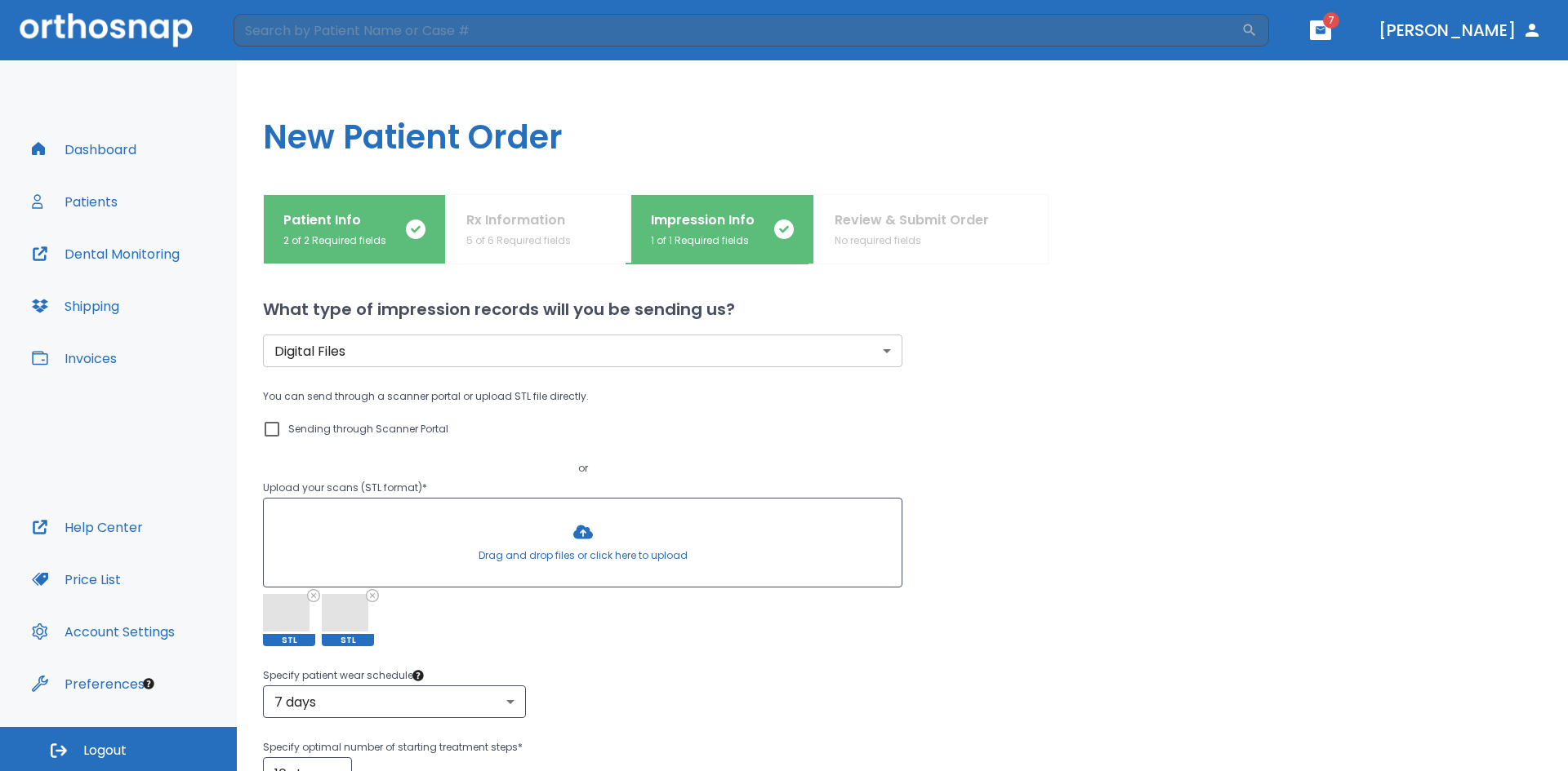
scroll to position [246, 0]
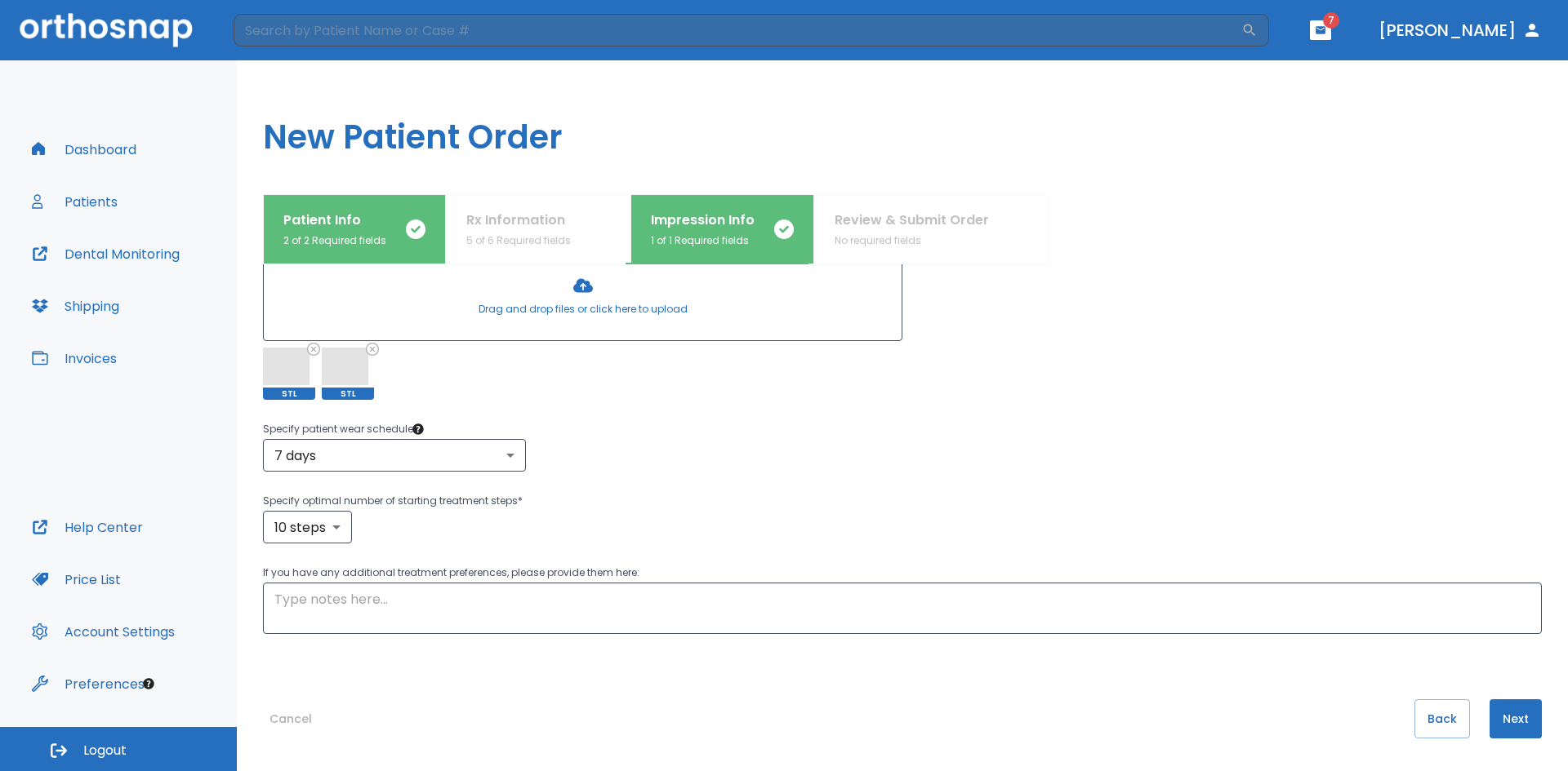
click at [1506, 726] on button "Next" at bounding box center [1515, 719] width 52 height 39
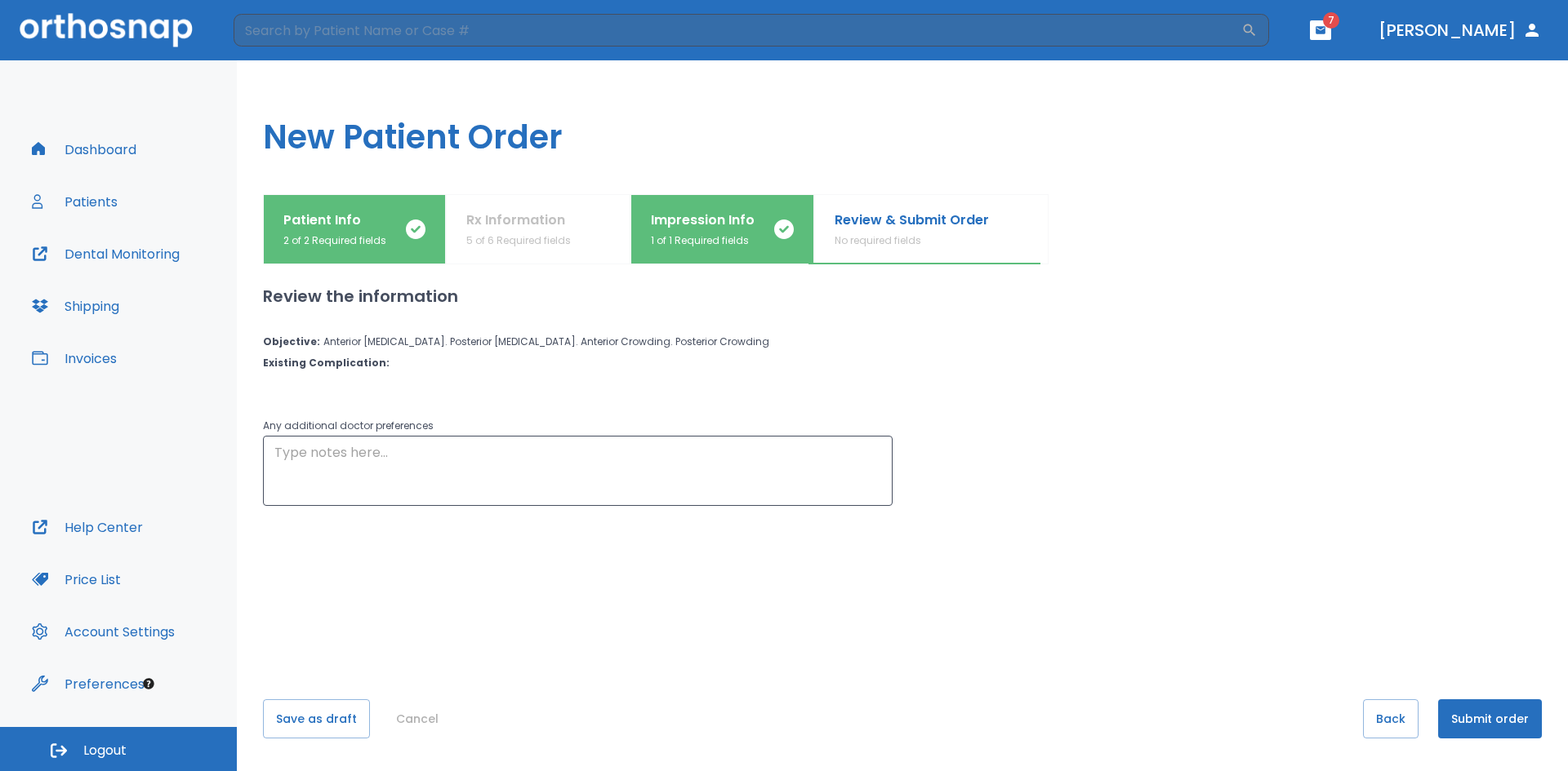
scroll to position [0, 0]
click at [1513, 727] on button "Submit order" at bounding box center [1490, 719] width 104 height 39
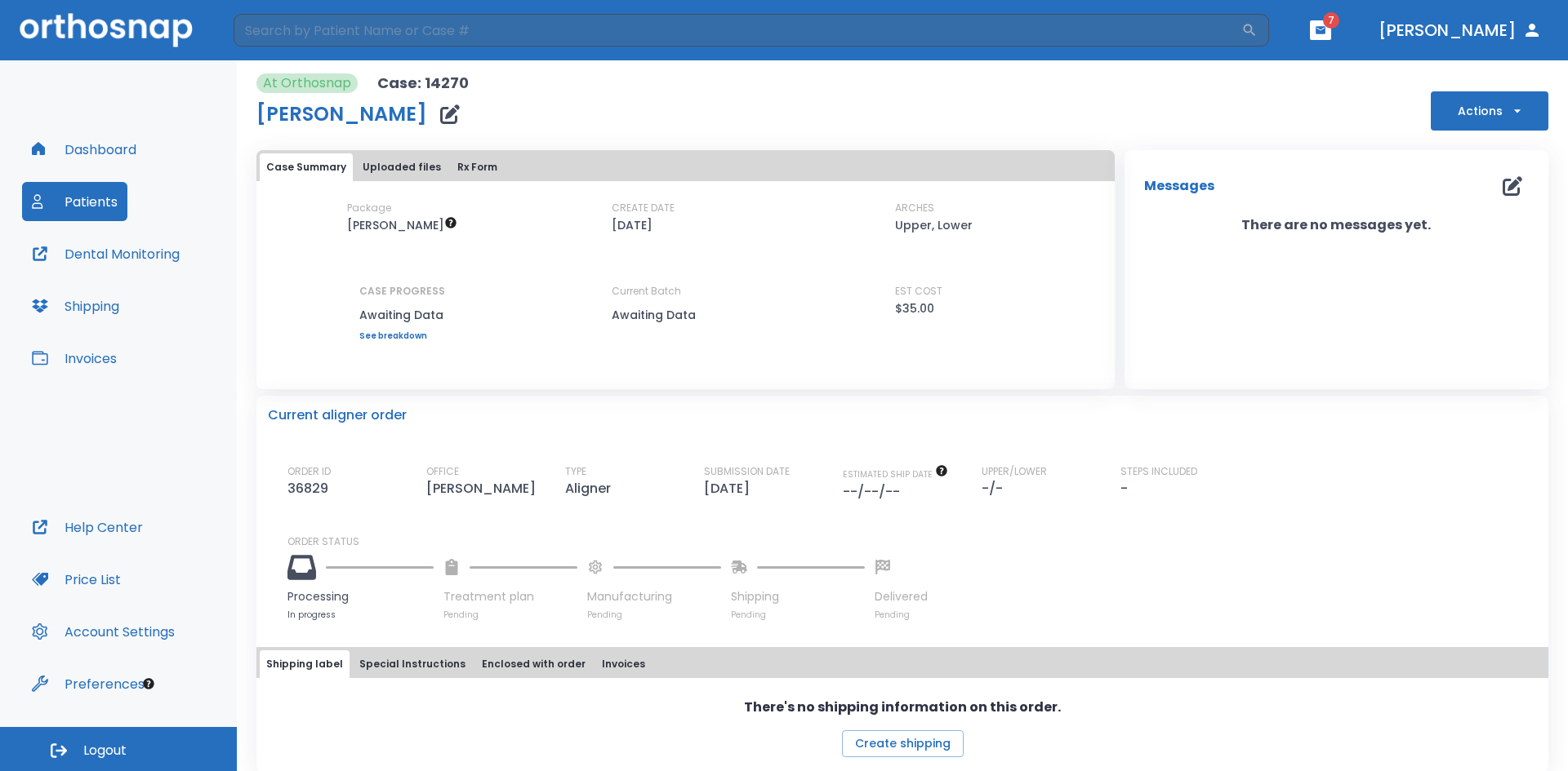
scroll to position [31, 0]
